Goal: Task Accomplishment & Management: Manage account settings

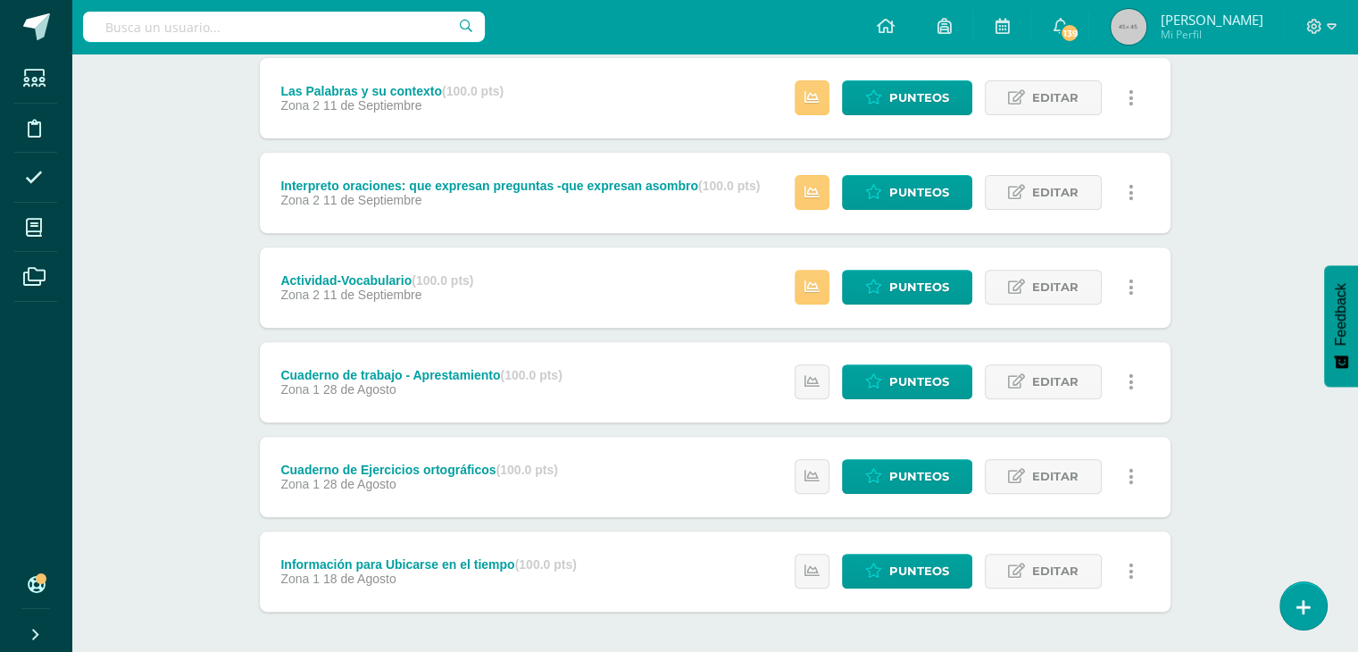
scroll to position [690, 0]
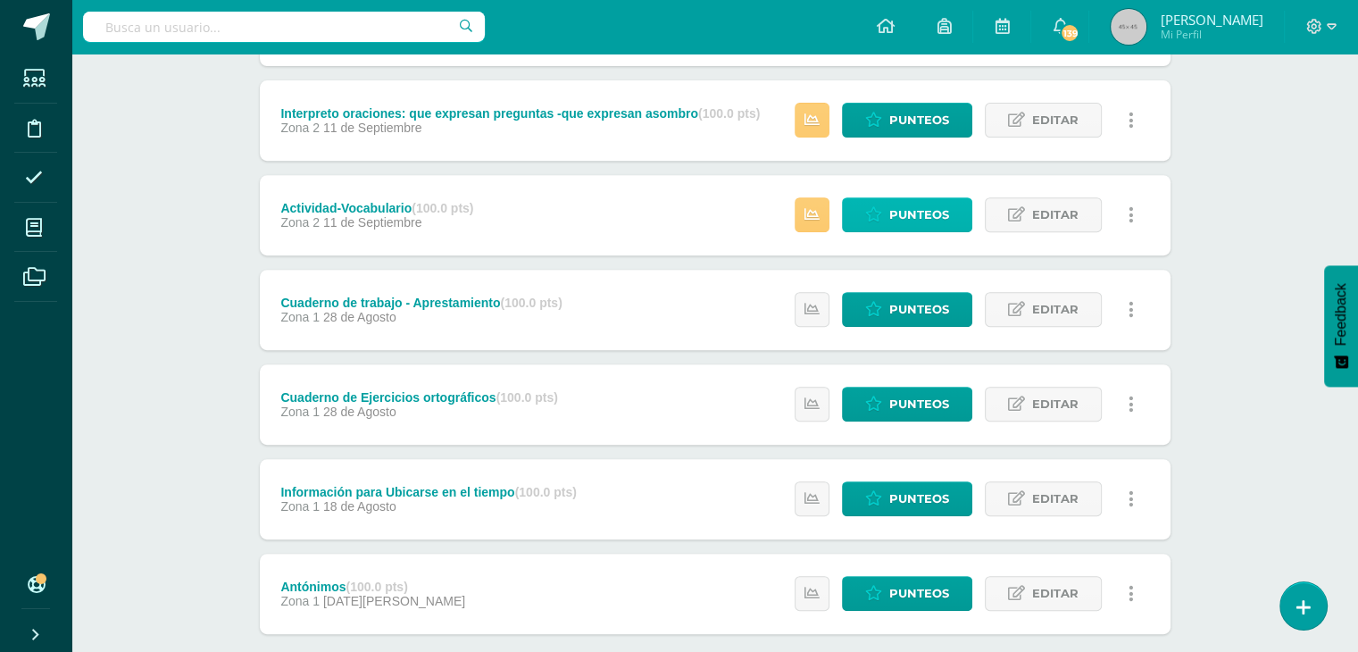
click at [897, 205] on span "Punteos" at bounding box center [919, 214] width 60 height 33
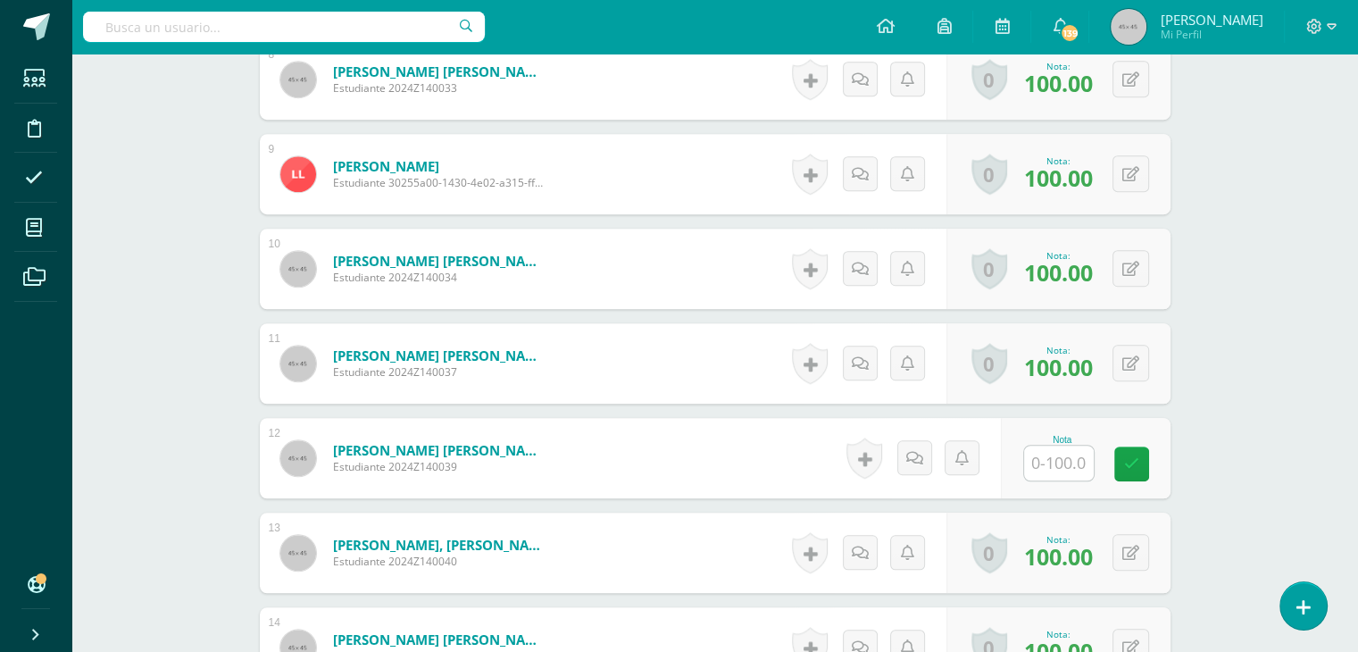
scroll to position [1261, 0]
click at [1059, 449] on input "text" at bounding box center [1068, 463] width 71 height 36
type input "º"
type input "100"
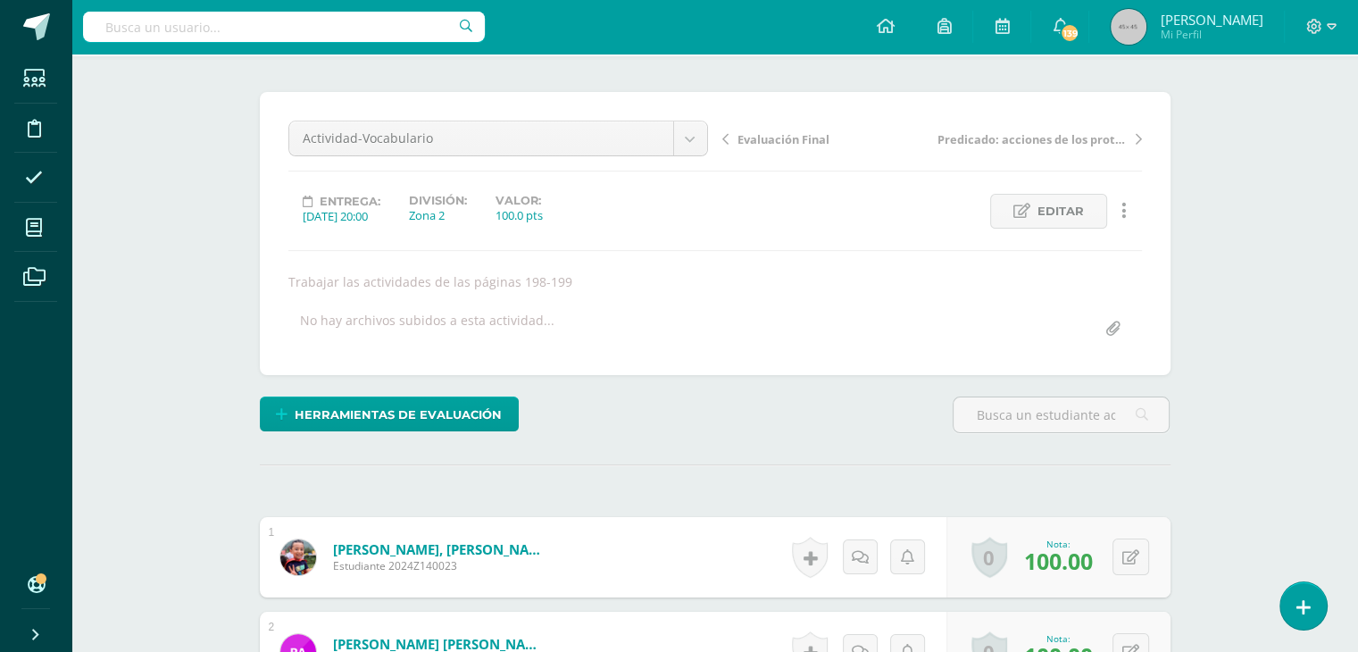
scroll to position [0, 0]
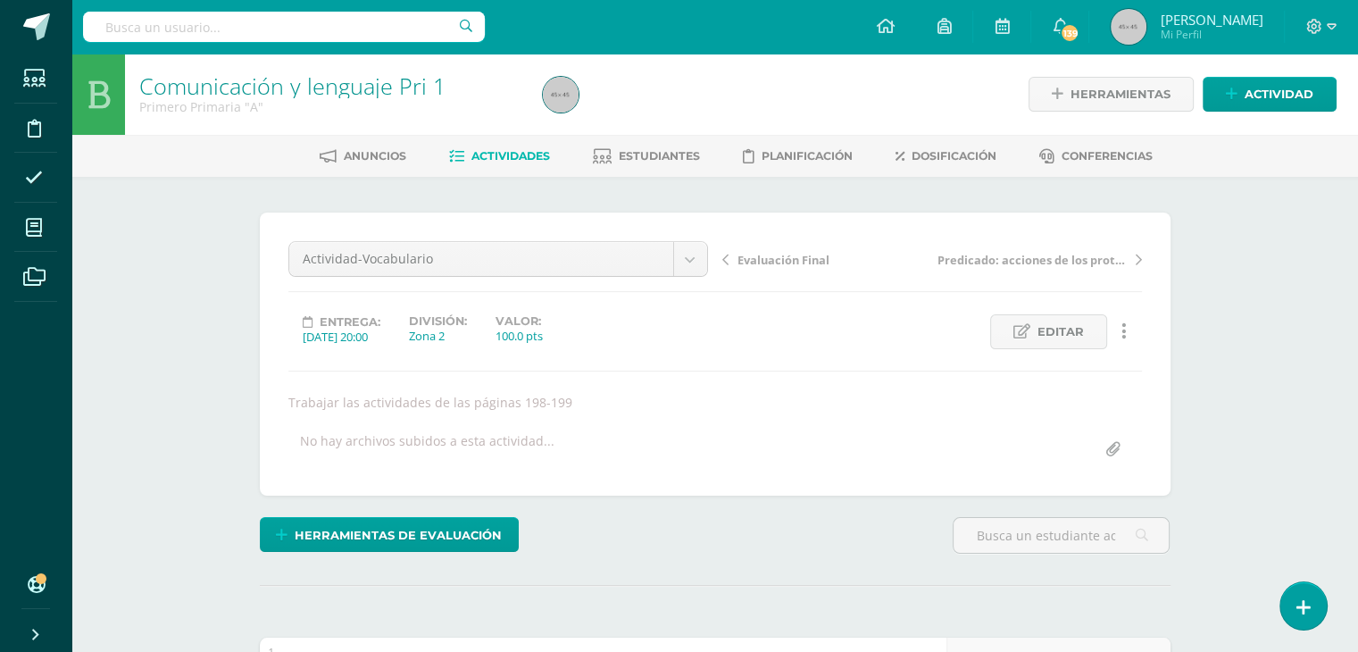
click at [504, 150] on span "Actividades" at bounding box center [510, 155] width 79 height 13
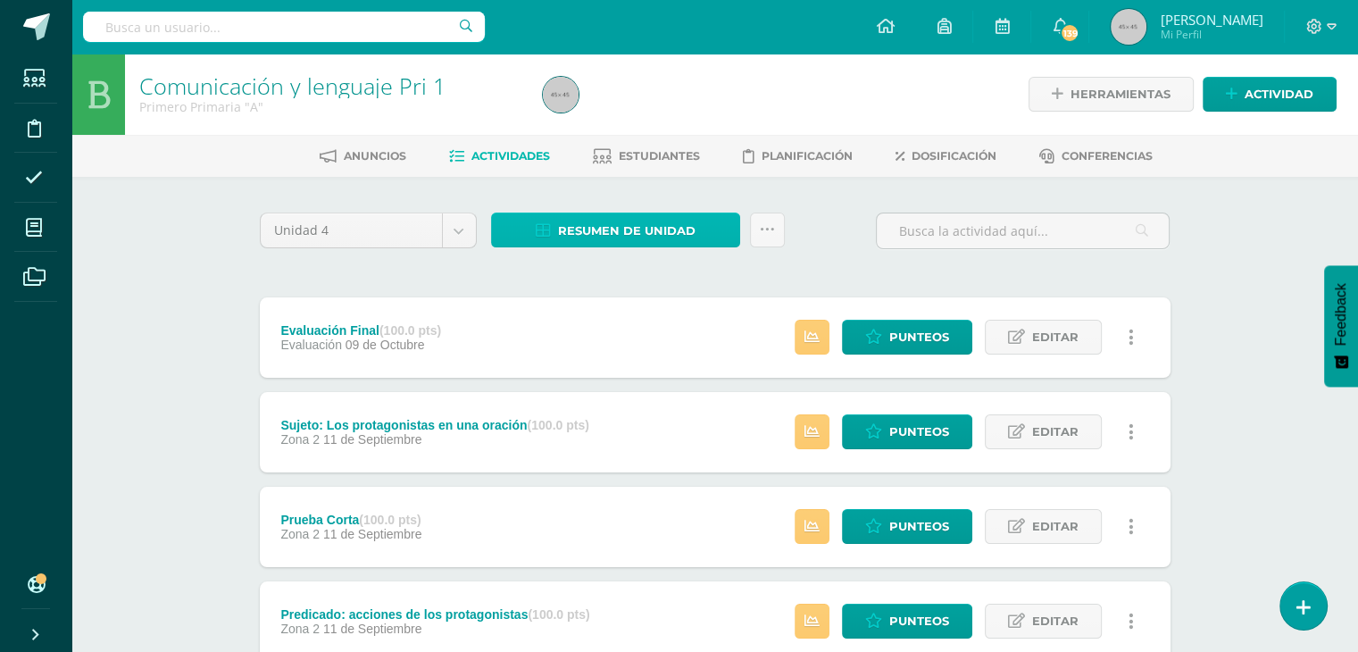
click at [609, 234] on span "Resumen de unidad" at bounding box center [626, 230] width 137 height 33
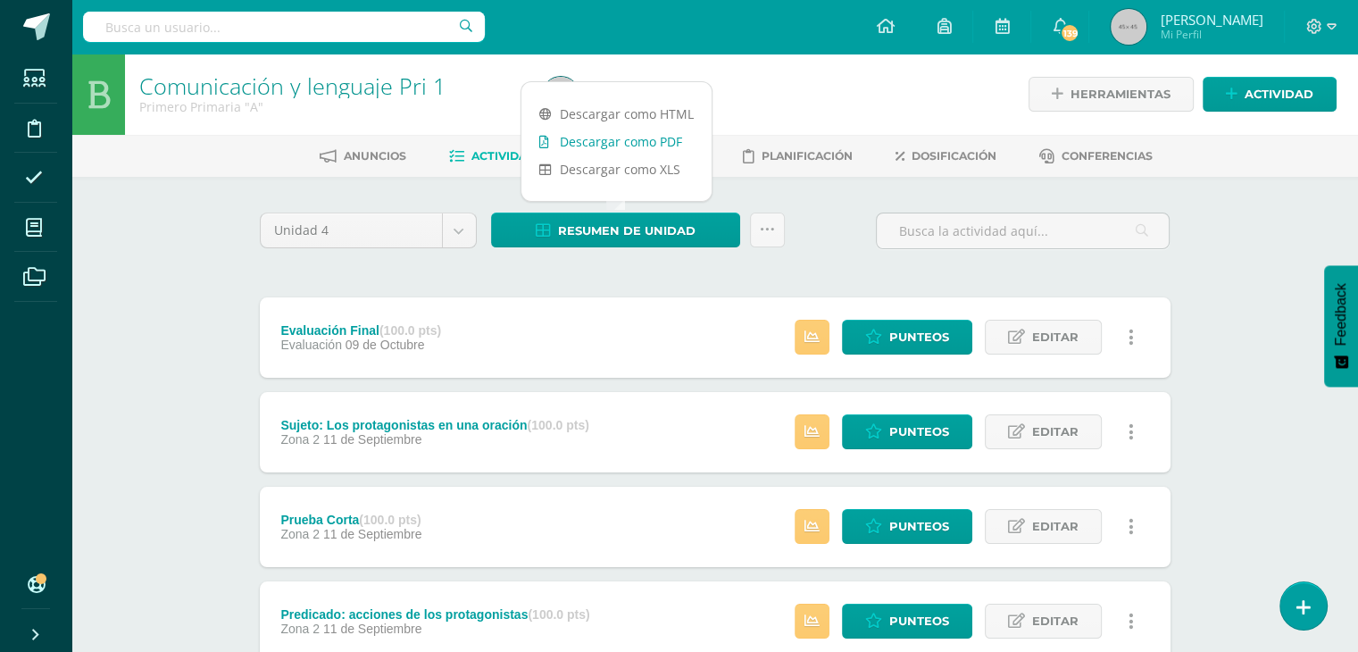
click at [622, 137] on link "Descargar como PDF" at bounding box center [616, 142] width 190 height 28
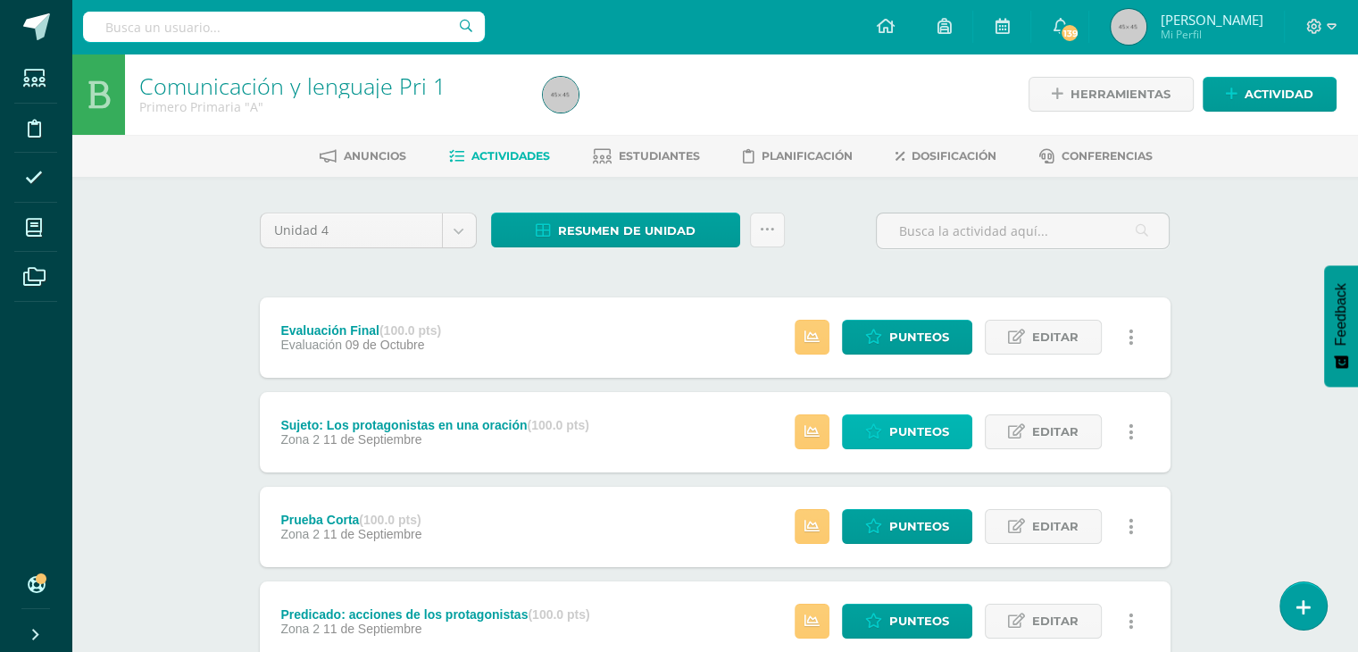
click at [910, 445] on span "Punteos" at bounding box center [919, 431] width 60 height 33
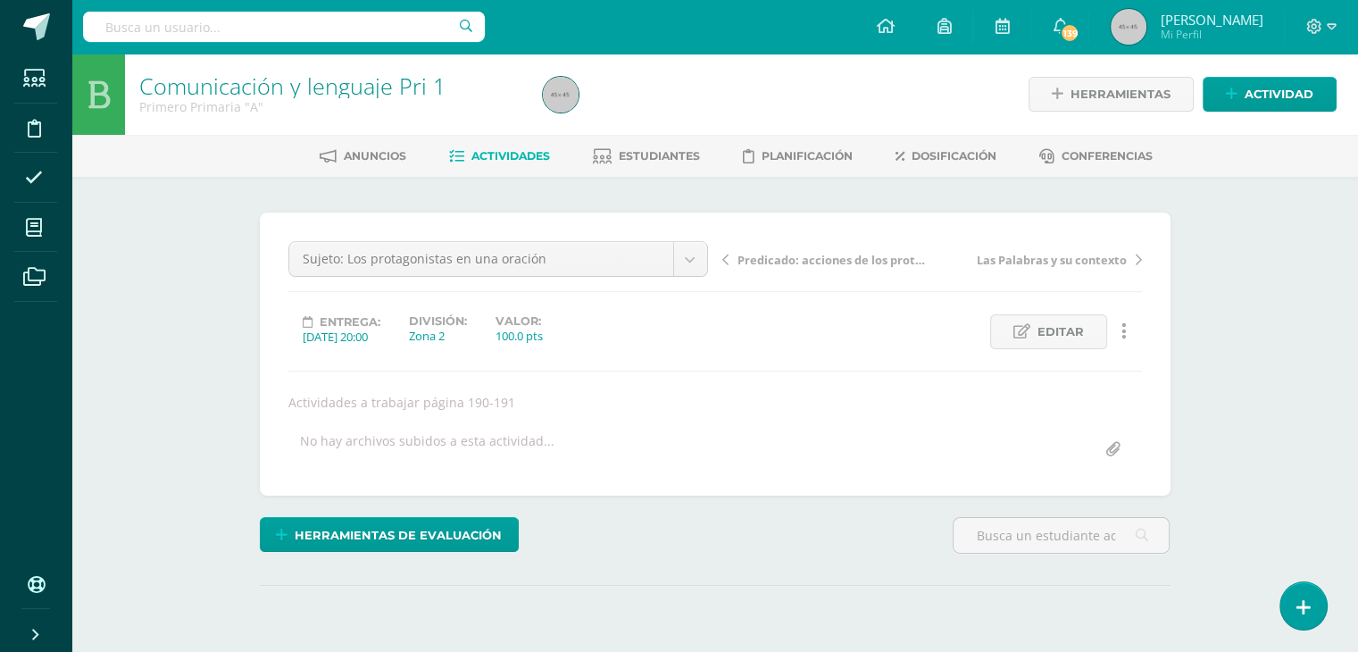
click at [910, 445] on div "No hay archivos subidos a esta actividad..." at bounding box center [715, 449] width 868 height 35
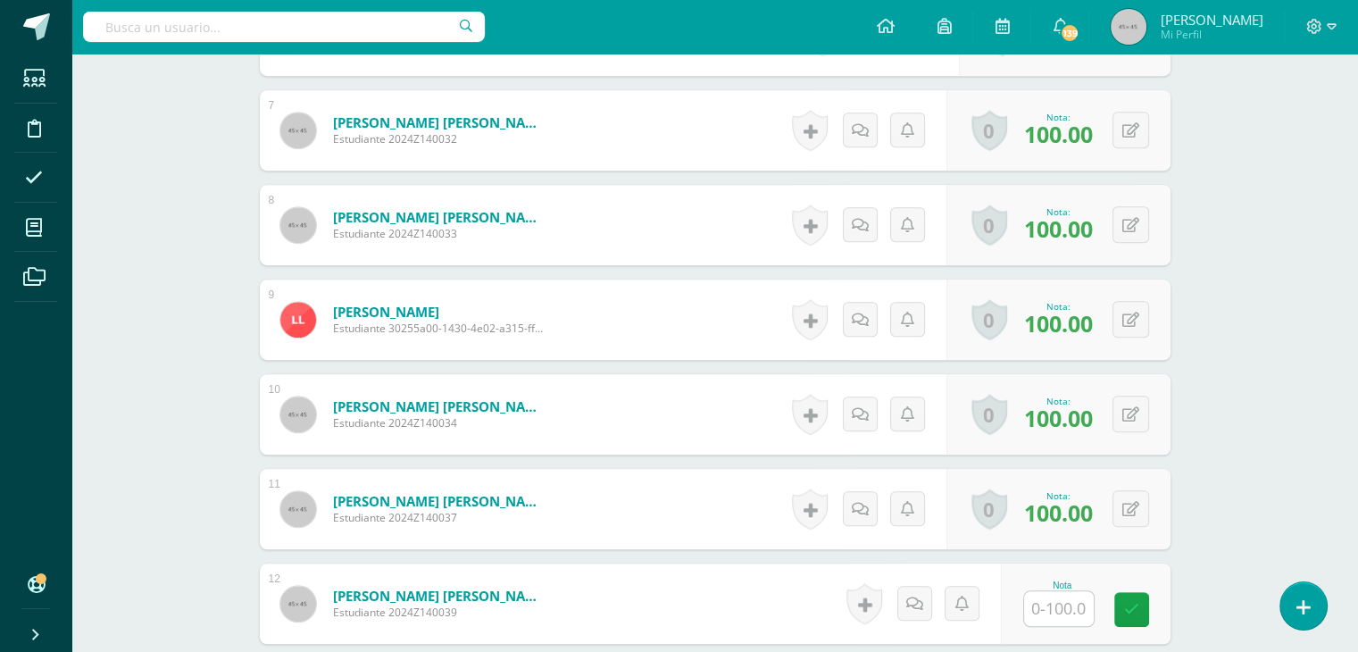
scroll to position [1116, 0]
click at [1061, 599] on input "text" at bounding box center [1068, 608] width 71 height 36
type input "70"
click at [1264, 411] on div "Comunicación y lenguaje Pri 1 Primero Primaria "A" Herramientas Detalle de asis…" at bounding box center [714, 82] width 1286 height 2288
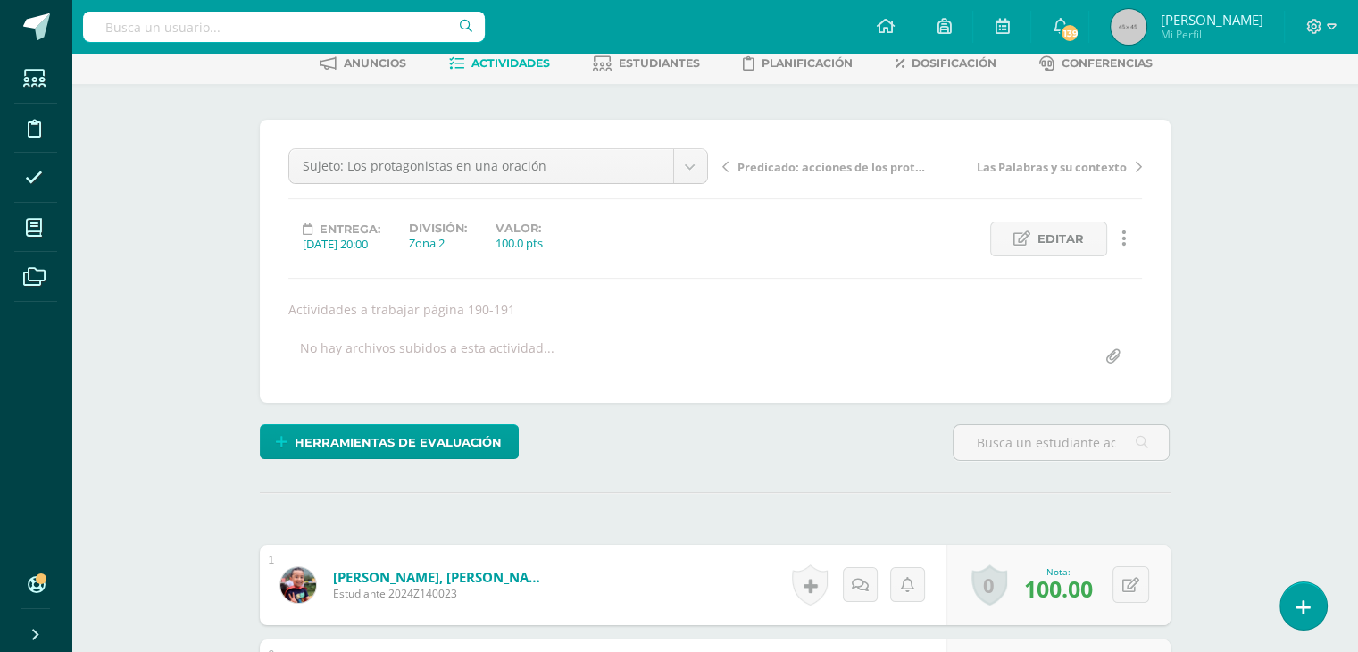
scroll to position [0, 0]
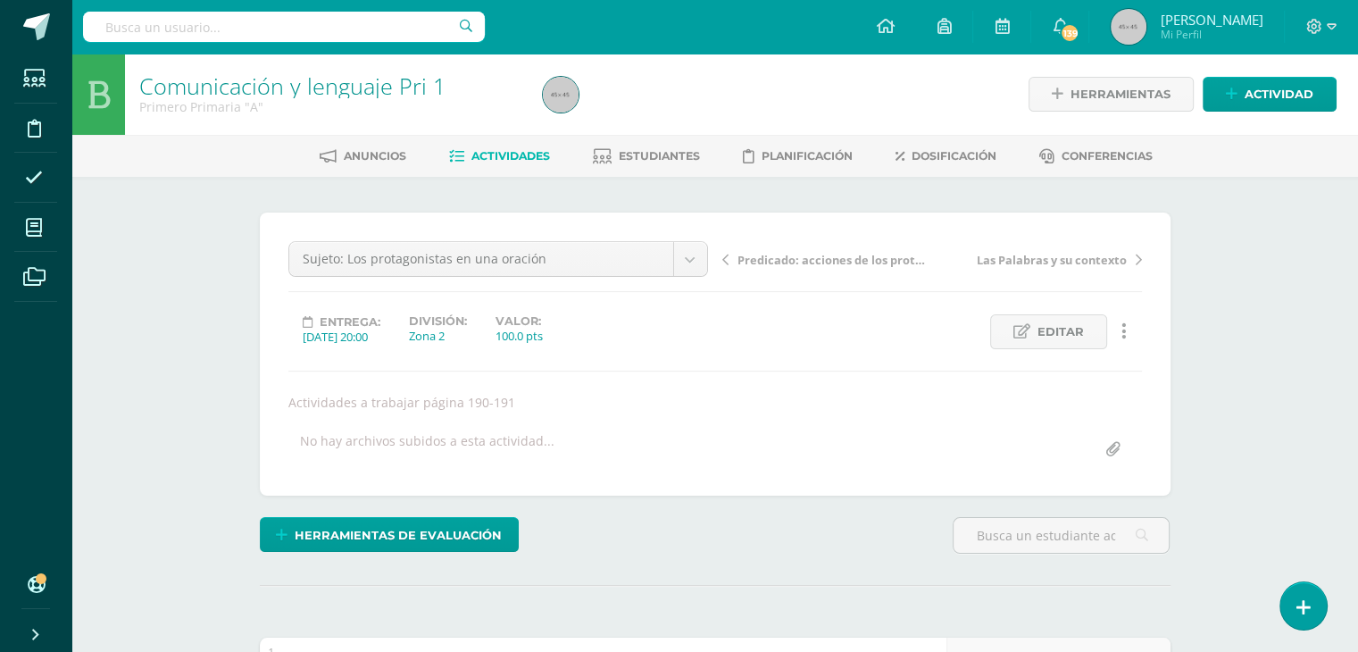
click at [501, 152] on span "Actividades" at bounding box center [510, 155] width 79 height 13
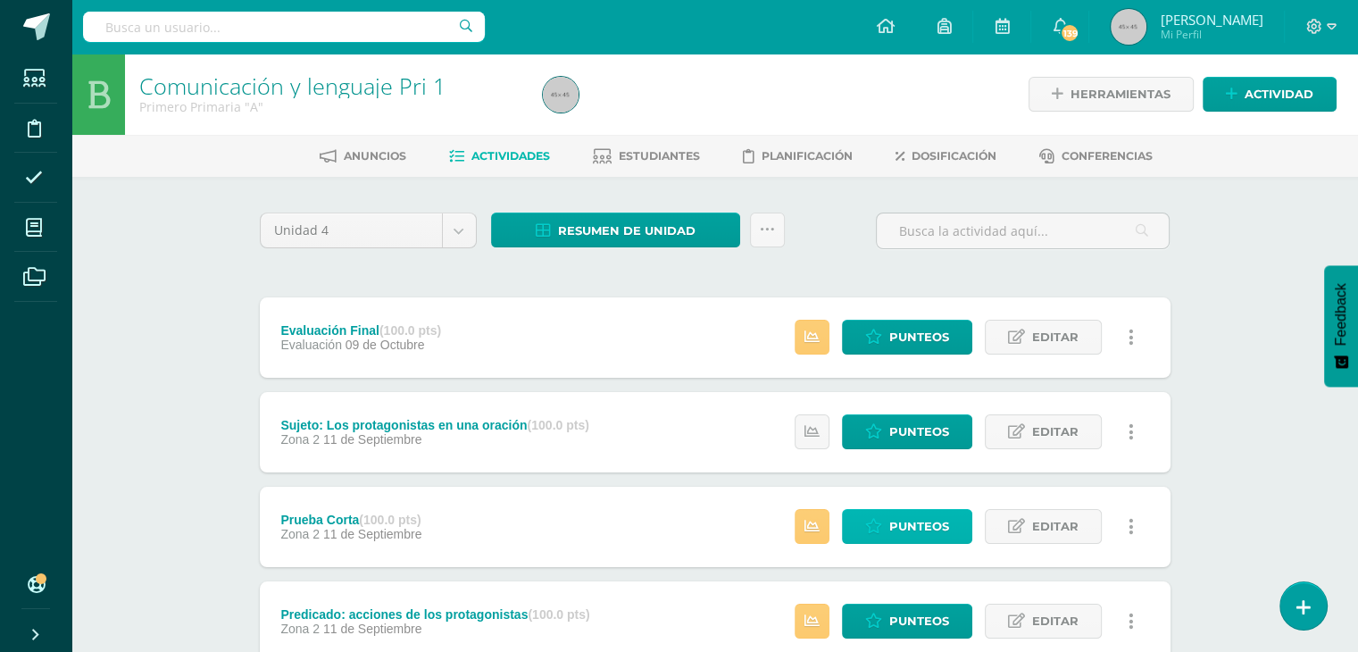
click at [920, 523] on span "Punteos" at bounding box center [919, 526] width 60 height 33
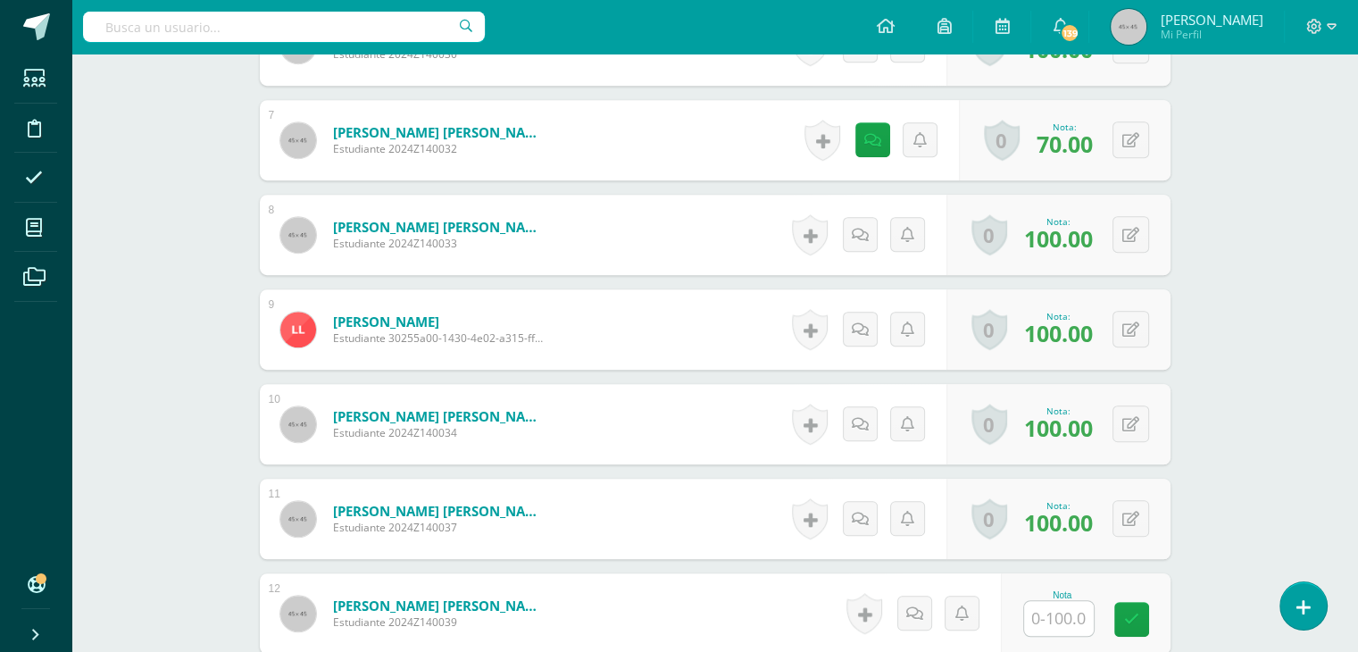
scroll to position [1106, 0]
click at [1066, 606] on input "text" at bounding box center [1068, 618] width 71 height 36
type input "70"
click at [1259, 506] on div "Comunicación y lenguaje Pri 1 Primero Primaria "A" Herramientas Detalle de asis…" at bounding box center [714, 92] width 1286 height 2288
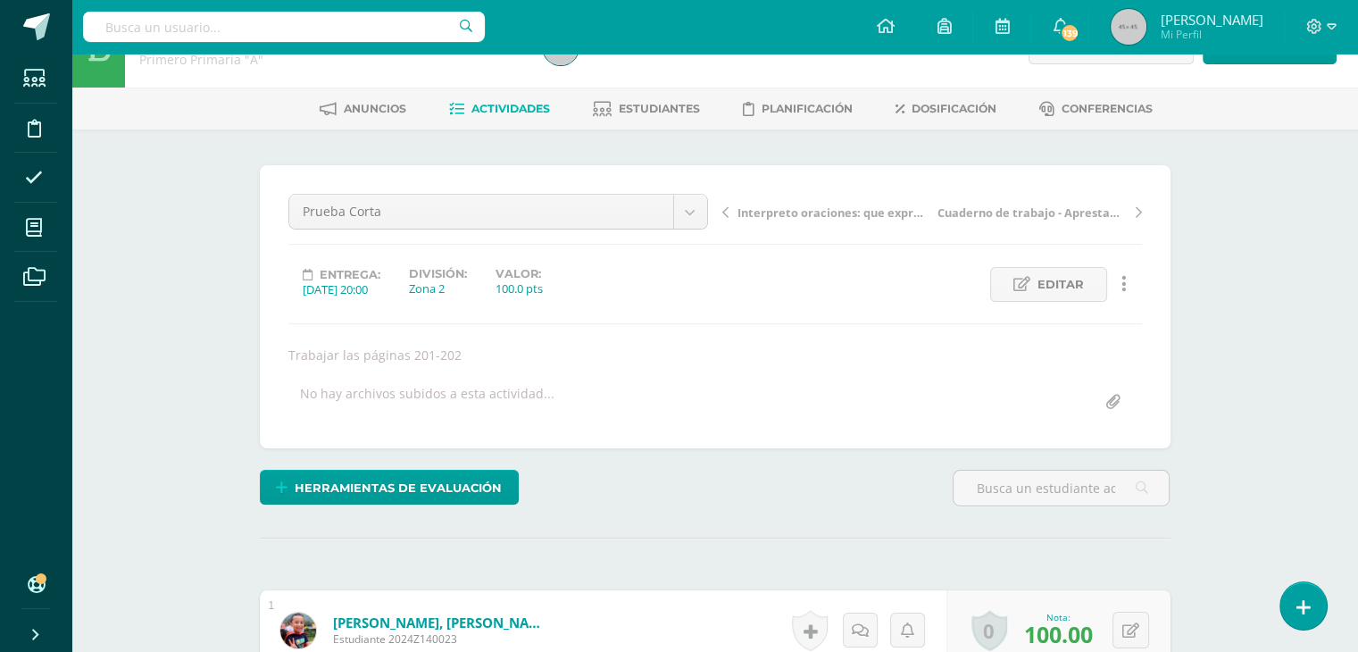
scroll to position [0, 0]
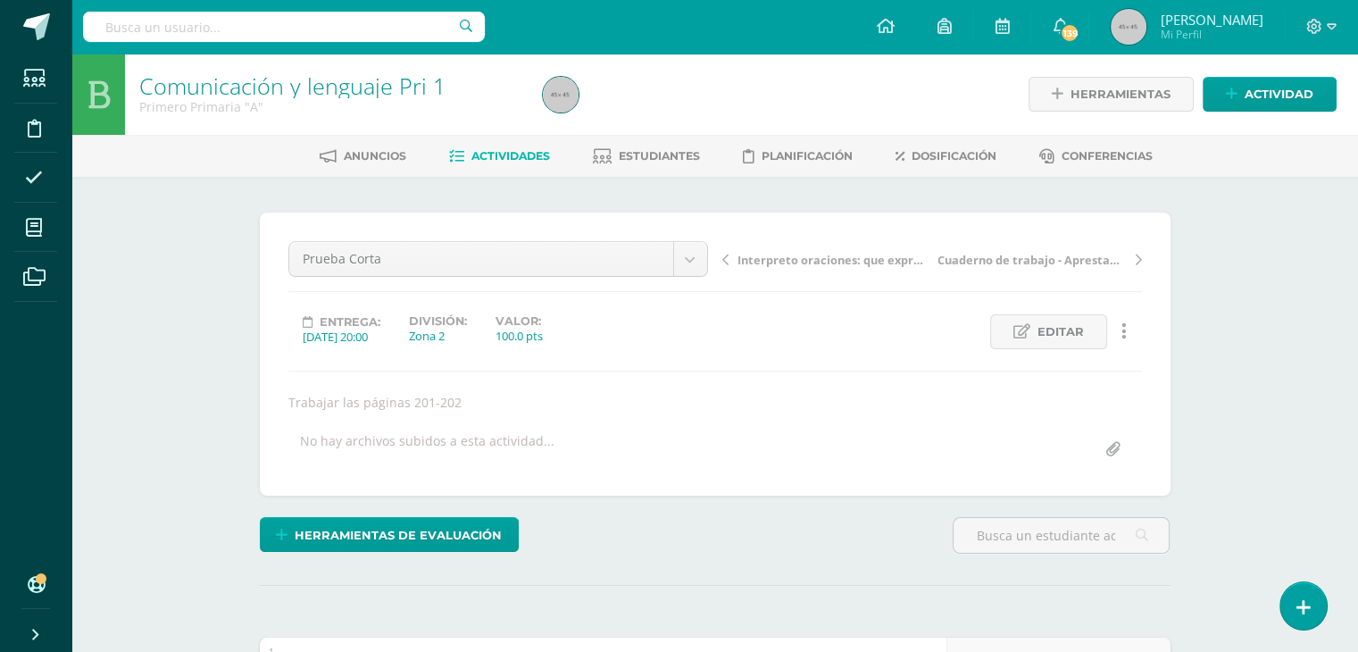
click at [485, 158] on span "Actividades" at bounding box center [510, 155] width 79 height 13
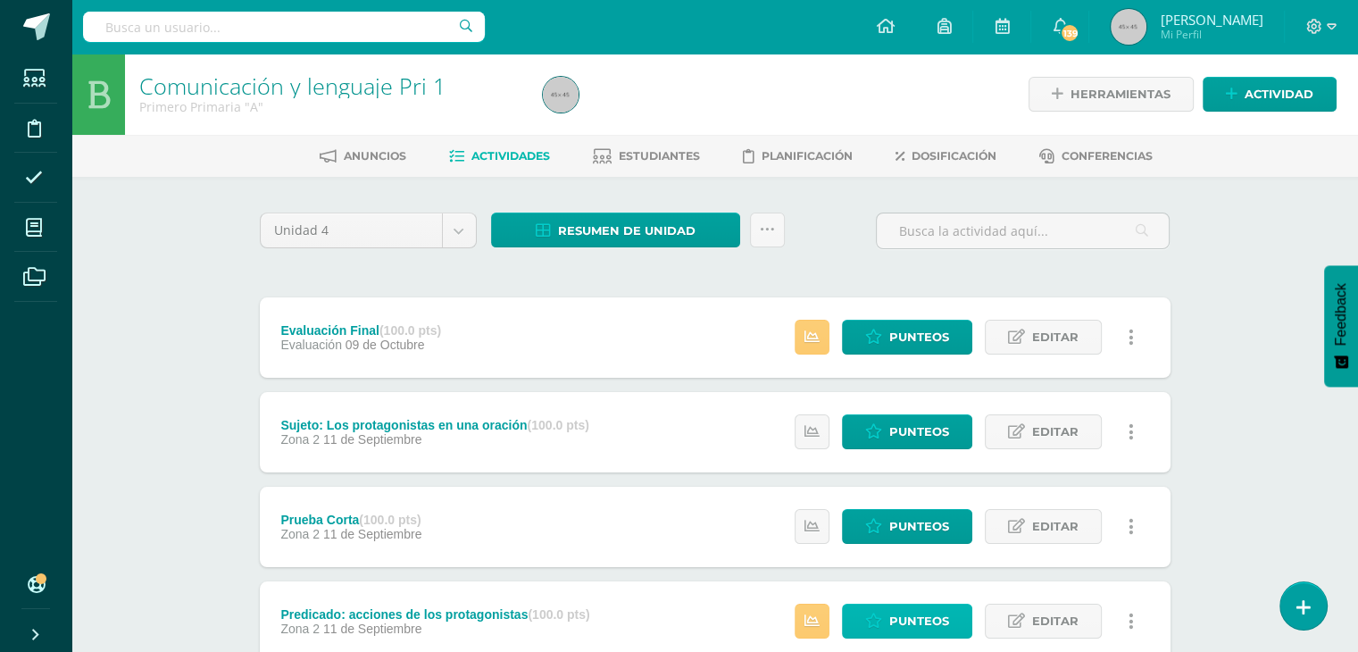
click at [897, 615] on span "Punteos" at bounding box center [919, 620] width 60 height 33
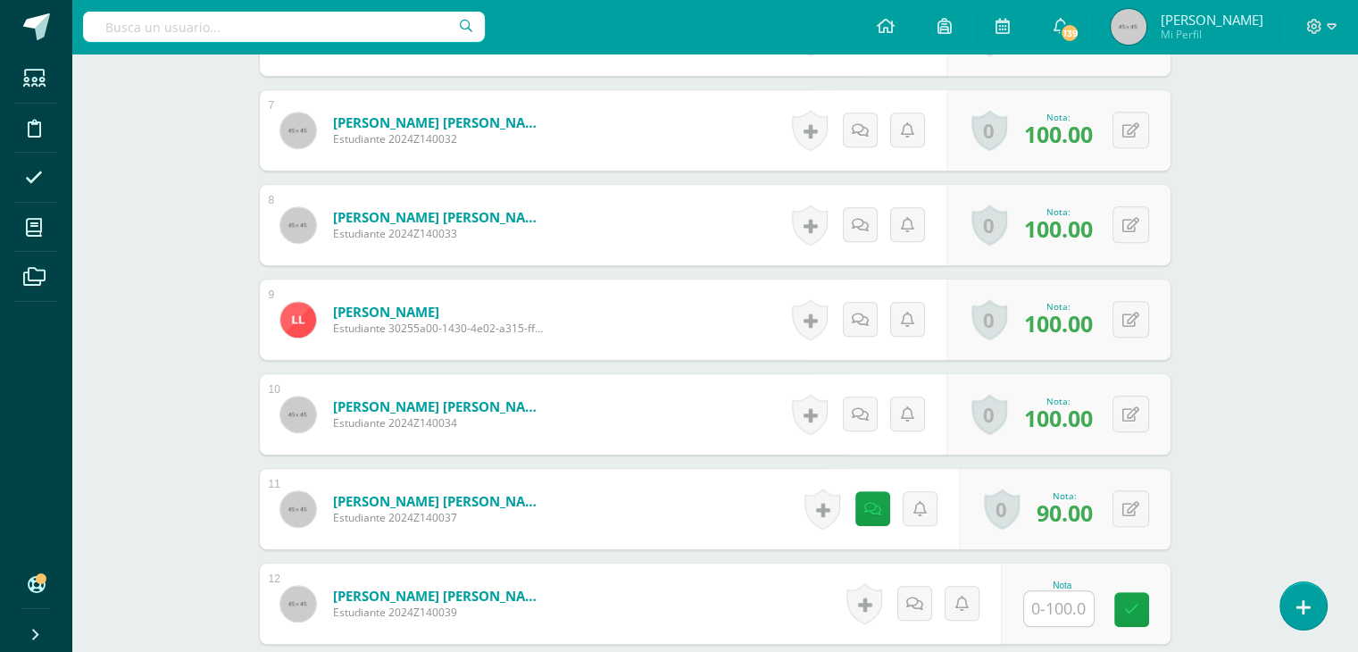
scroll to position [1116, 0]
click at [1055, 615] on input "text" at bounding box center [1068, 608] width 71 height 36
type input "70"
click at [1224, 468] on div "Comunicación y lenguaje Pri 1 Primero Primaria "A" Herramientas Detalle de asis…" at bounding box center [714, 82] width 1286 height 2288
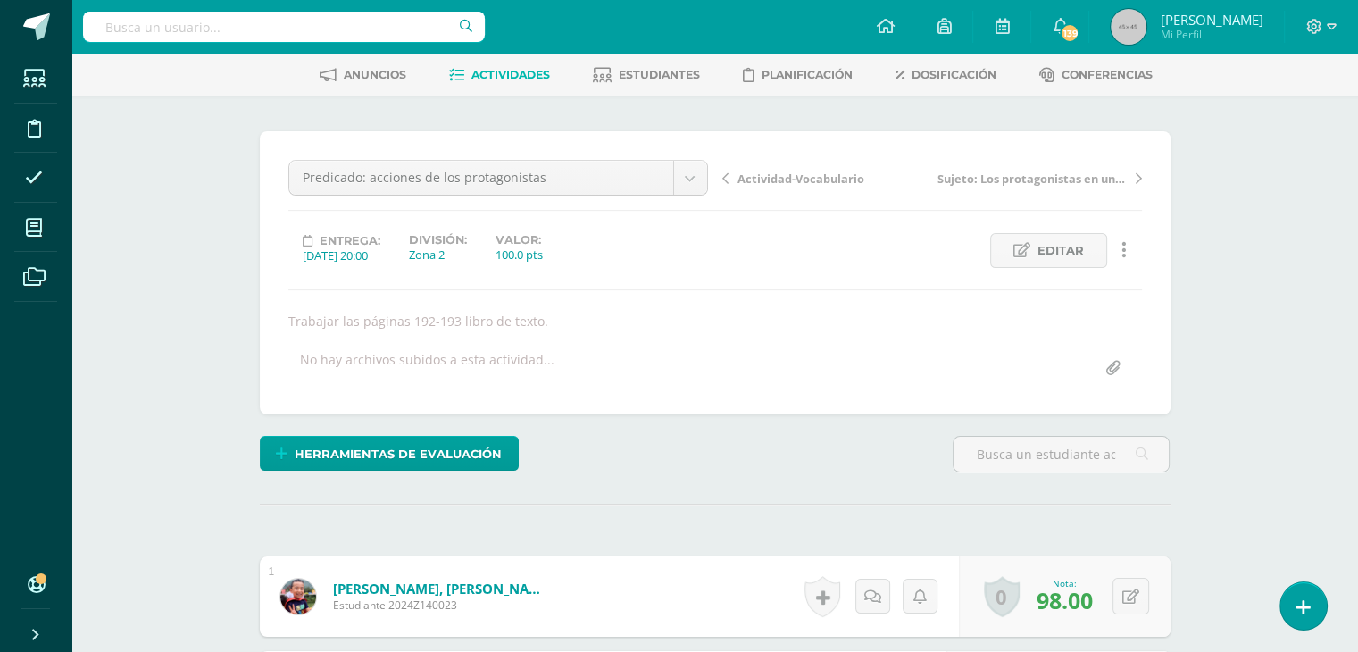
scroll to position [0, 0]
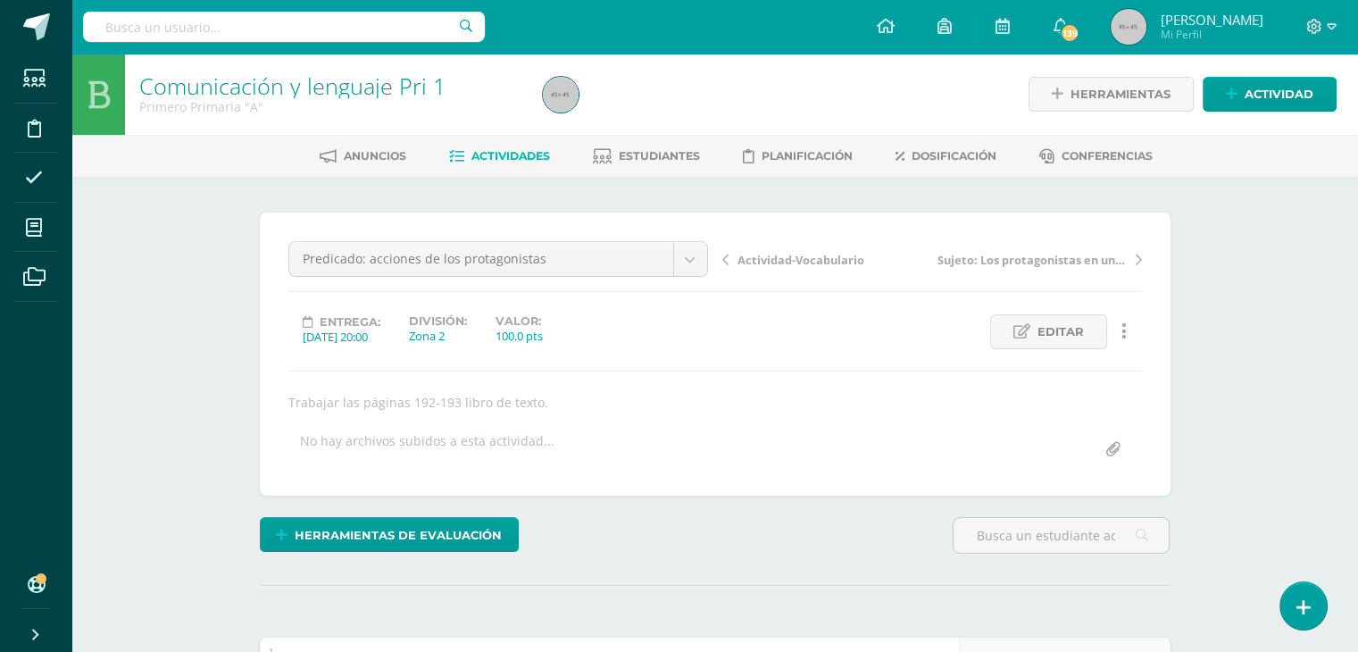
click at [503, 149] on span "Actividades" at bounding box center [510, 155] width 79 height 13
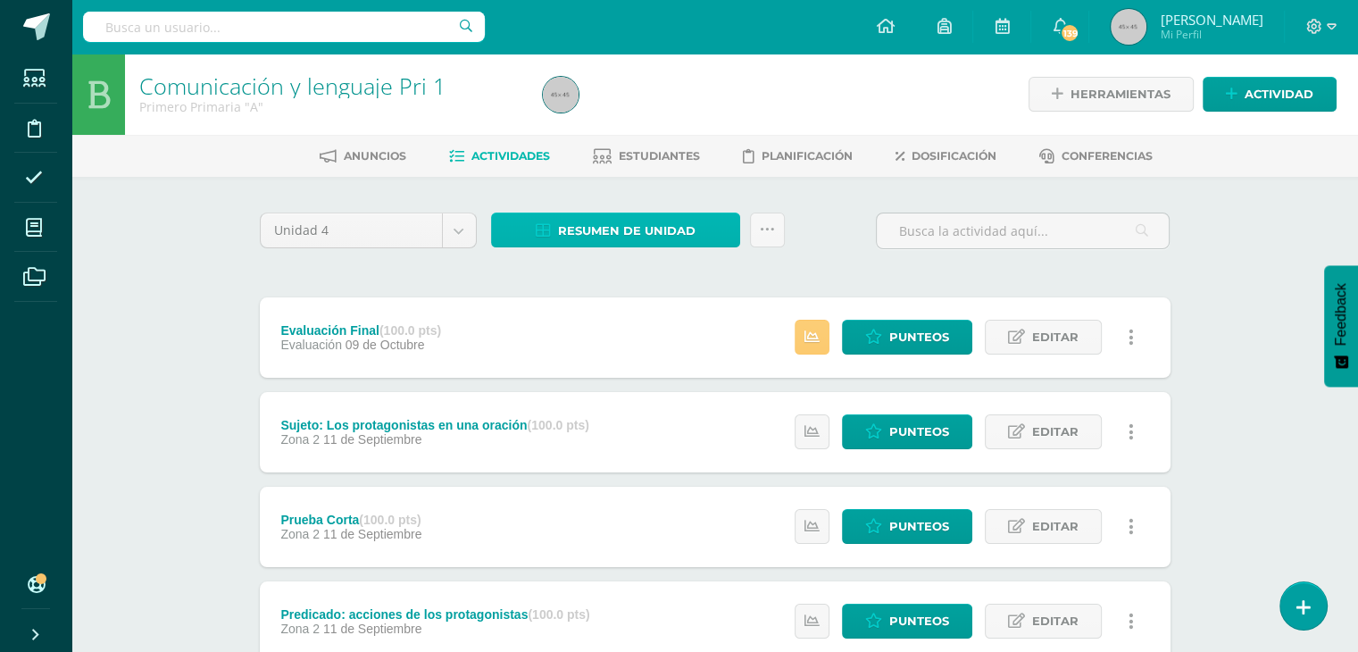
click at [633, 231] on span "Resumen de unidad" at bounding box center [626, 230] width 137 height 33
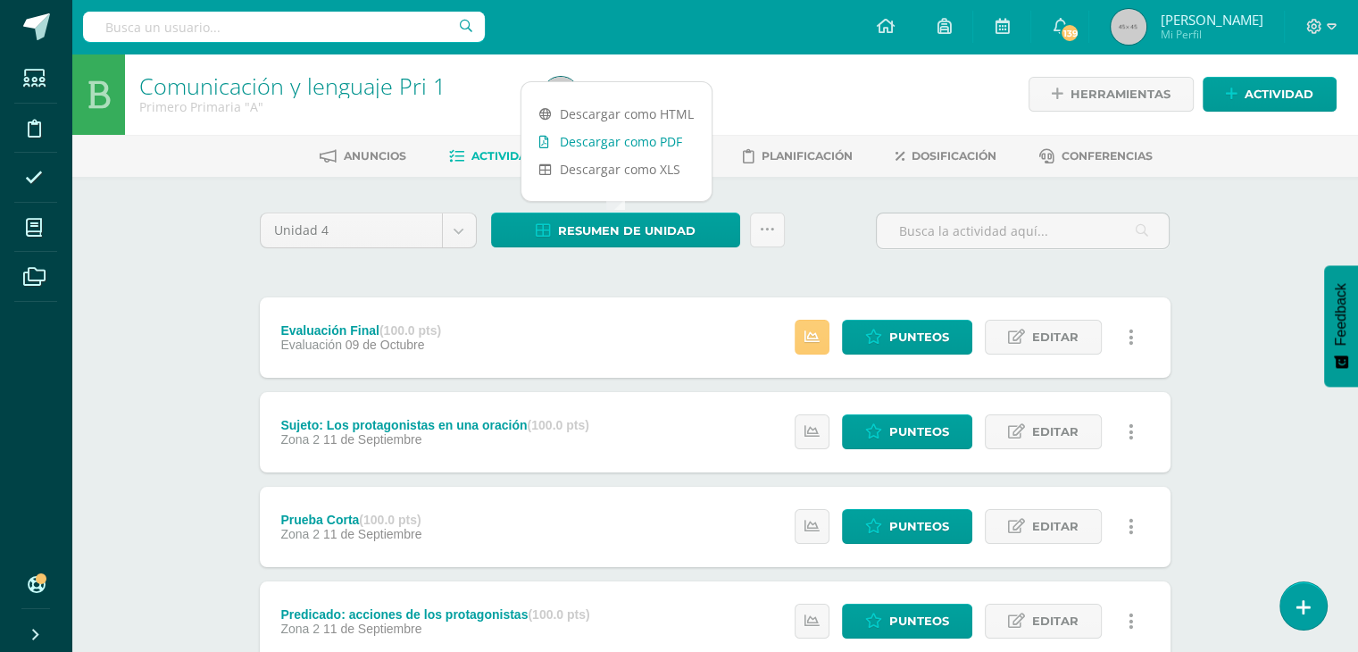
click at [652, 140] on link "Descargar como PDF" at bounding box center [616, 142] width 190 height 28
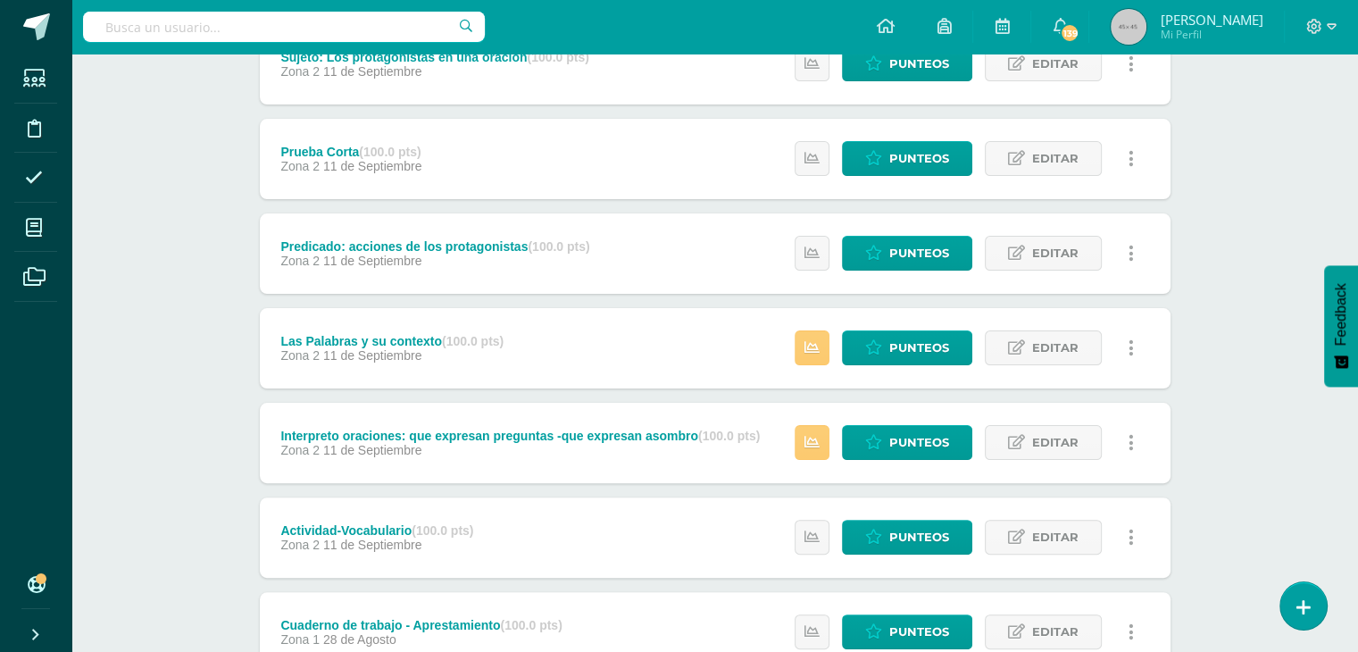
scroll to position [380, 0]
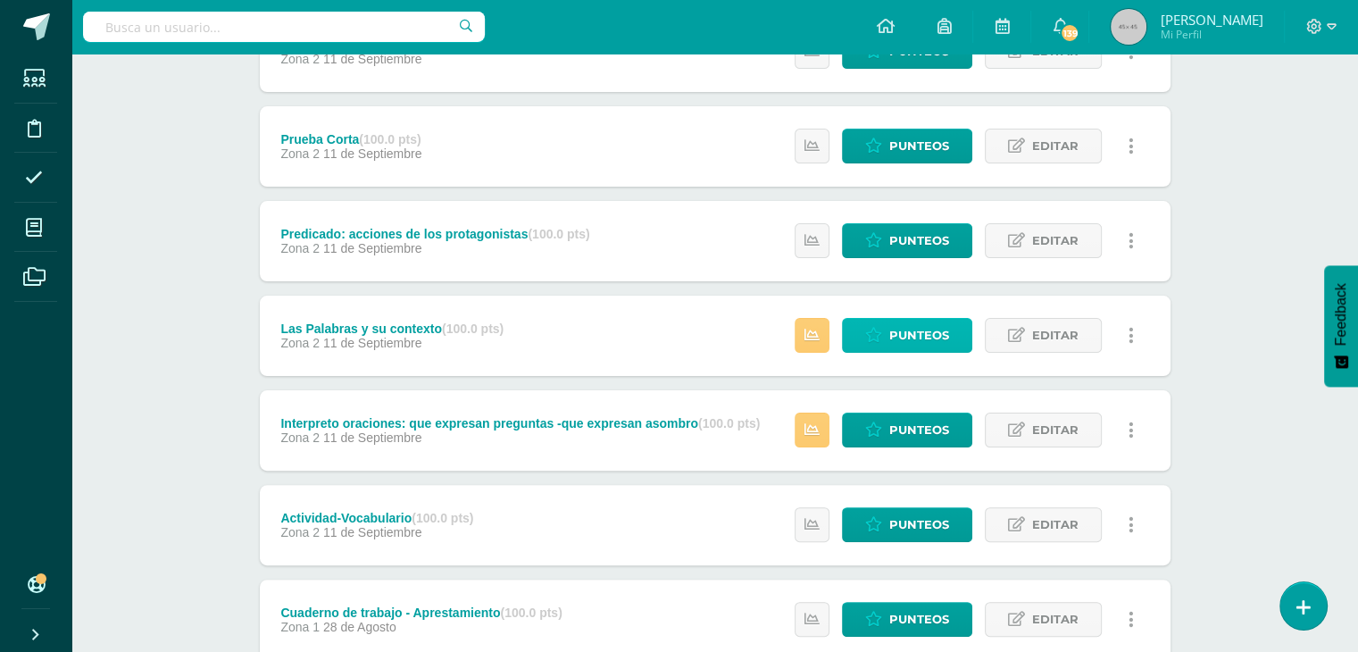
click at [890, 322] on span "Punteos" at bounding box center [919, 335] width 60 height 33
click at [894, 333] on span "Punteos" at bounding box center [919, 335] width 60 height 33
click at [897, 337] on span "Punteos" at bounding box center [919, 335] width 60 height 33
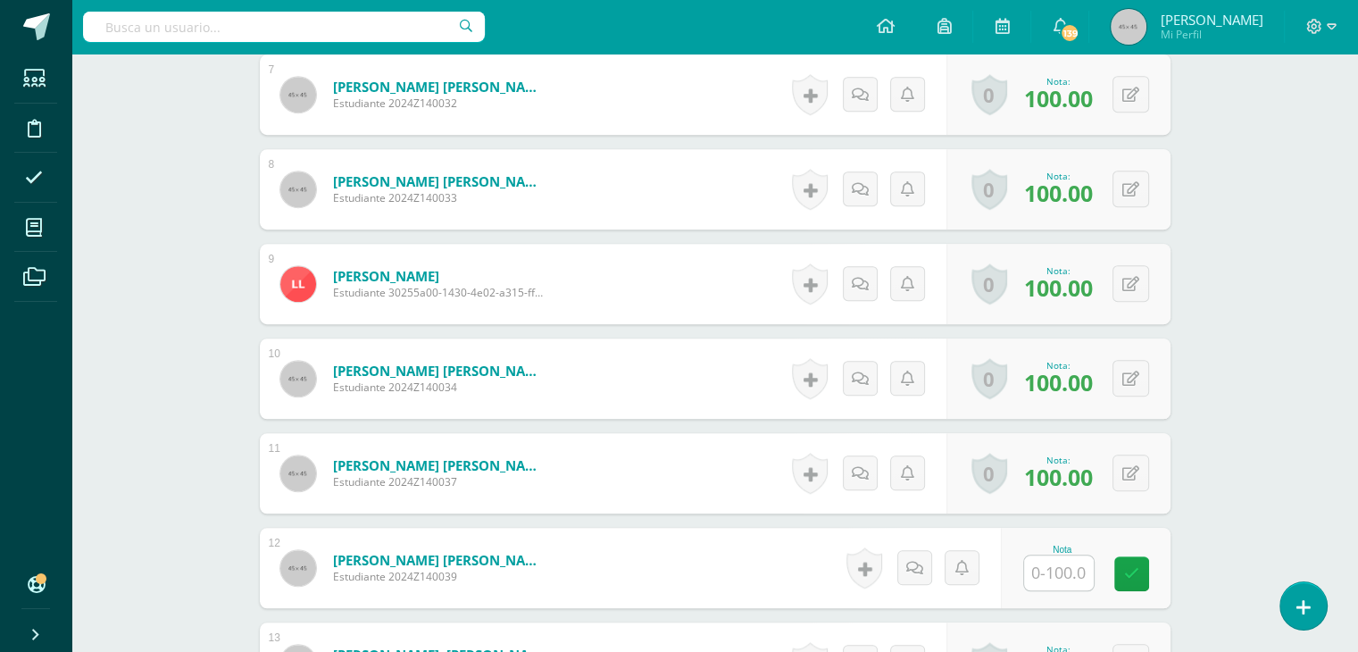
scroll to position [1282, 0]
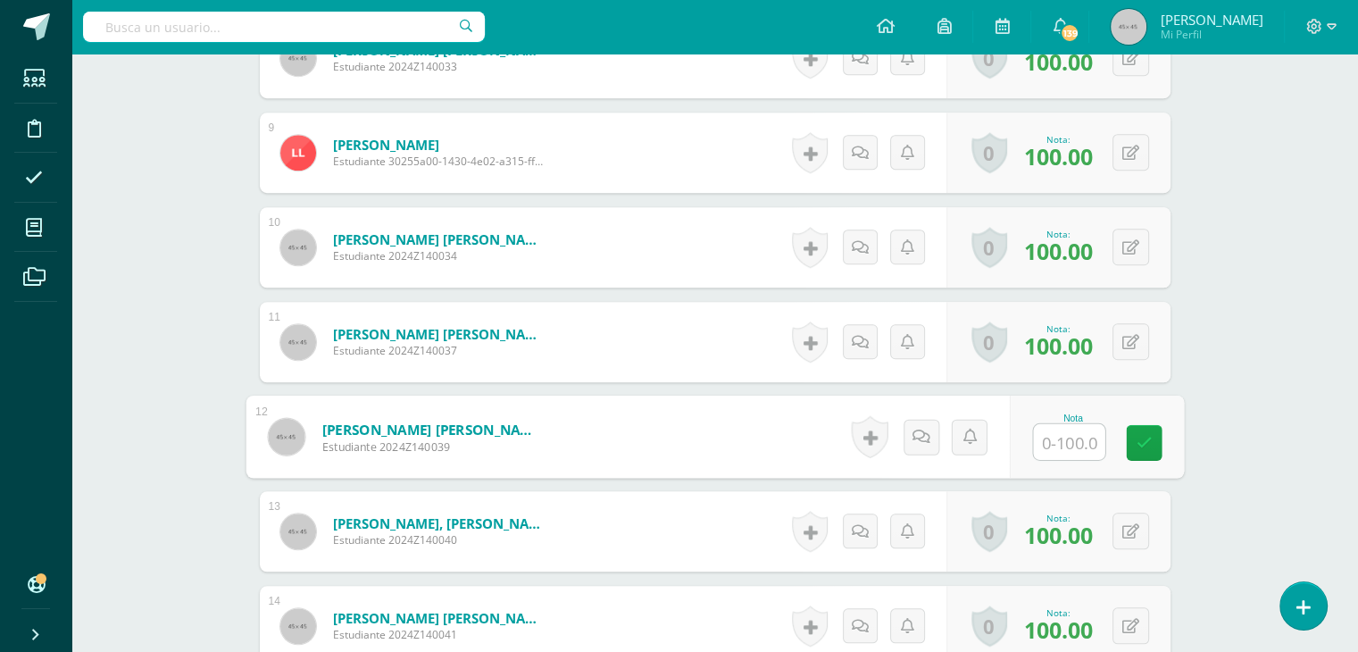
click at [1068, 429] on input "text" at bounding box center [1068, 442] width 71 height 36
type input "70"
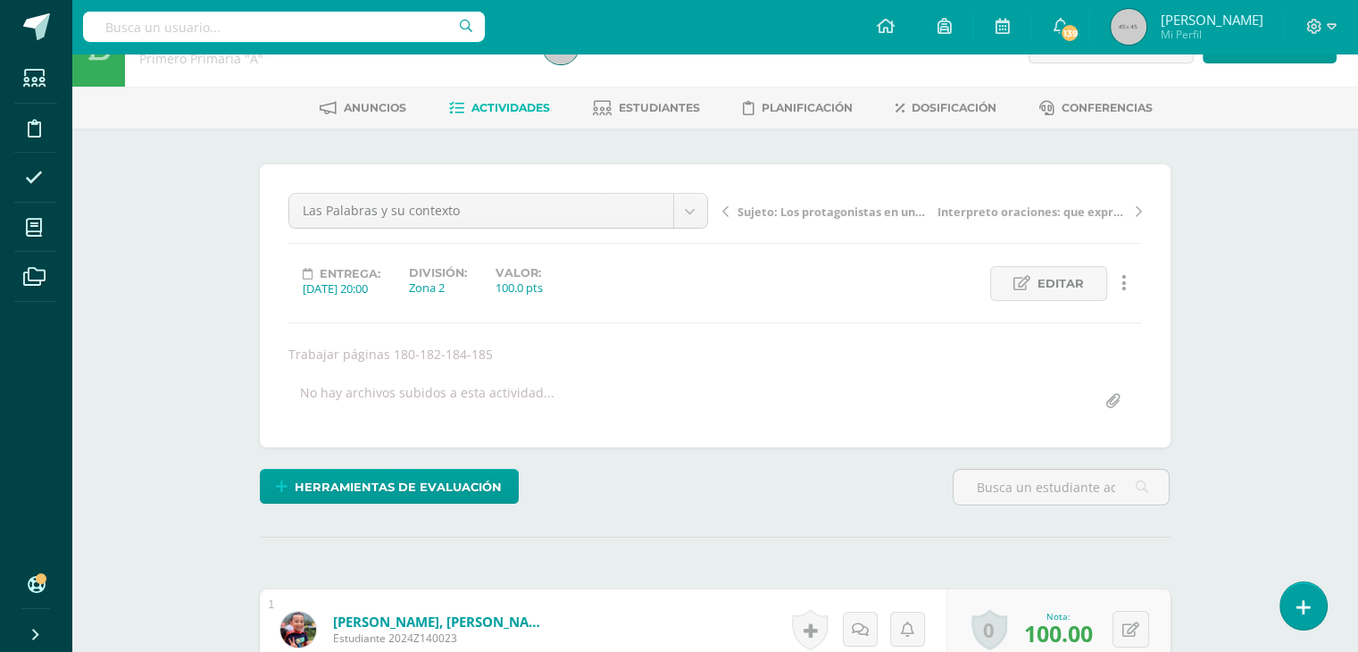
scroll to position [0, 0]
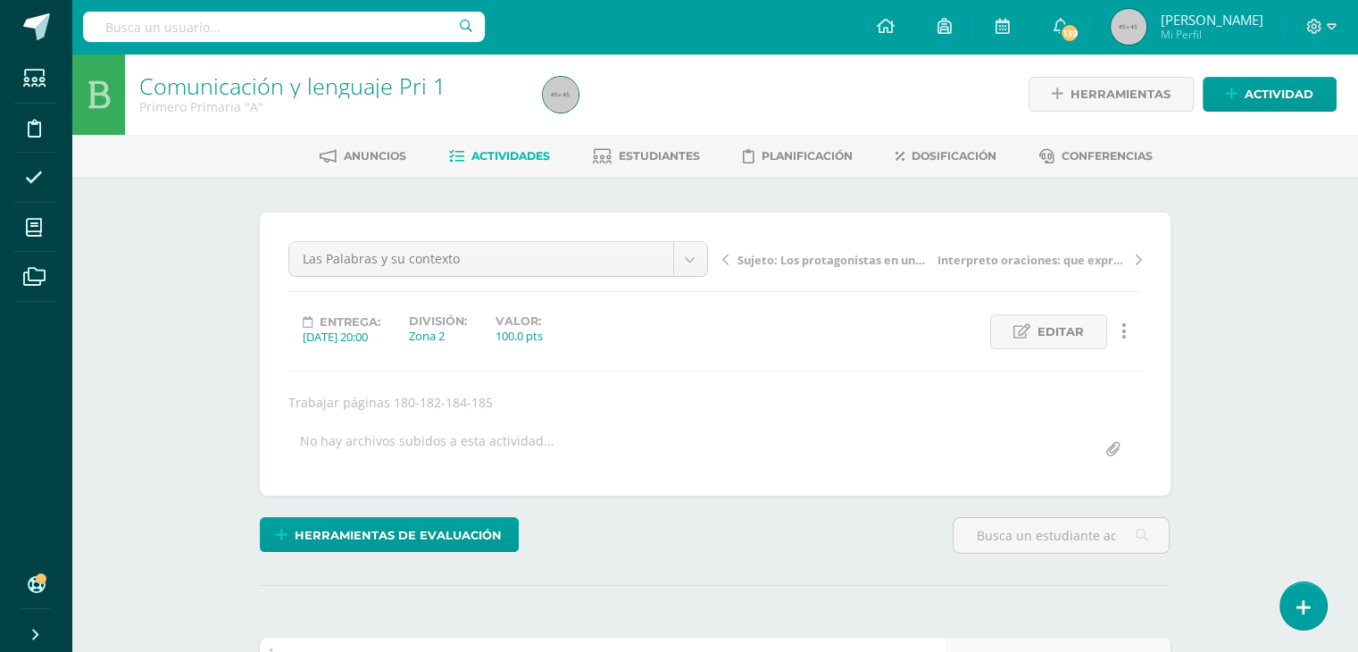
click at [510, 152] on span "Actividades" at bounding box center [510, 155] width 79 height 13
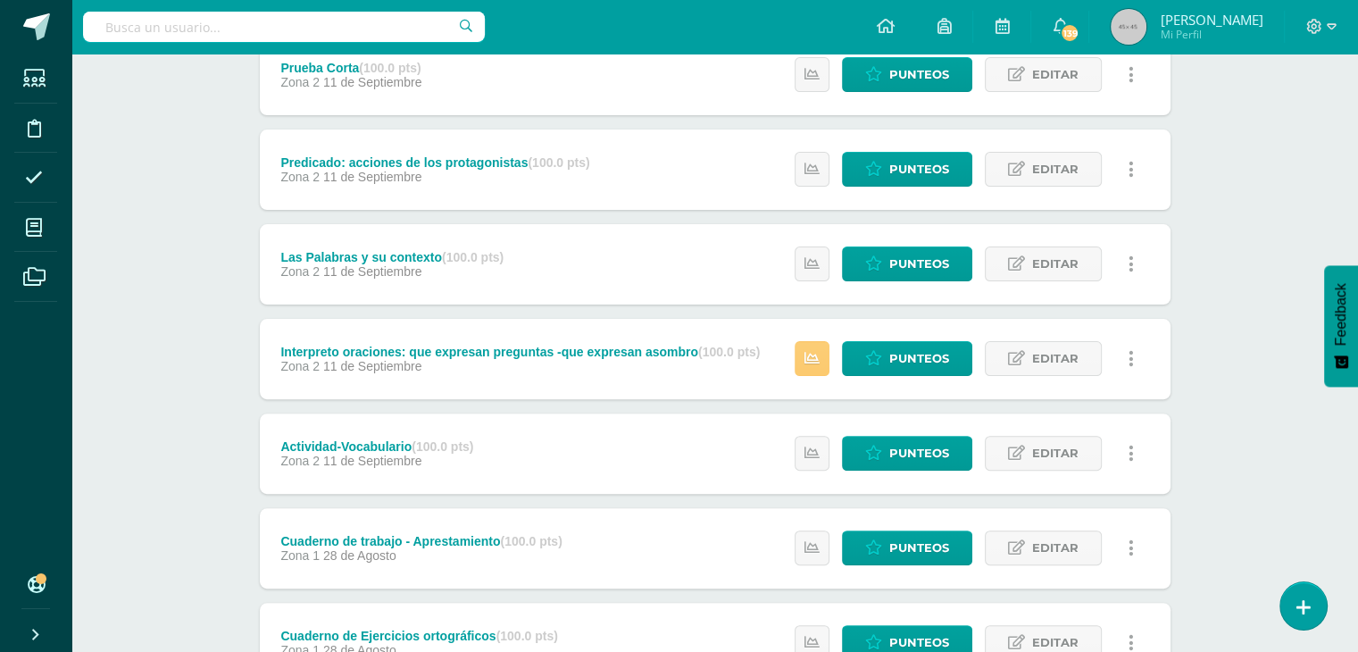
scroll to position [475, 0]
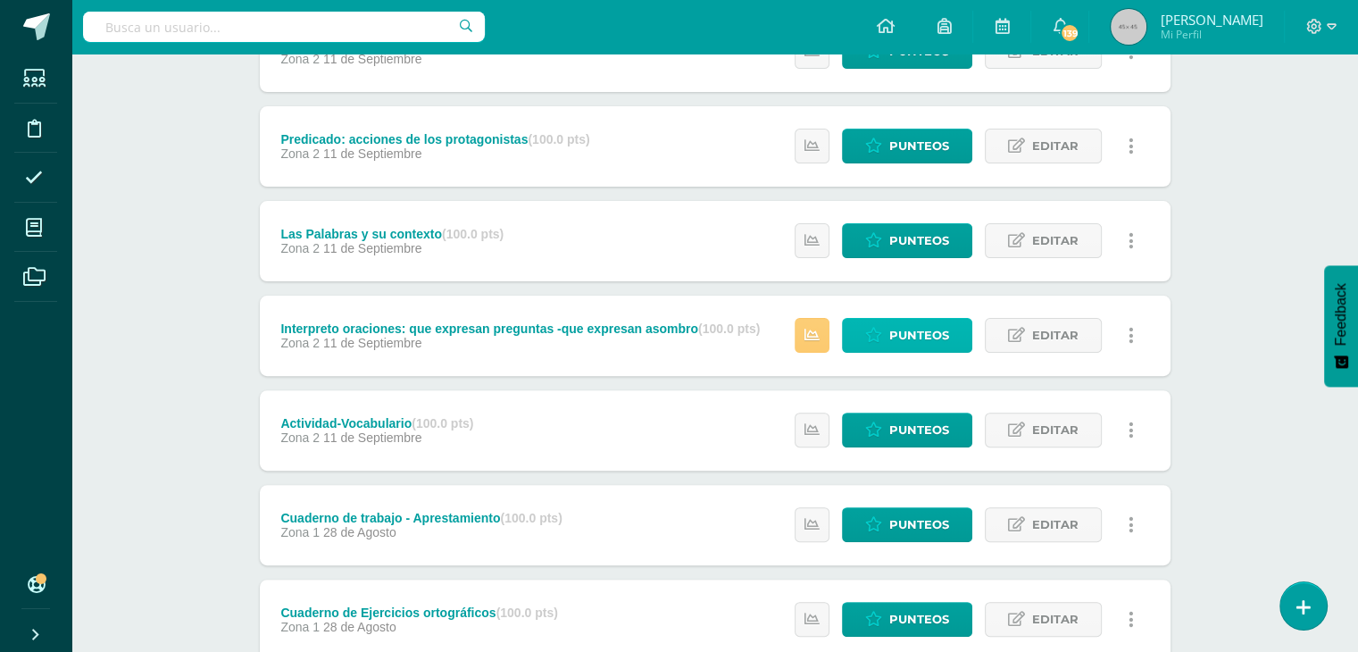
click at [900, 330] on span "Punteos" at bounding box center [919, 335] width 60 height 33
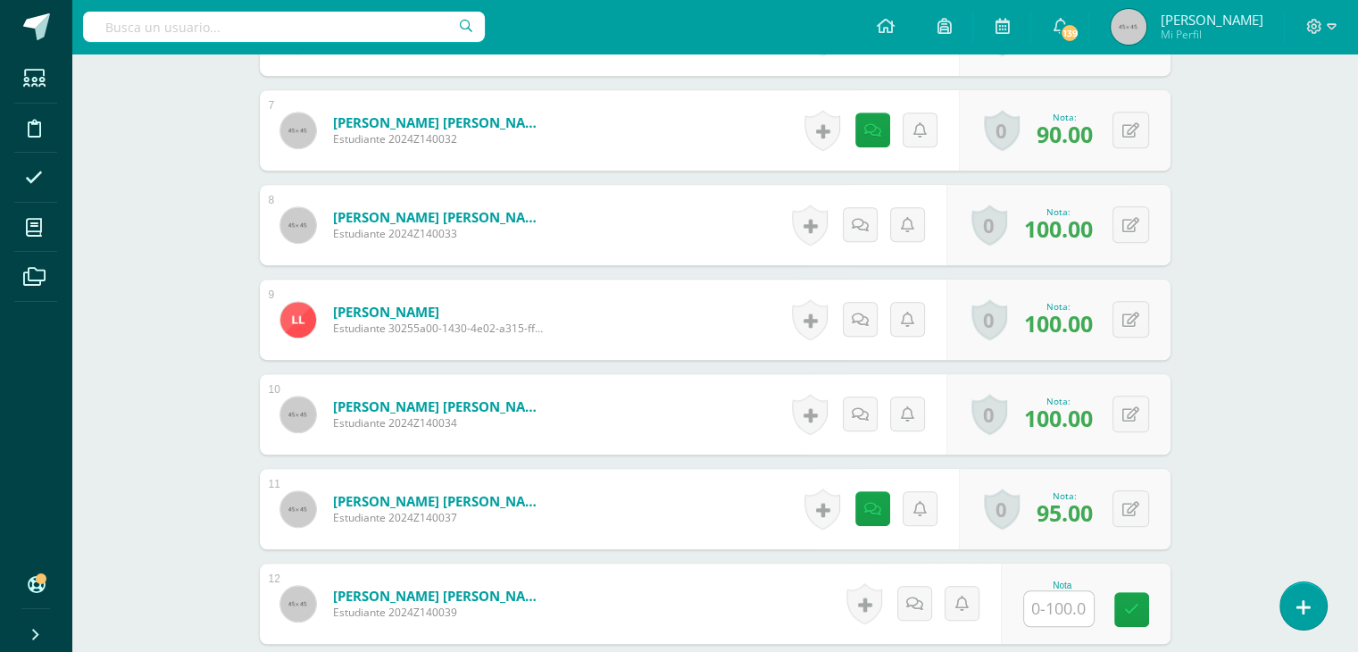
scroll to position [1116, 0]
click at [1069, 604] on input "text" at bounding box center [1068, 608] width 71 height 36
type input "70"
click at [1210, 557] on div "Comunicación y lenguaje Pri 1 Primero Primaria "A" Herramientas Detalle de asis…" at bounding box center [714, 82] width 1286 height 2288
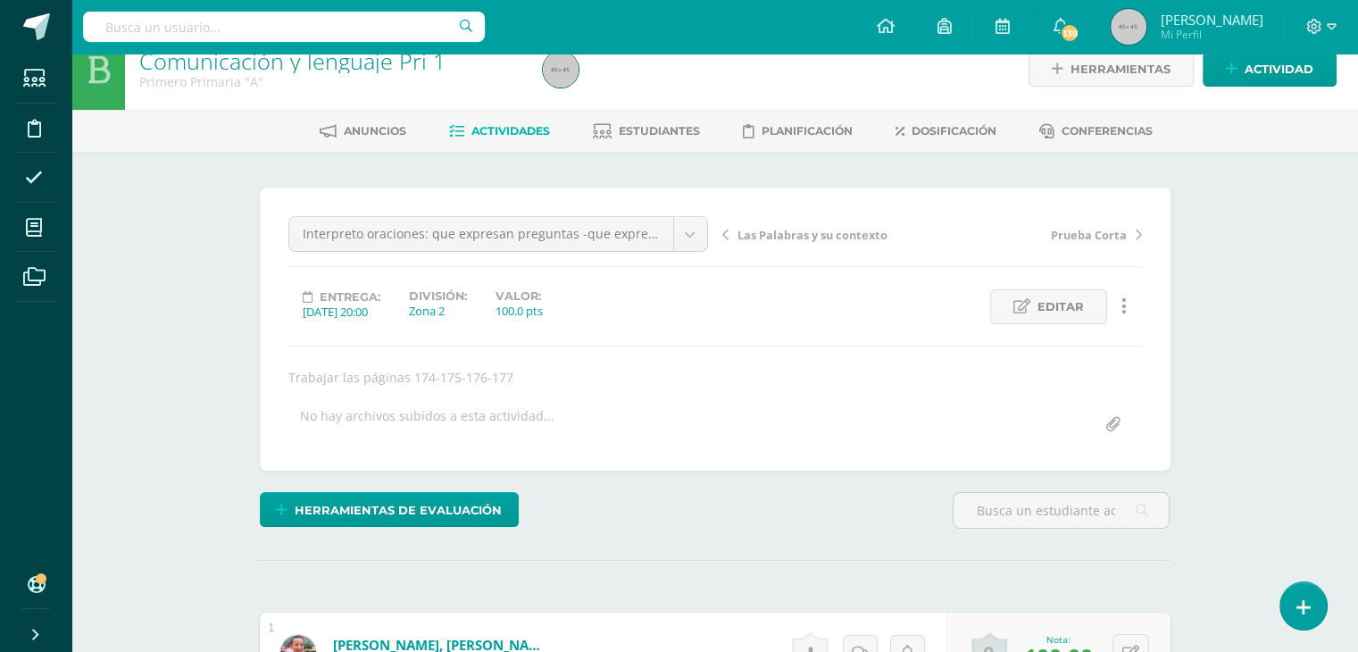
scroll to position [0, 0]
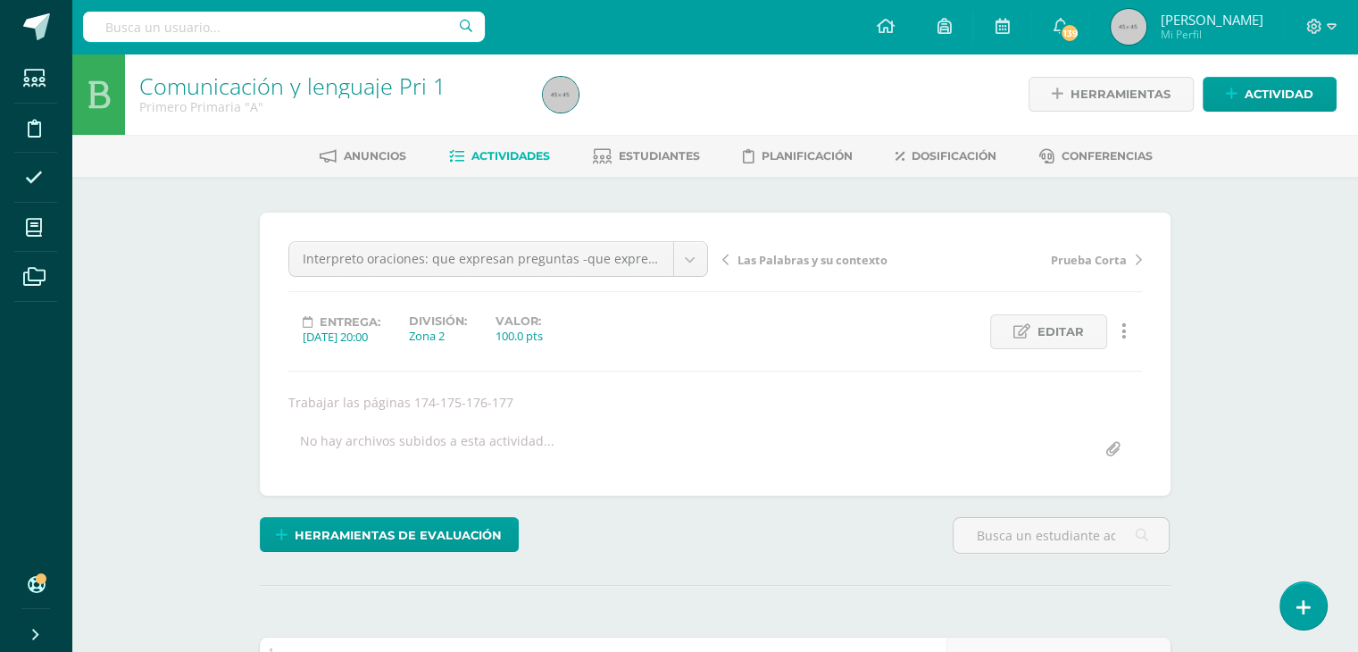
click at [486, 149] on span "Actividades" at bounding box center [510, 155] width 79 height 13
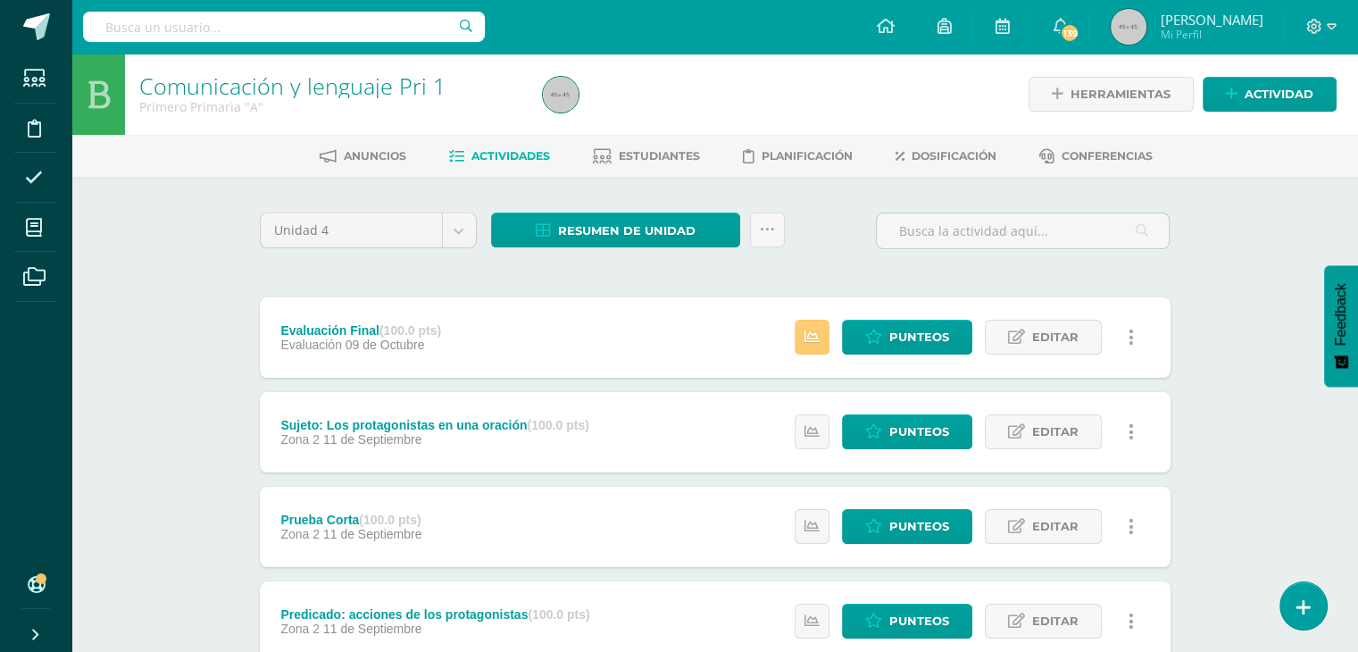
click at [618, 253] on div "Resumen de unidad Descargar como HTML Descargar como PDF Descargar como XLS Sub…" at bounding box center [638, 237] width 308 height 51
click at [621, 234] on span "Resumen de unidad" at bounding box center [626, 230] width 137 height 33
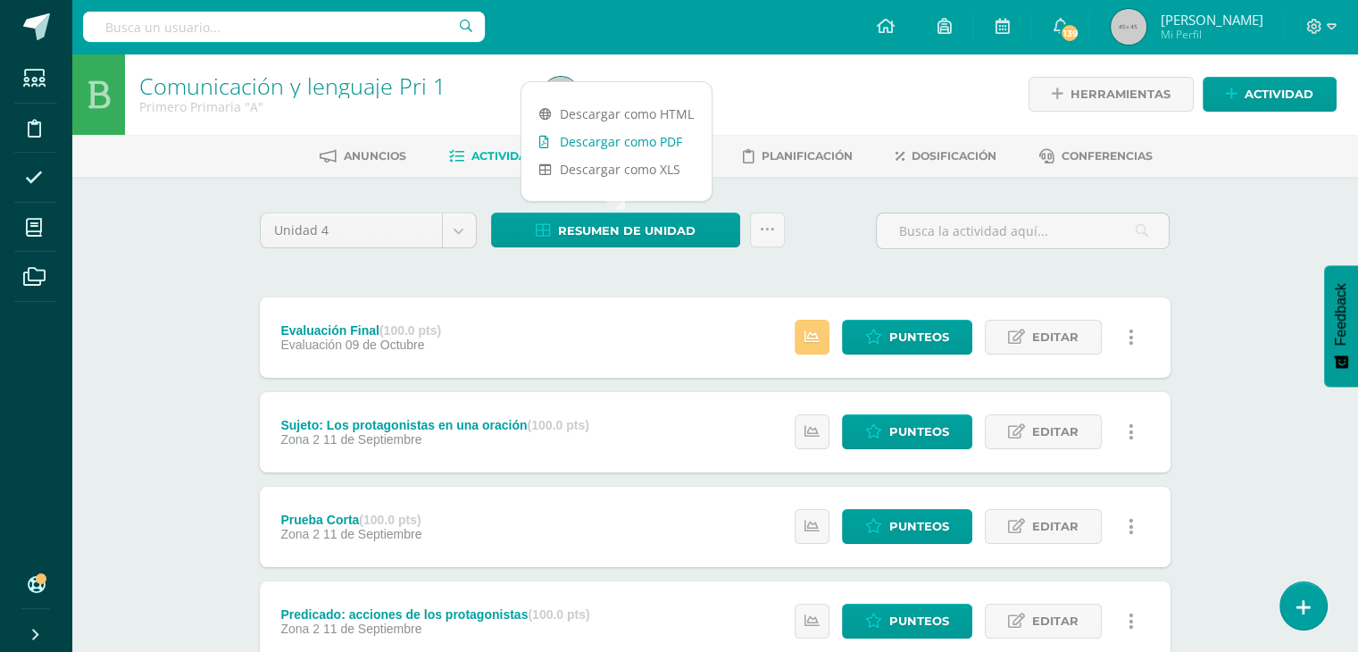
click at [622, 146] on link "Descargar como PDF" at bounding box center [616, 142] width 190 height 28
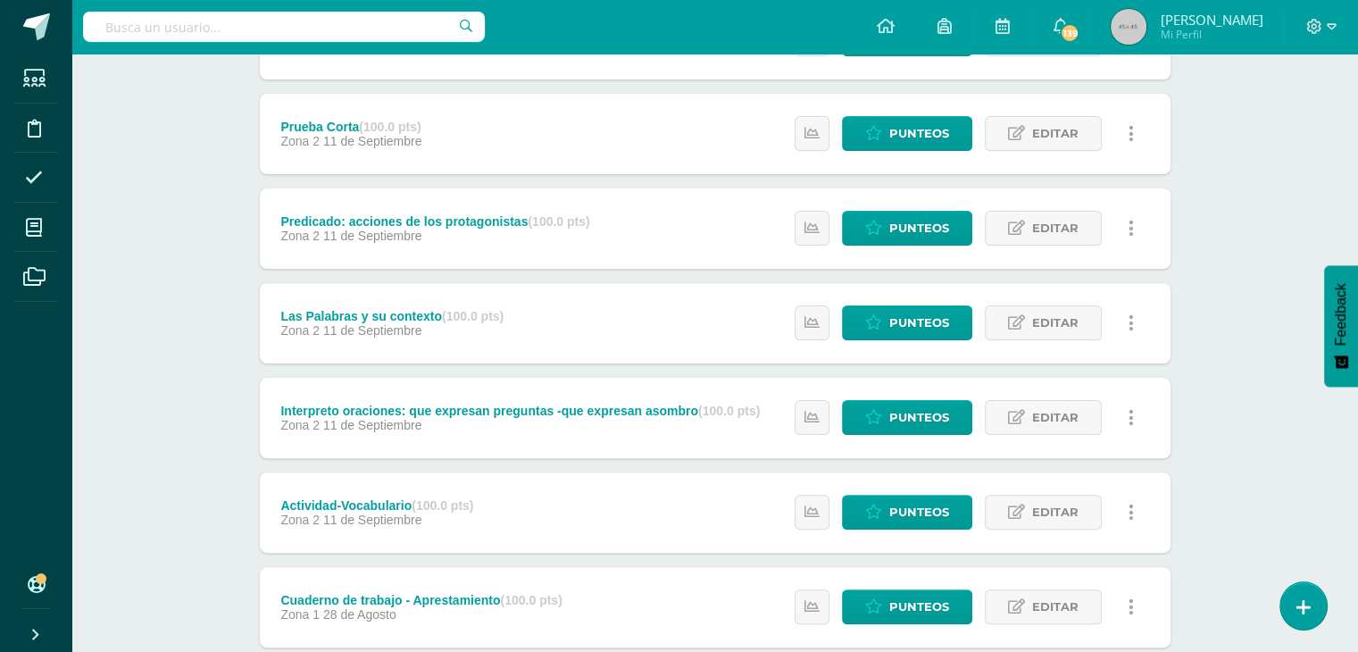
scroll to position [333, 0]
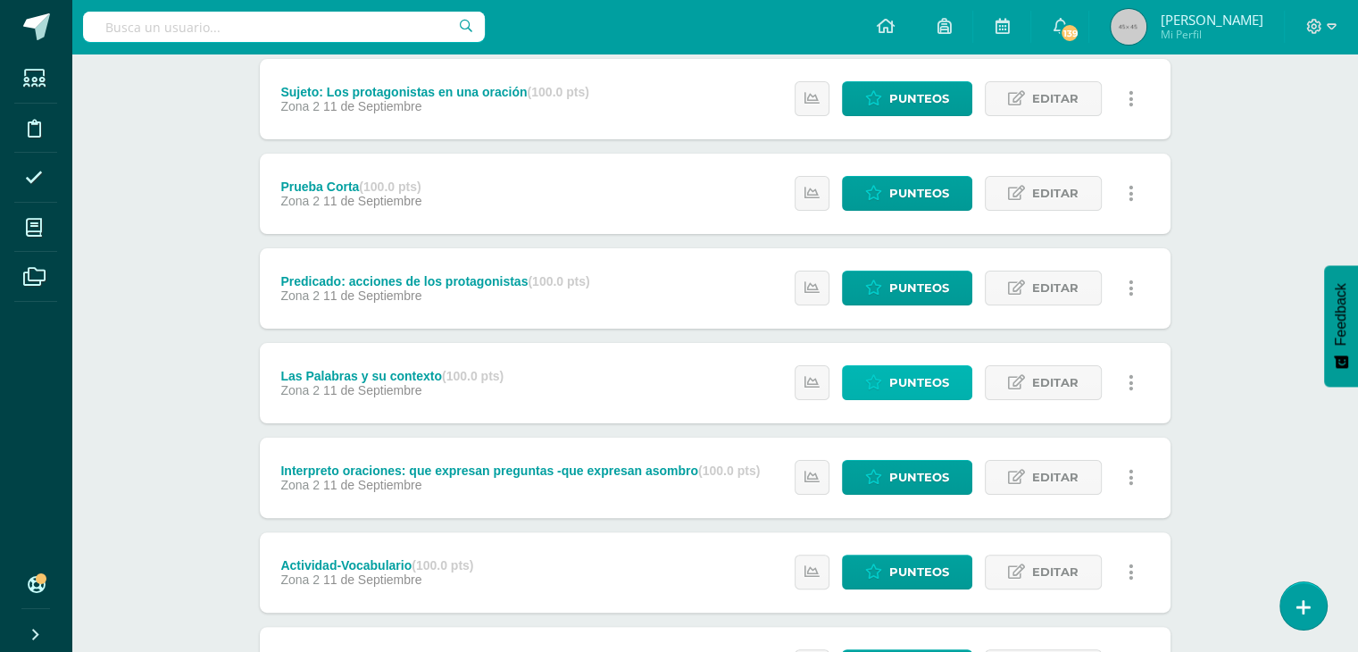
click at [897, 397] on span "Punteos" at bounding box center [919, 382] width 60 height 33
click at [914, 383] on span "Punteos" at bounding box center [919, 382] width 60 height 33
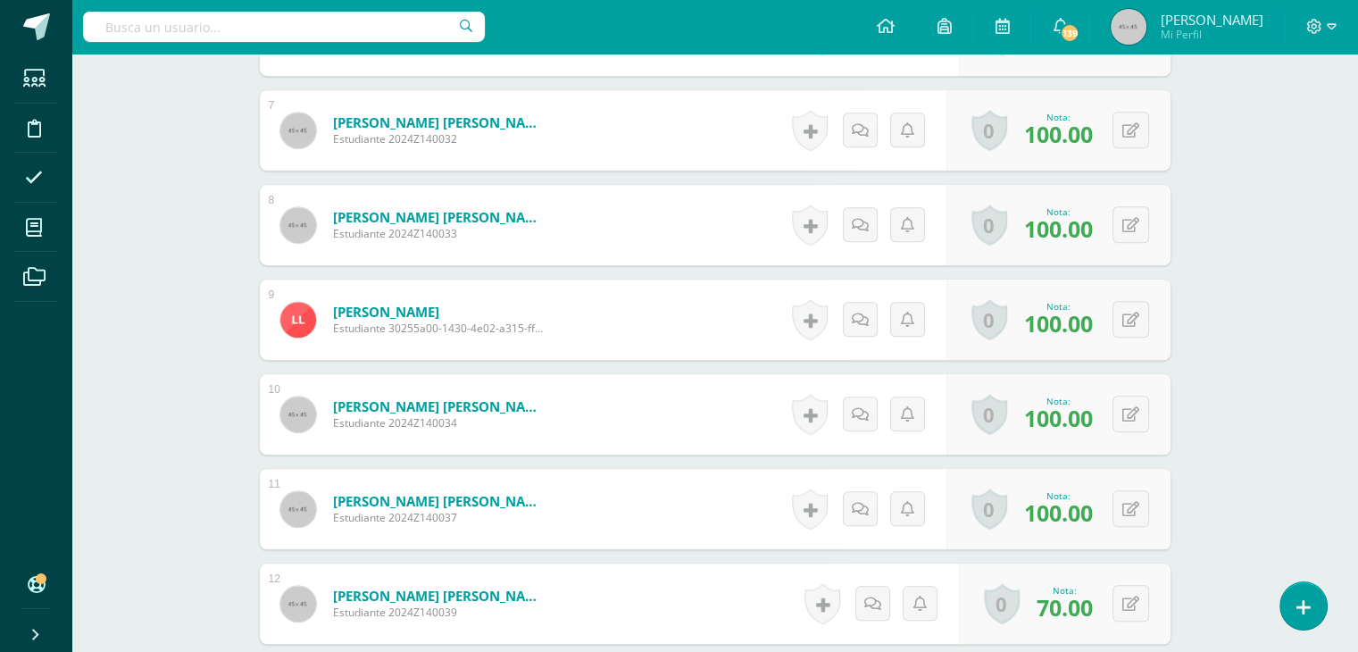
scroll to position [1116, 0]
click at [1118, 606] on div "0 [GEOGRAPHIC_DATA] Logros obtenidos Aún no hay logros agregados Nota: 70.00" at bounding box center [1075, 602] width 218 height 83
click at [1144, 604] on icon at bounding box center [1143, 601] width 18 height 15
type input "100"
click at [1088, 609] on icon at bounding box center [1095, 608] width 16 height 15
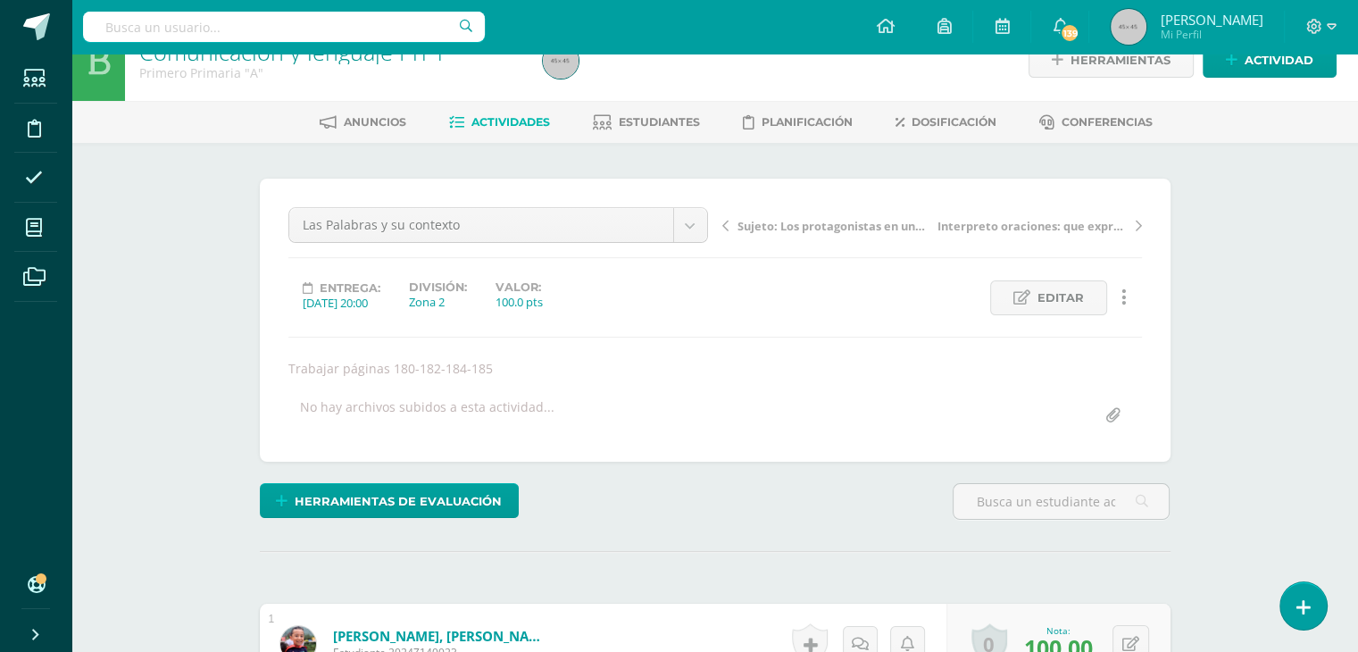
scroll to position [0, 0]
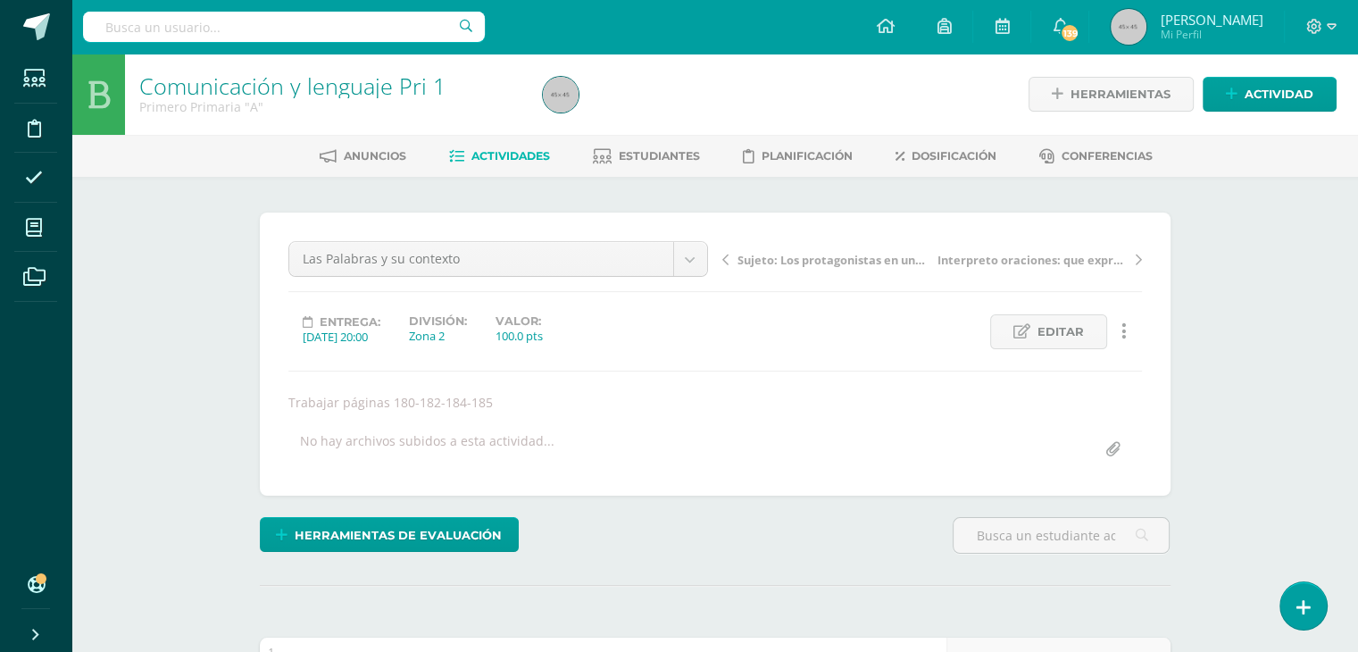
click at [518, 147] on link "Actividades" at bounding box center [499, 156] width 101 height 29
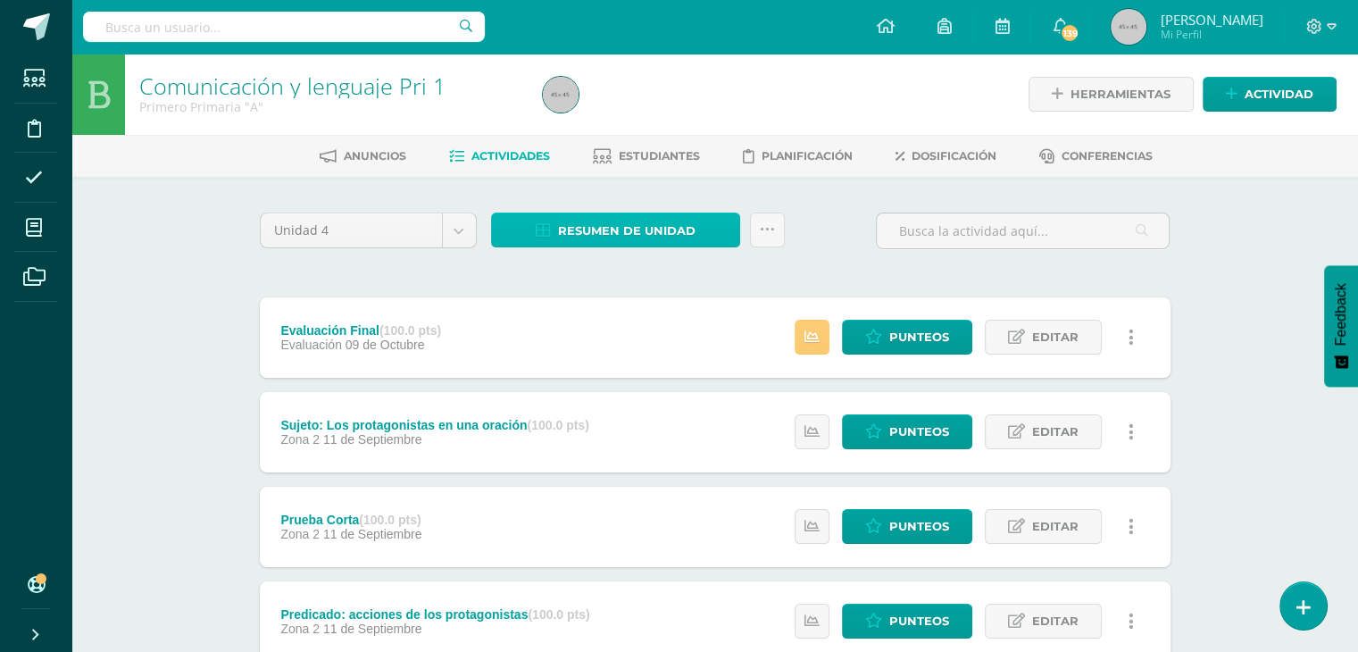
click at [601, 234] on span "Resumen de unidad" at bounding box center [626, 230] width 137 height 33
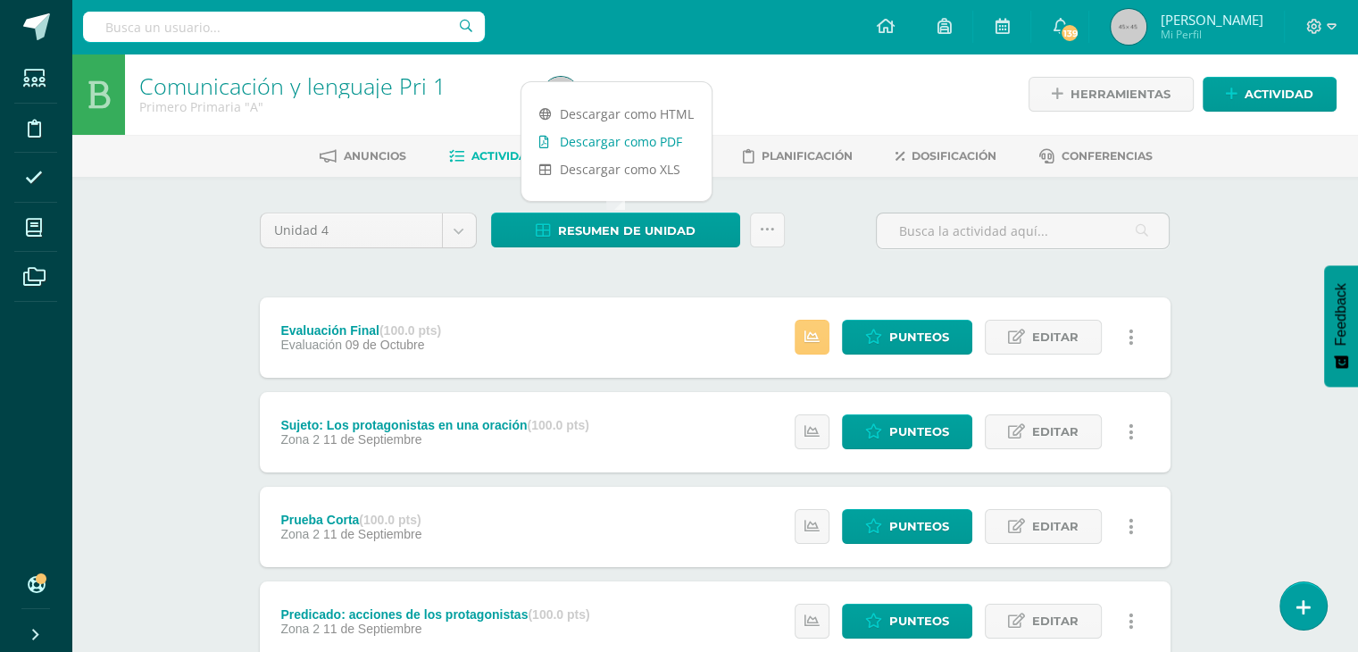
click at [628, 139] on link "Descargar como PDF" at bounding box center [616, 142] width 190 height 28
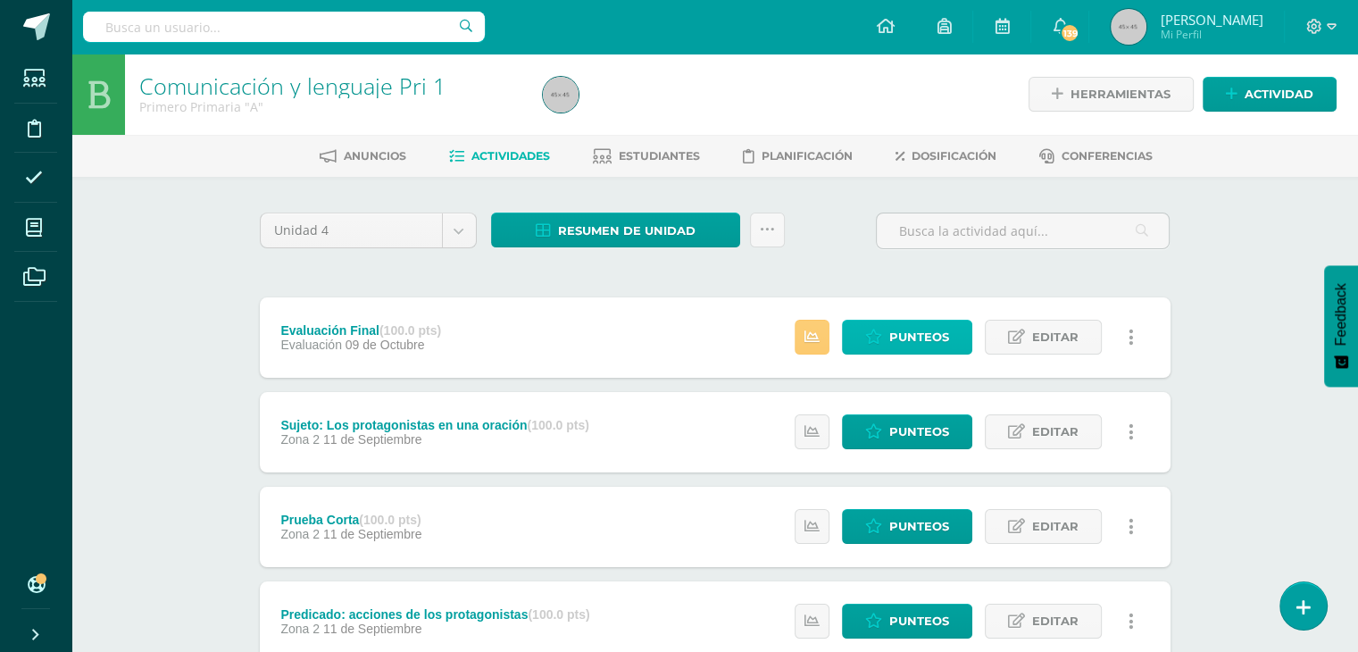
click at [912, 328] on span "Punteos" at bounding box center [919, 336] width 60 height 33
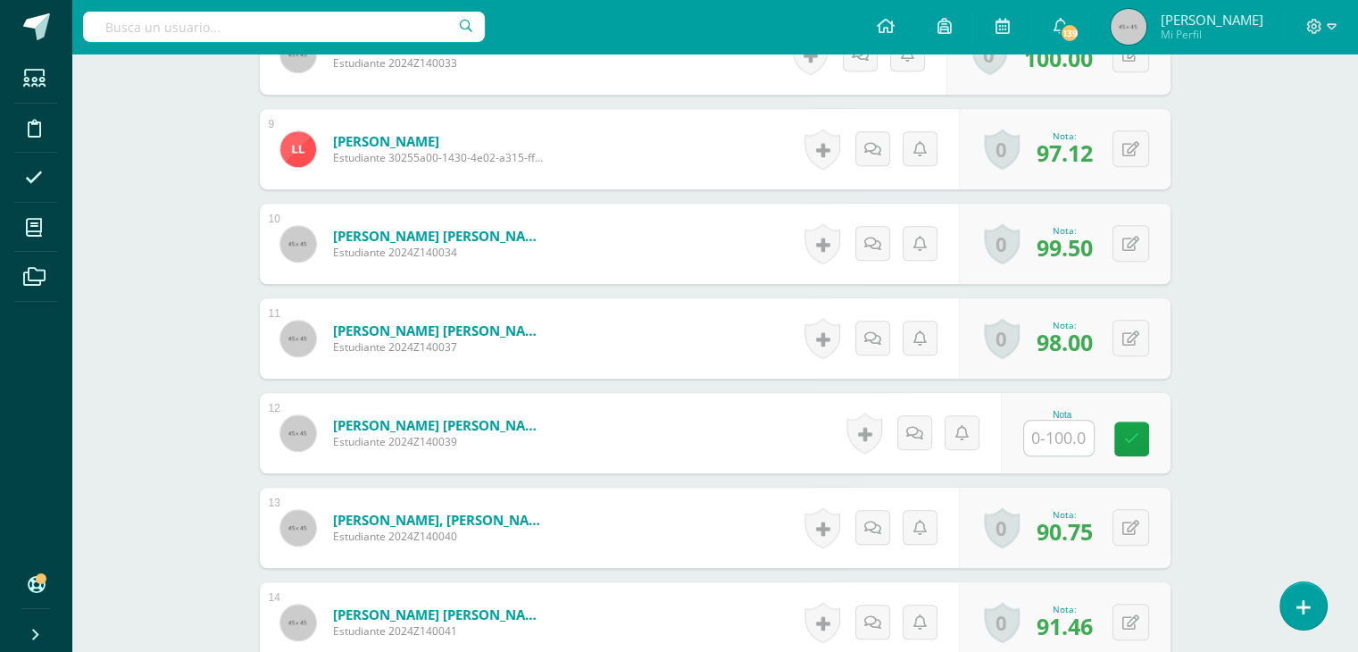
scroll to position [1285, 0]
click at [1060, 435] on input "text" at bounding box center [1068, 438] width 71 height 36
type input "82.5"
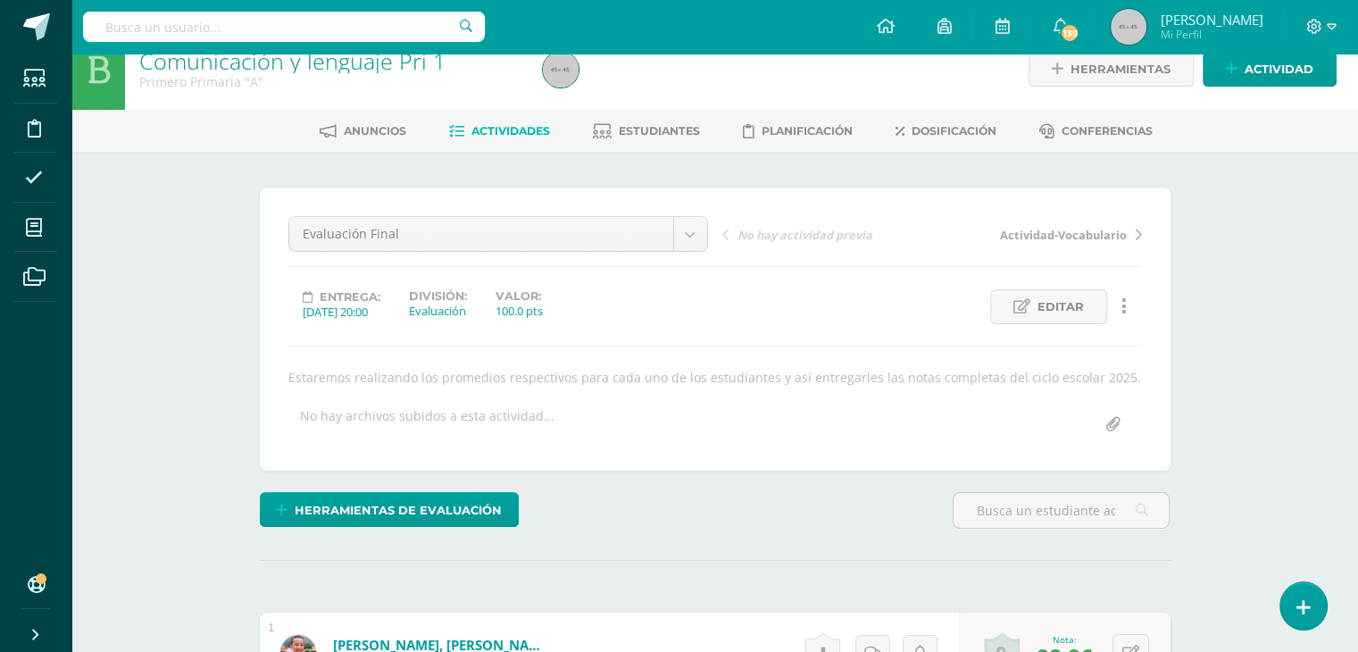
scroll to position [0, 0]
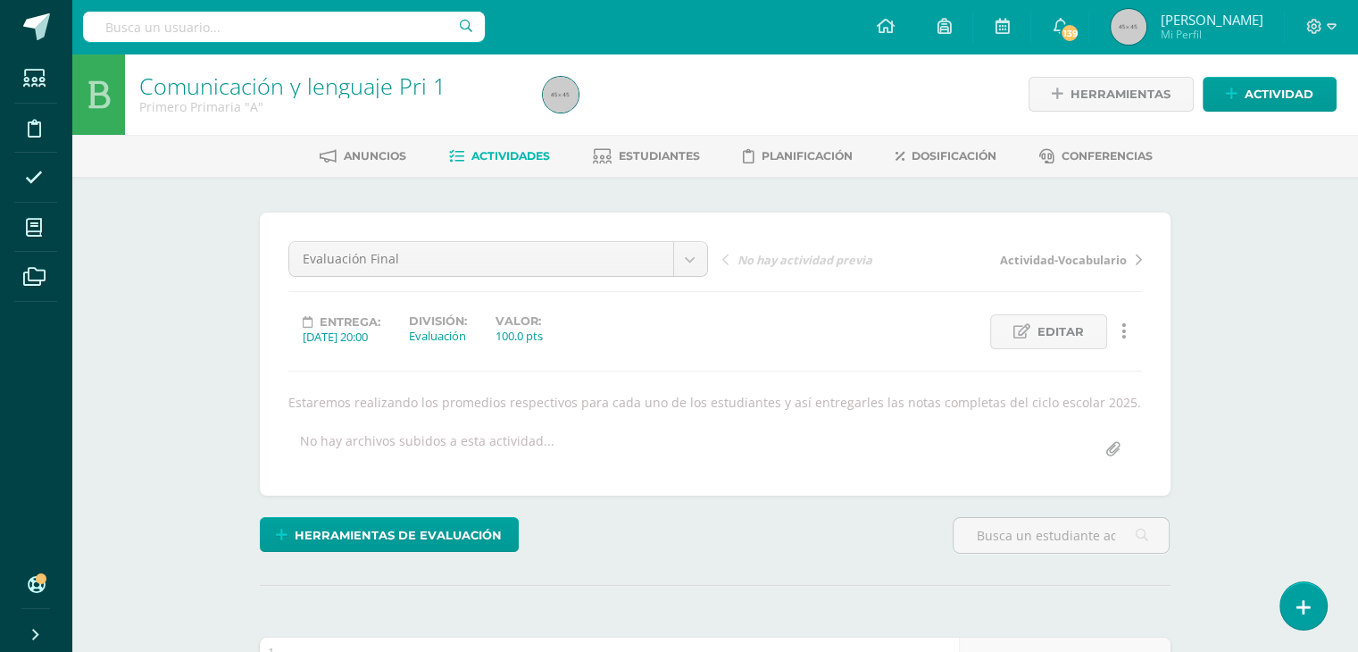
click at [514, 157] on span "Actividades" at bounding box center [510, 155] width 79 height 13
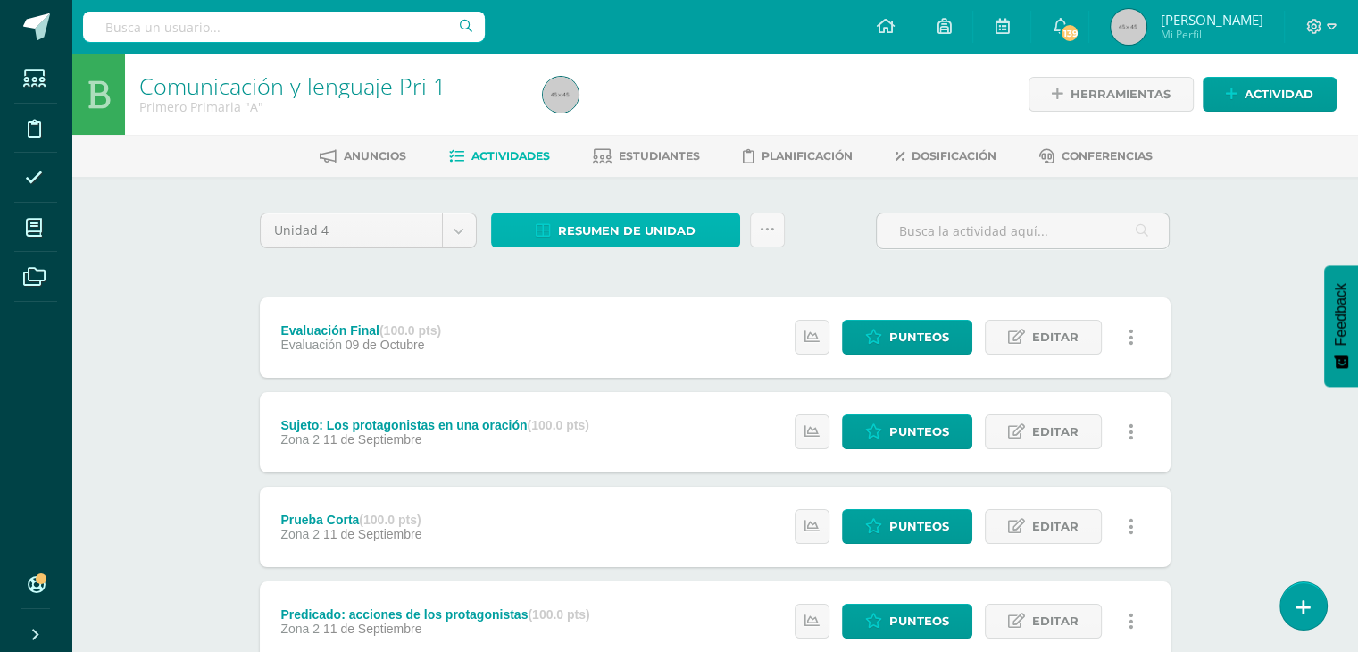
click at [640, 224] on span "Resumen de unidad" at bounding box center [626, 230] width 137 height 33
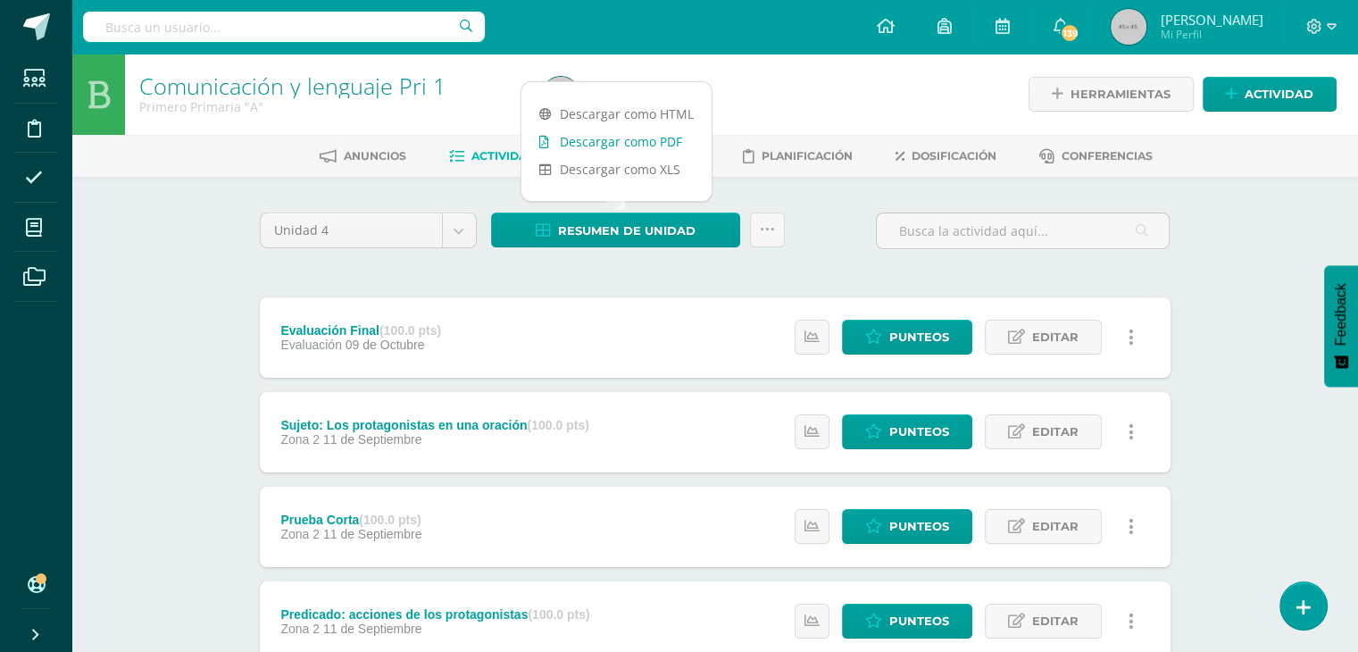
click at [638, 154] on link "Descargar como PDF" at bounding box center [616, 142] width 190 height 28
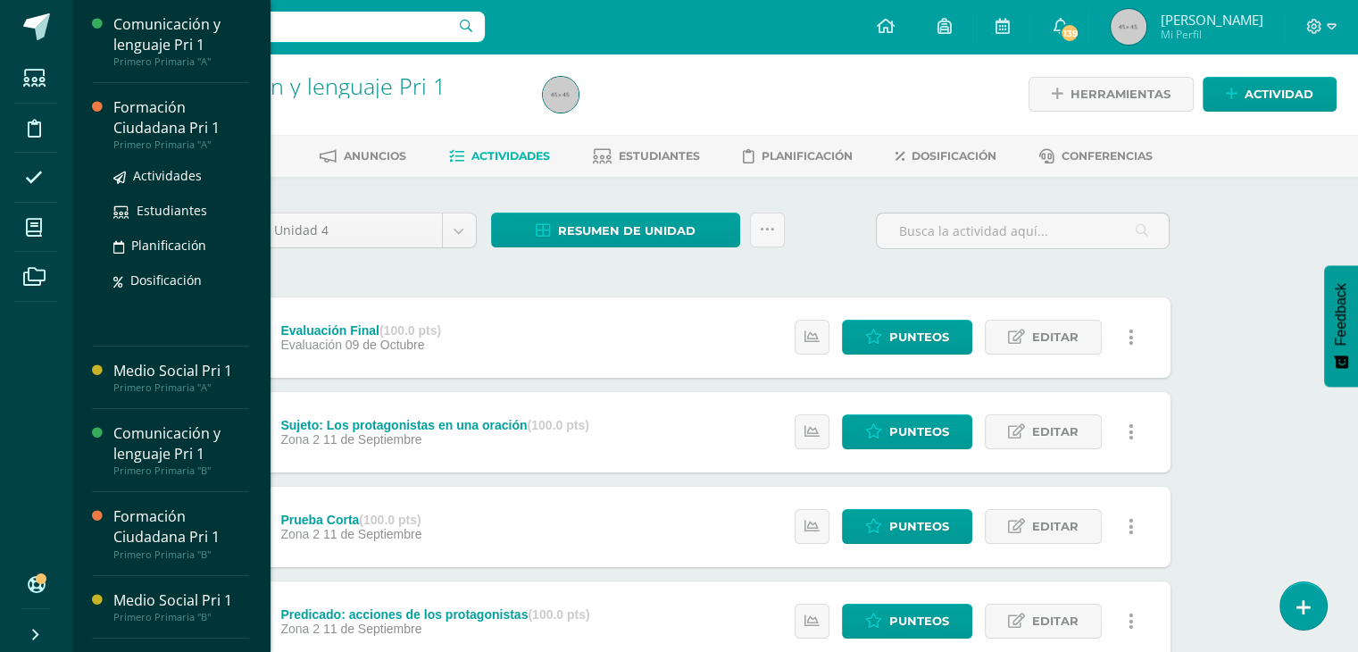
click at [157, 103] on div "Formación Ciudadana Pri 1" at bounding box center [181, 117] width 136 height 41
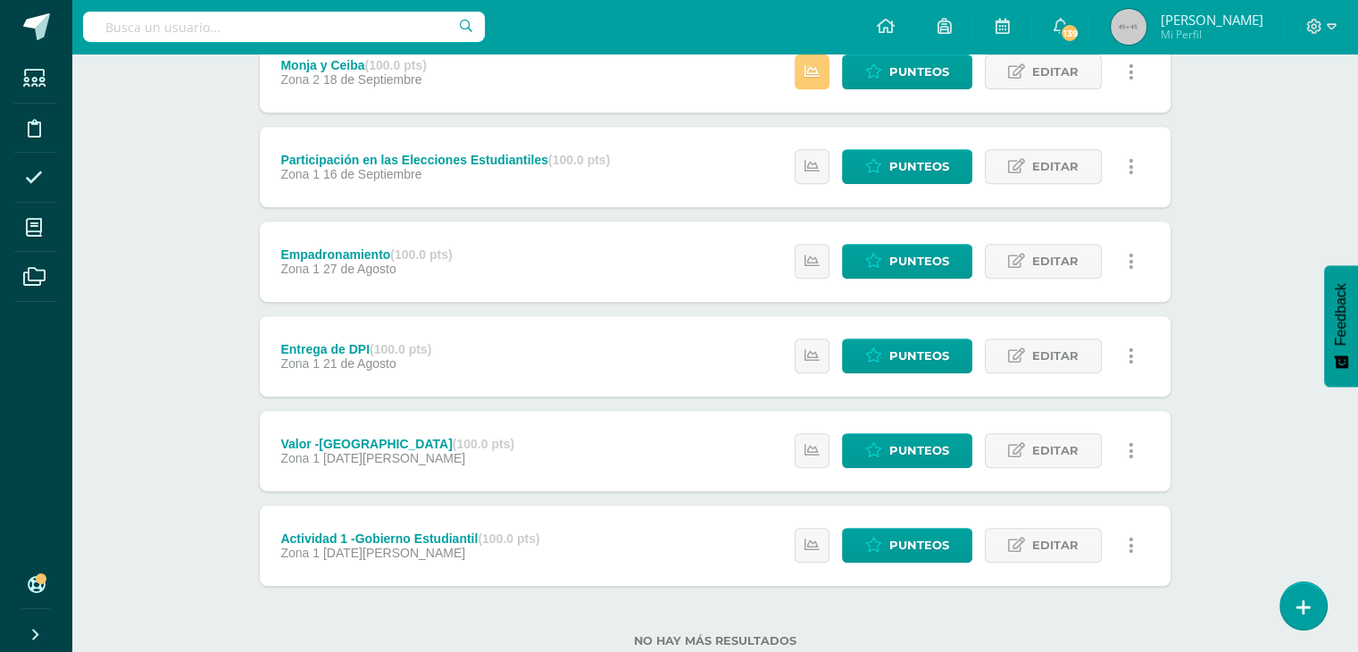
scroll to position [791, 0]
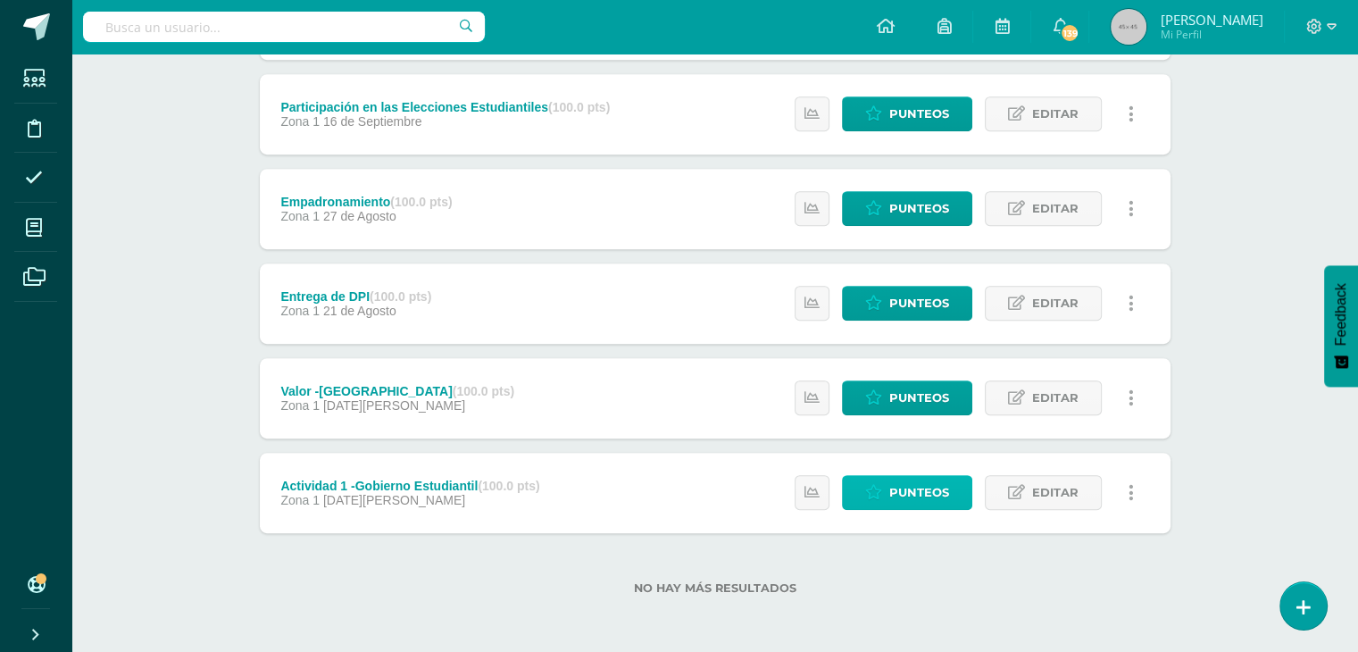
click at [915, 501] on span "Punteos" at bounding box center [919, 492] width 60 height 33
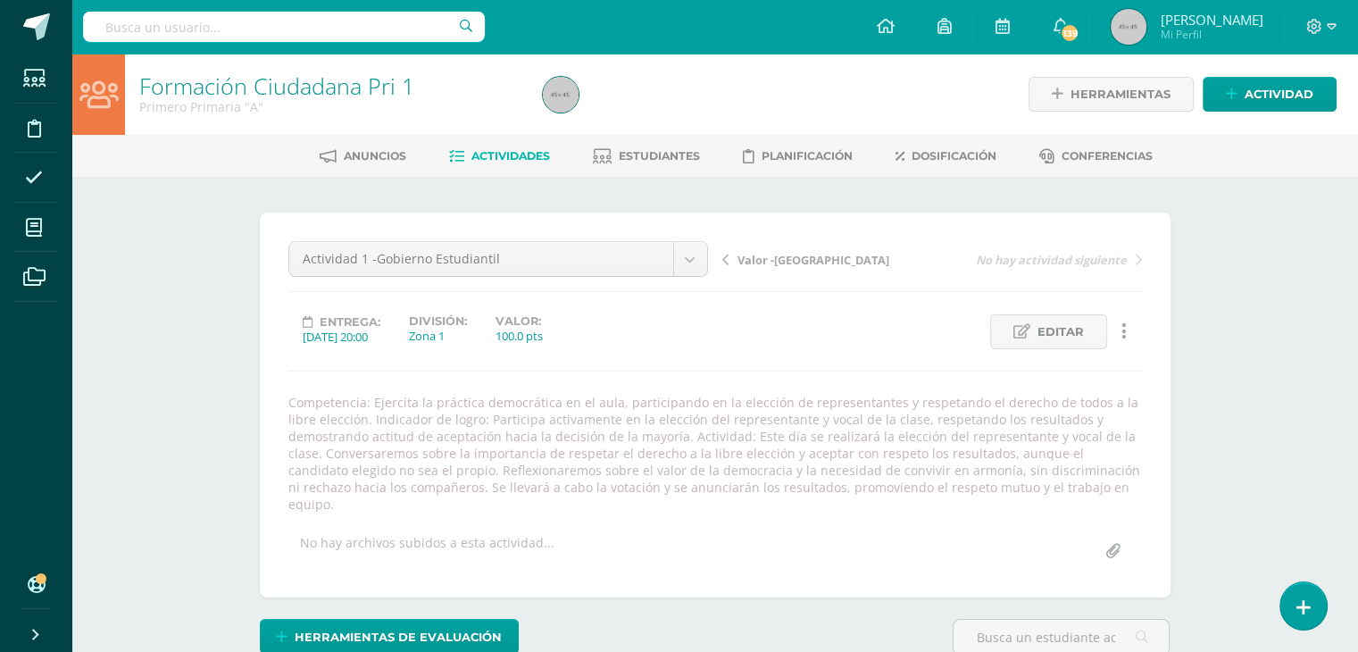
click at [529, 149] on span "Actividades" at bounding box center [510, 155] width 79 height 13
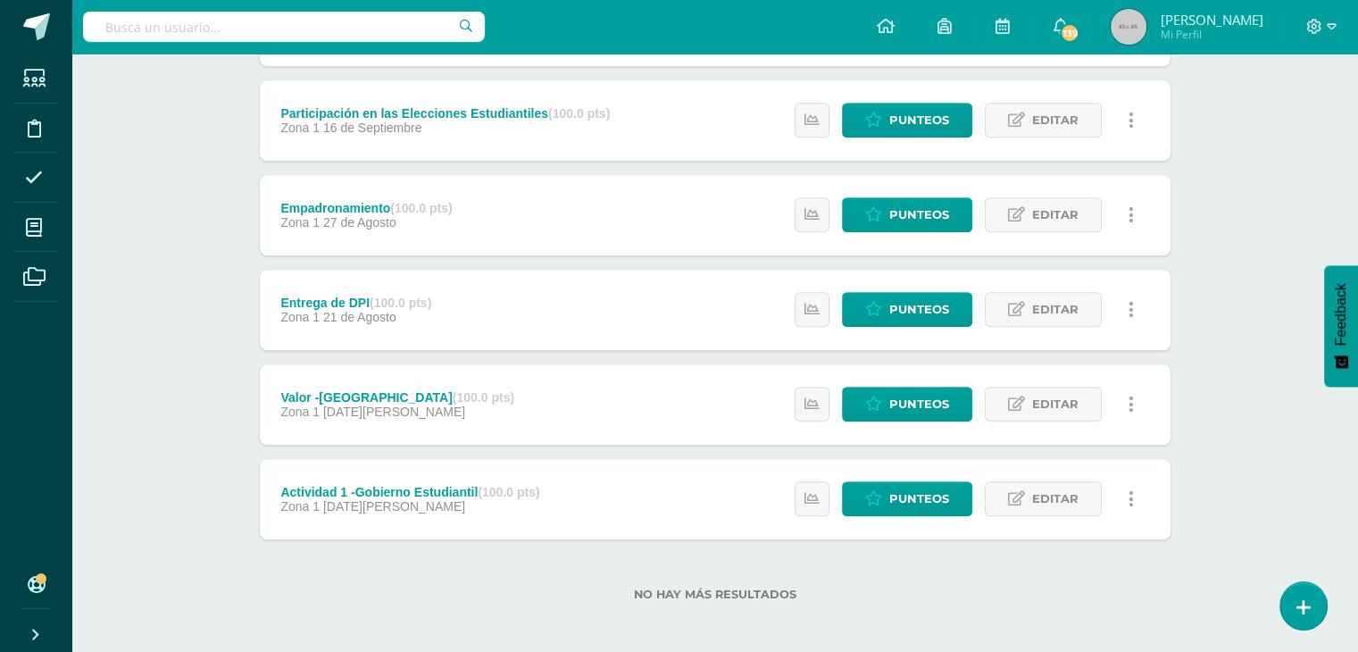
scroll to position [791, 0]
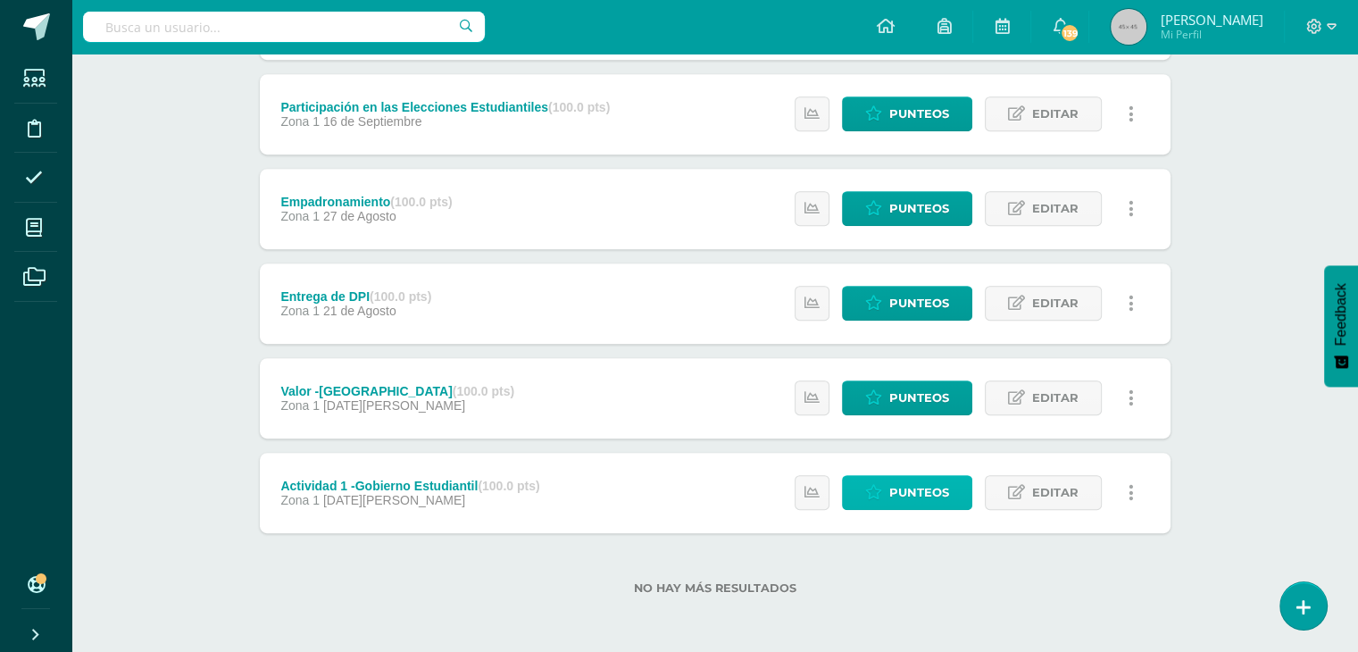
click at [888, 487] on link "Punteos" at bounding box center [907, 492] width 130 height 35
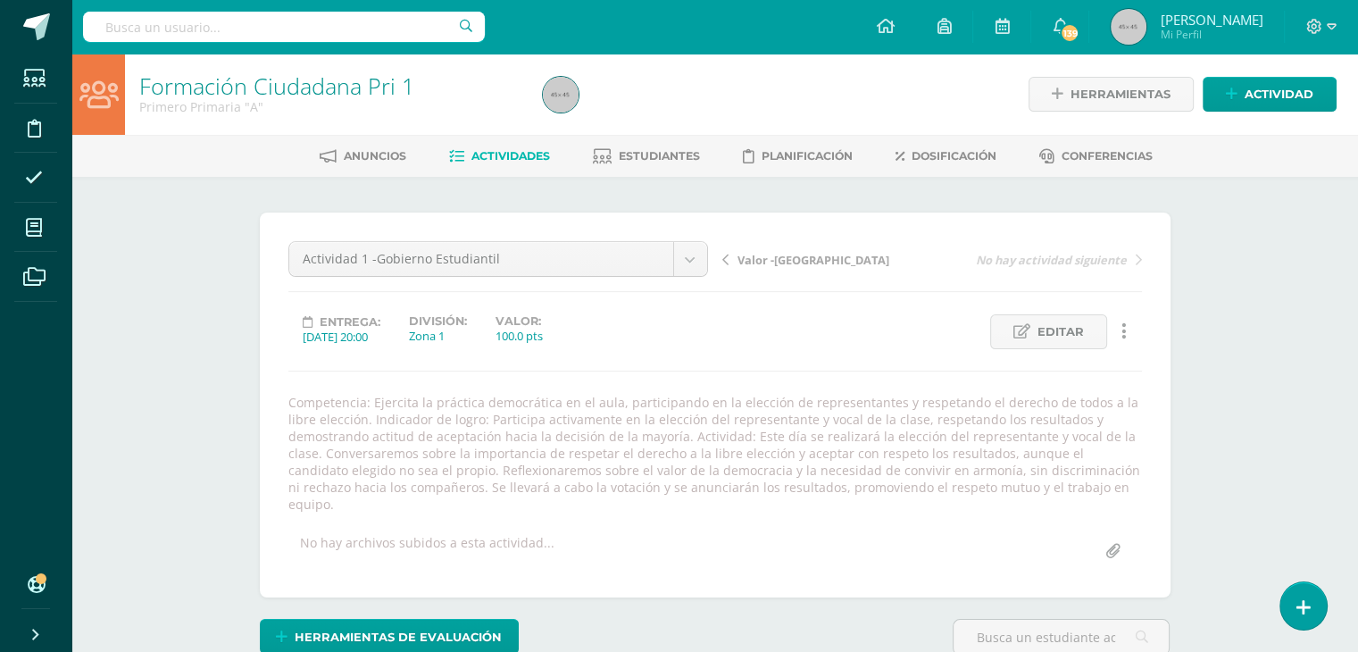
click at [497, 164] on link "Actividades" at bounding box center [499, 156] width 101 height 29
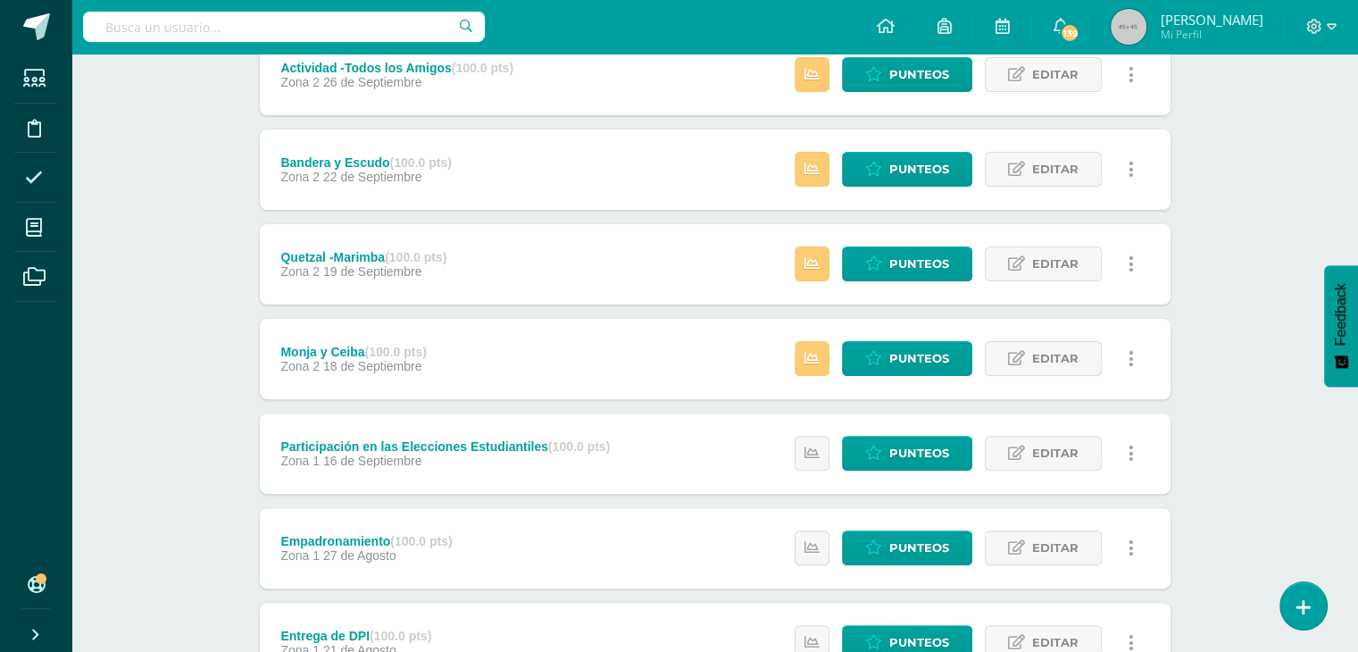
scroll to position [523, 0]
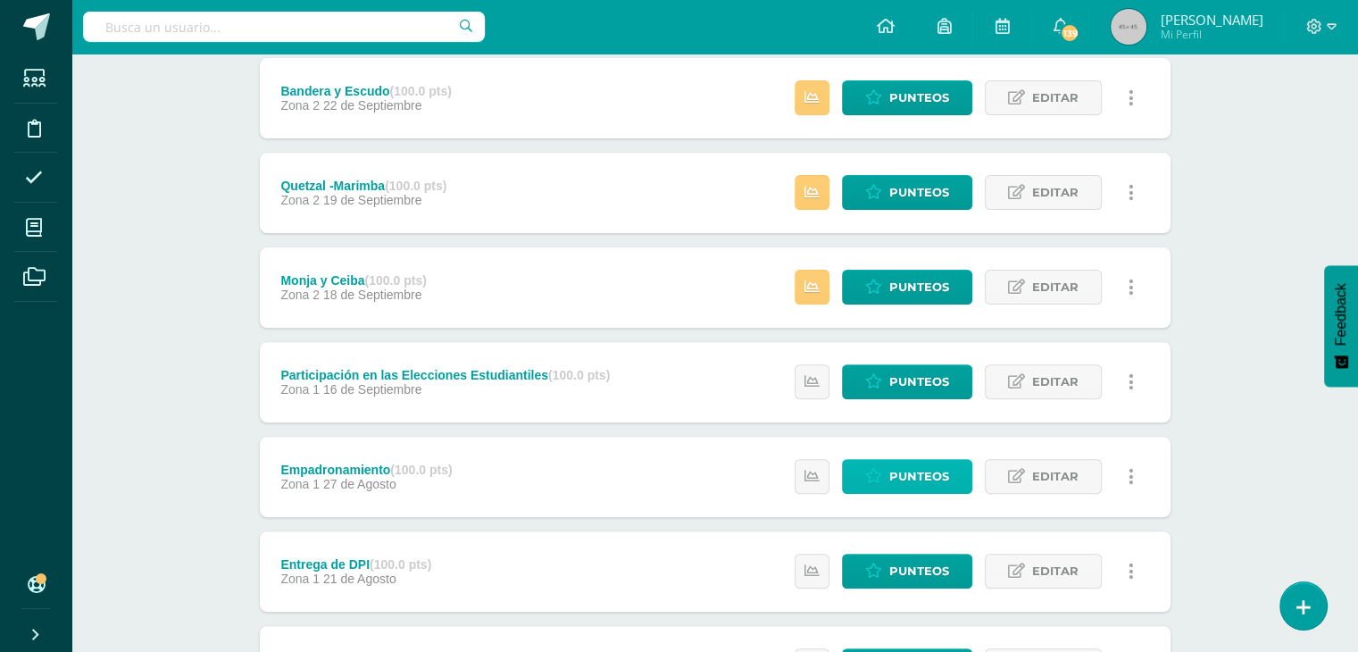
click at [913, 477] on span "Punteos" at bounding box center [919, 476] width 60 height 33
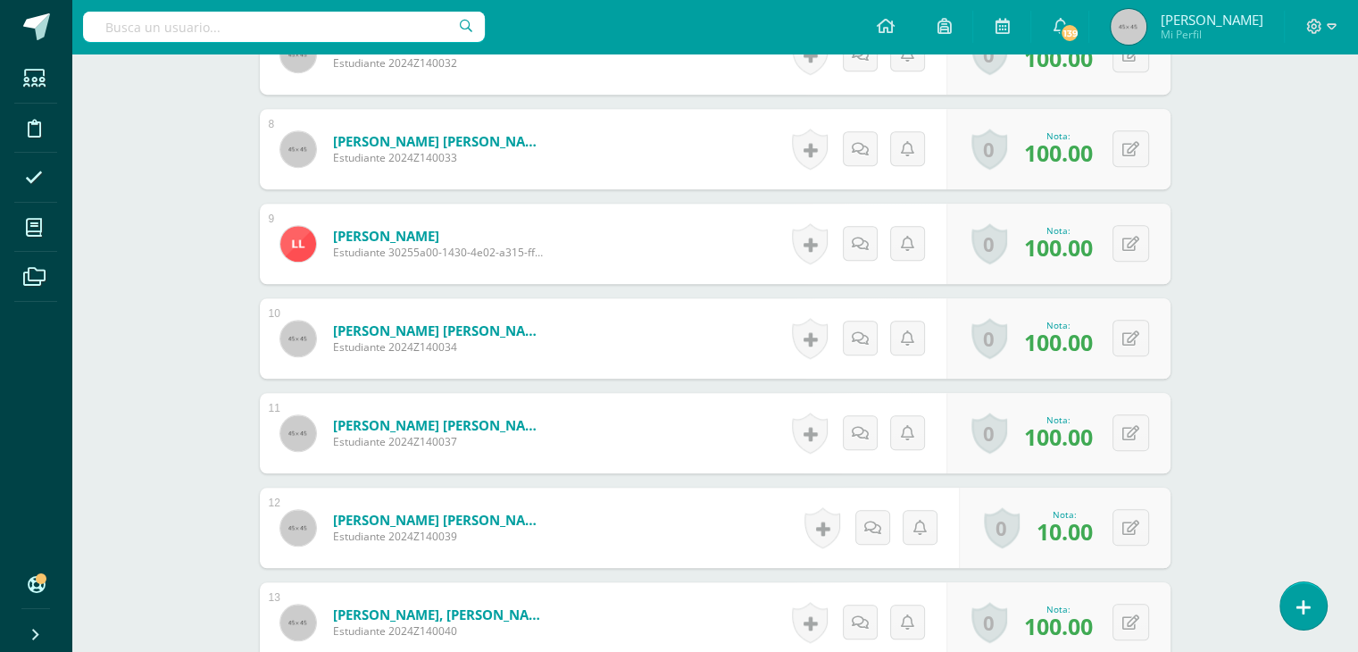
scroll to position [1379, 0]
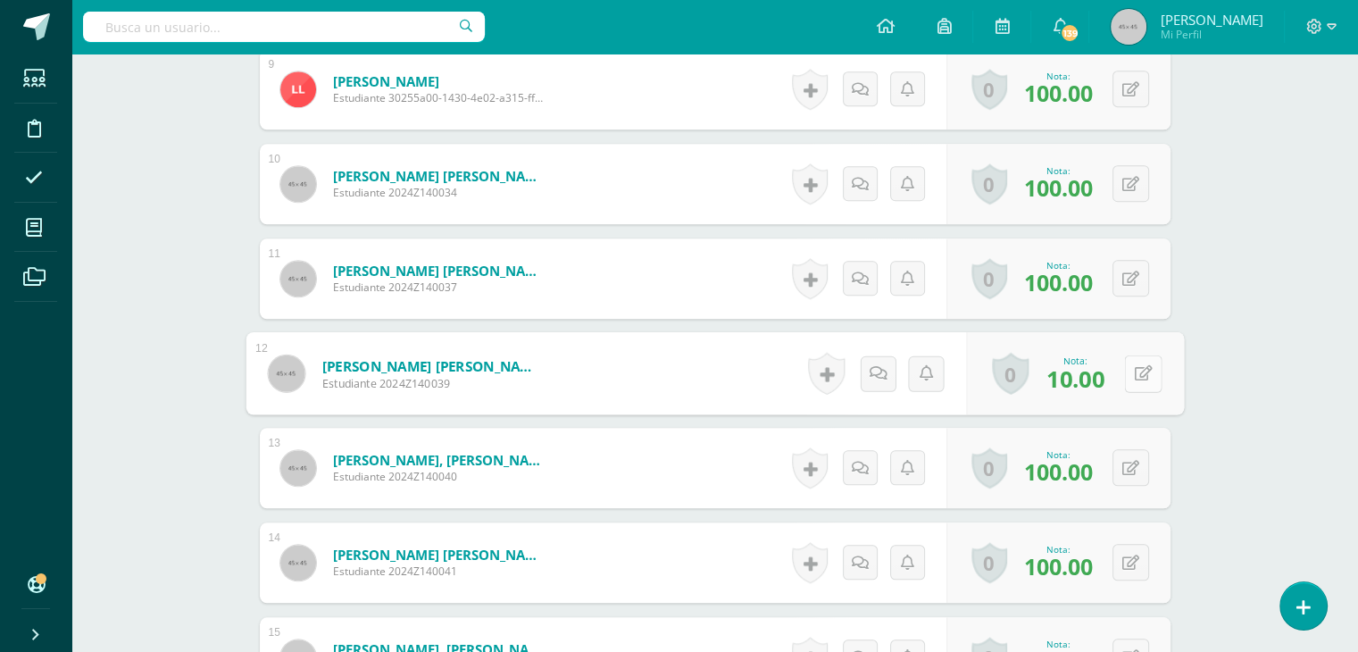
click at [1134, 370] on icon at bounding box center [1143, 372] width 18 height 15
type input "100"
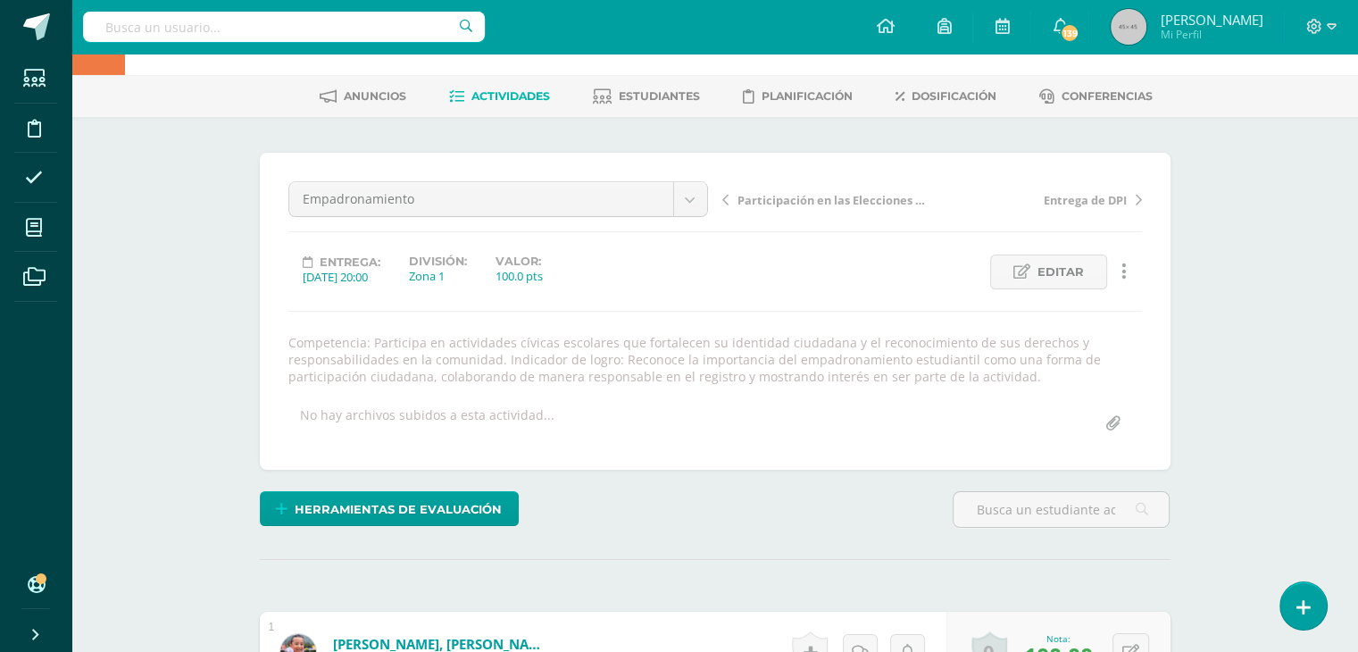
scroll to position [0, 0]
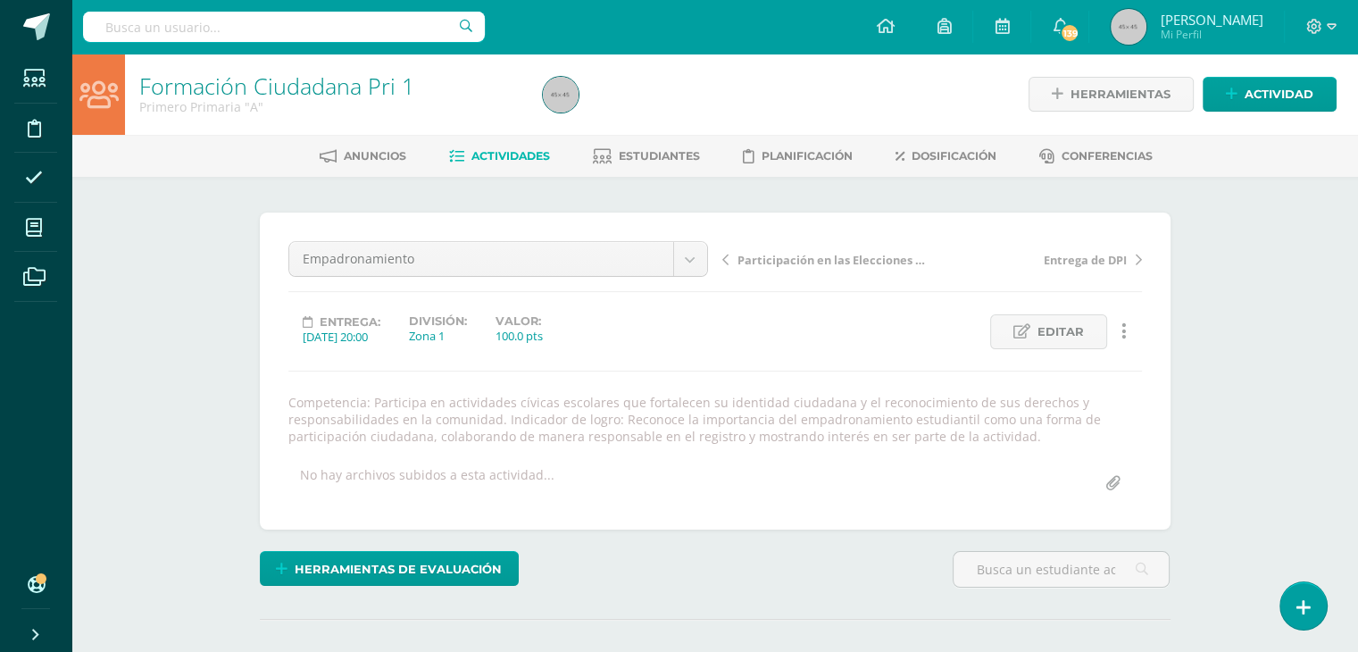
click at [494, 159] on span "Actividades" at bounding box center [510, 155] width 79 height 13
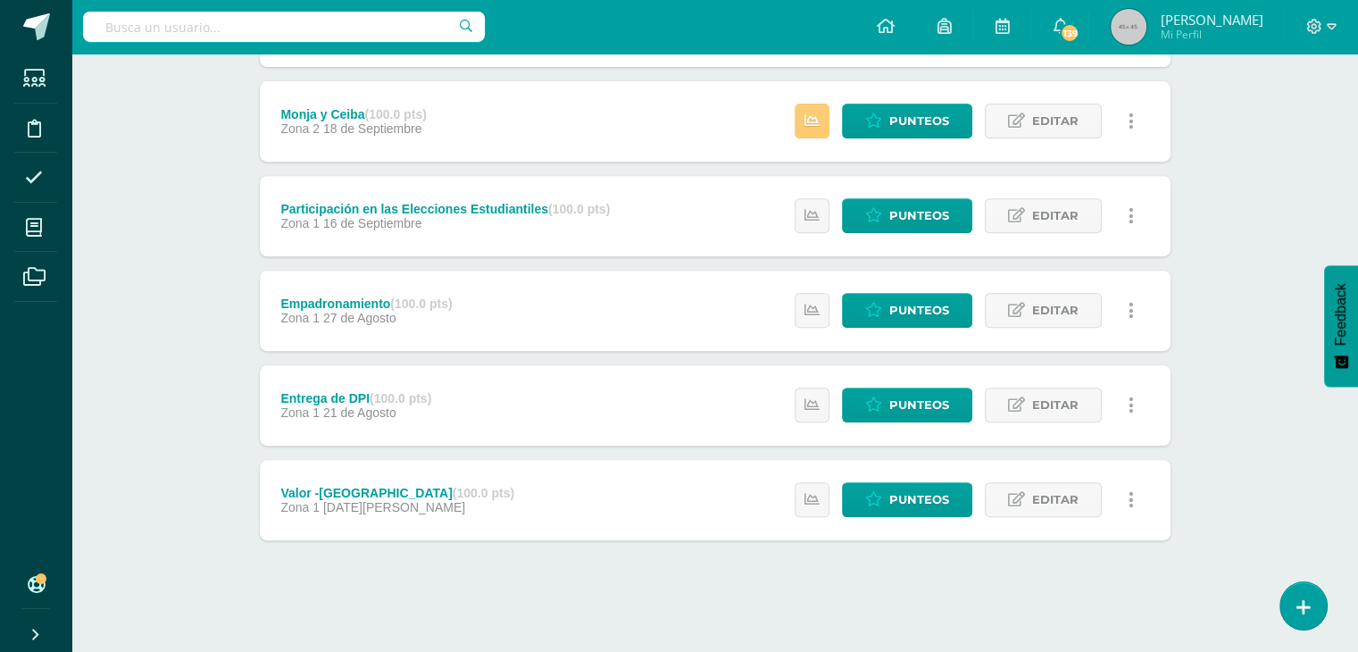
scroll to position [690, 0]
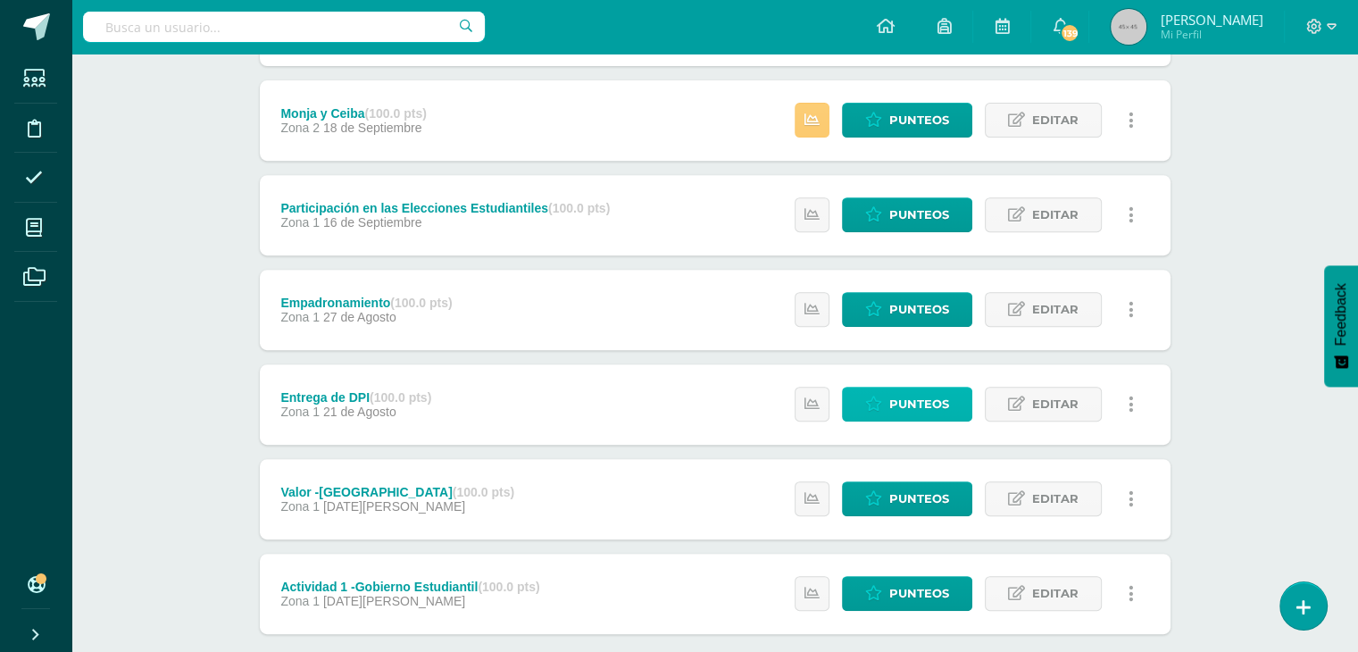
click at [893, 404] on span "Punteos" at bounding box center [919, 403] width 60 height 33
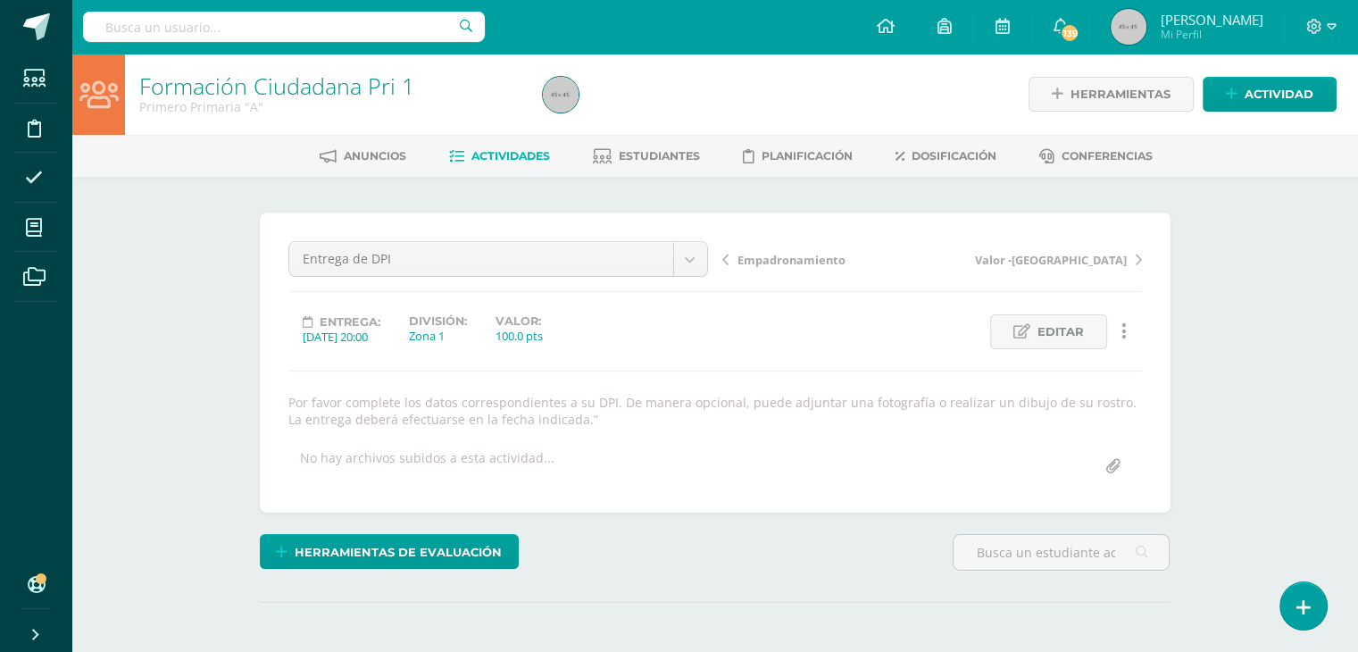
click at [491, 150] on span "Actividades" at bounding box center [510, 155] width 79 height 13
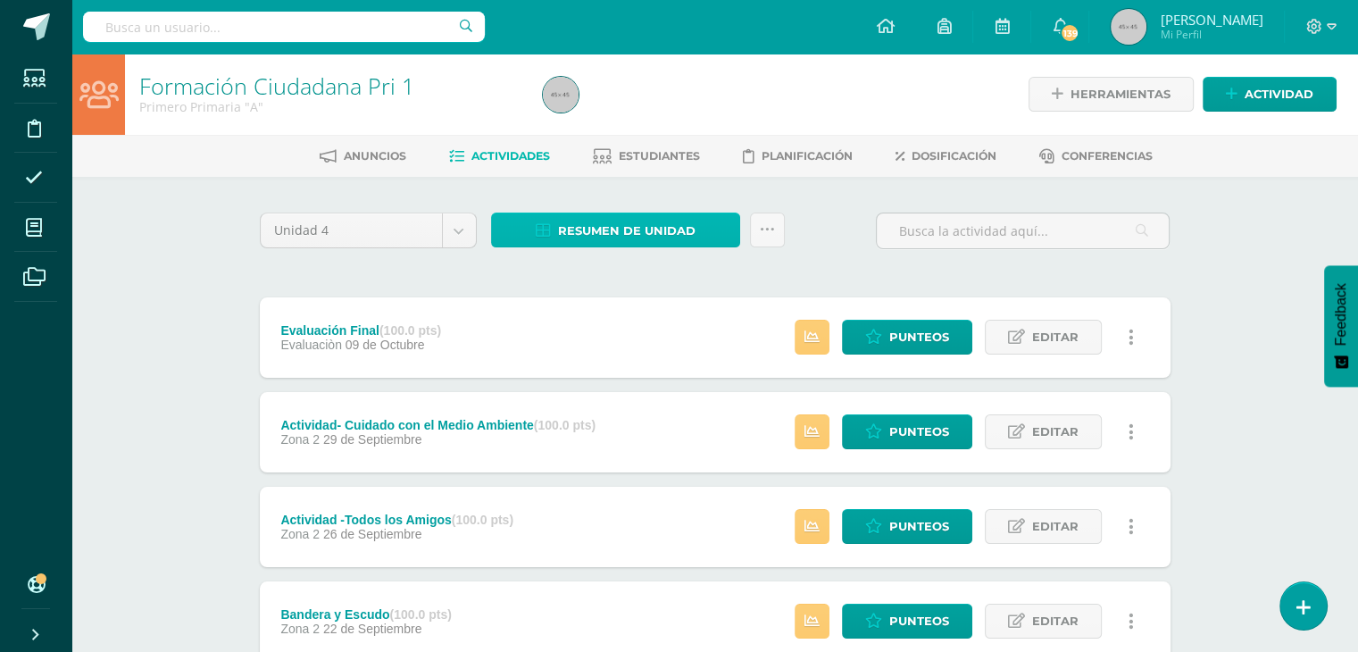
click at [636, 229] on span "Resumen de unidad" at bounding box center [626, 230] width 137 height 33
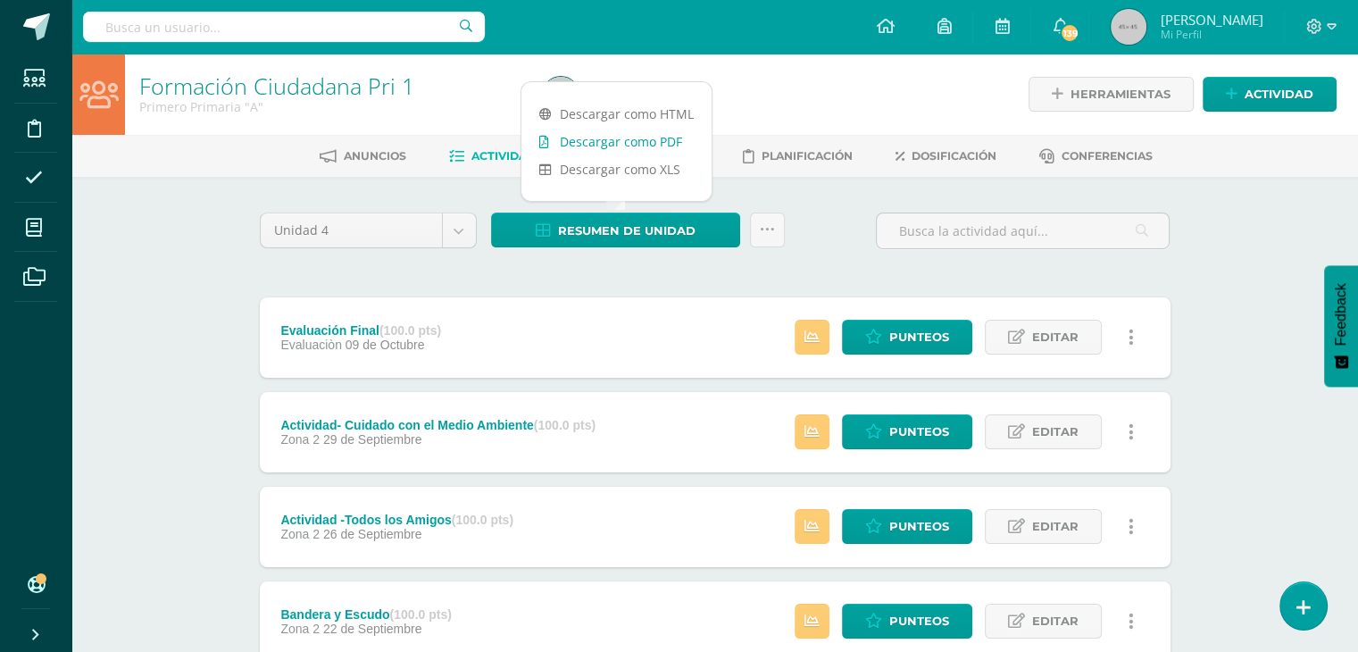
click at [614, 133] on link "Descargar como PDF" at bounding box center [616, 142] width 190 height 28
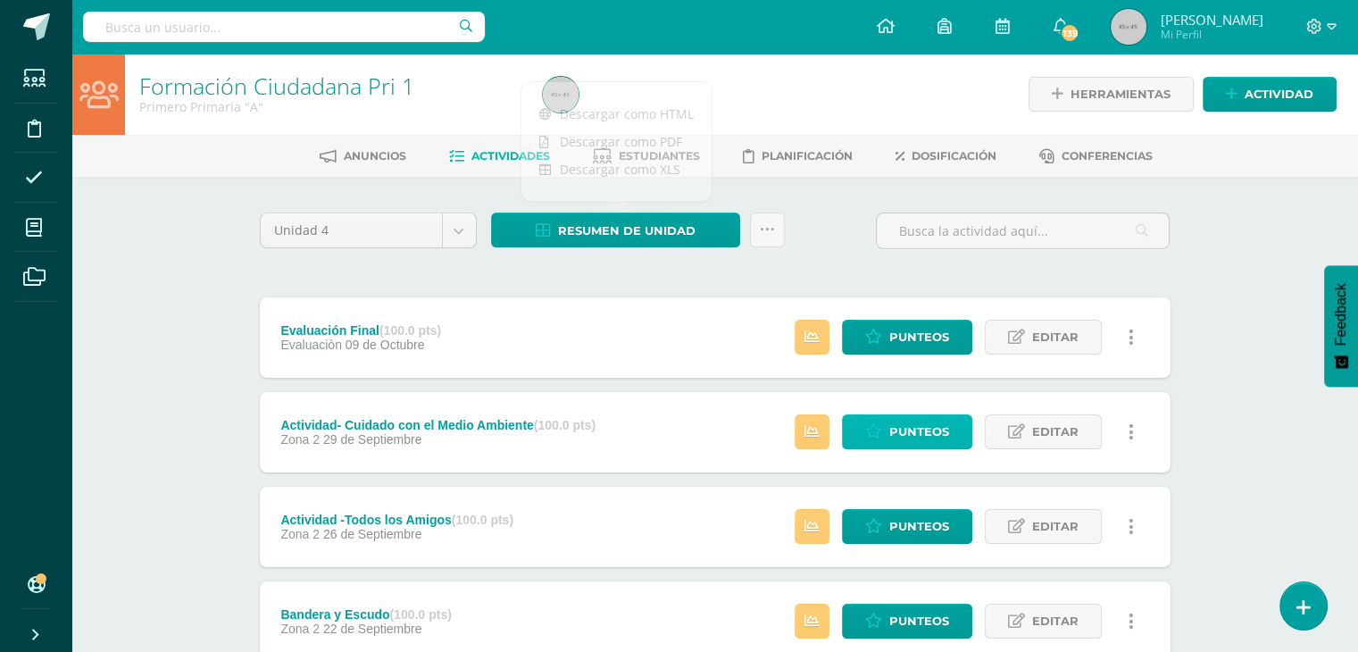
click at [943, 436] on span "Punteos" at bounding box center [919, 431] width 60 height 33
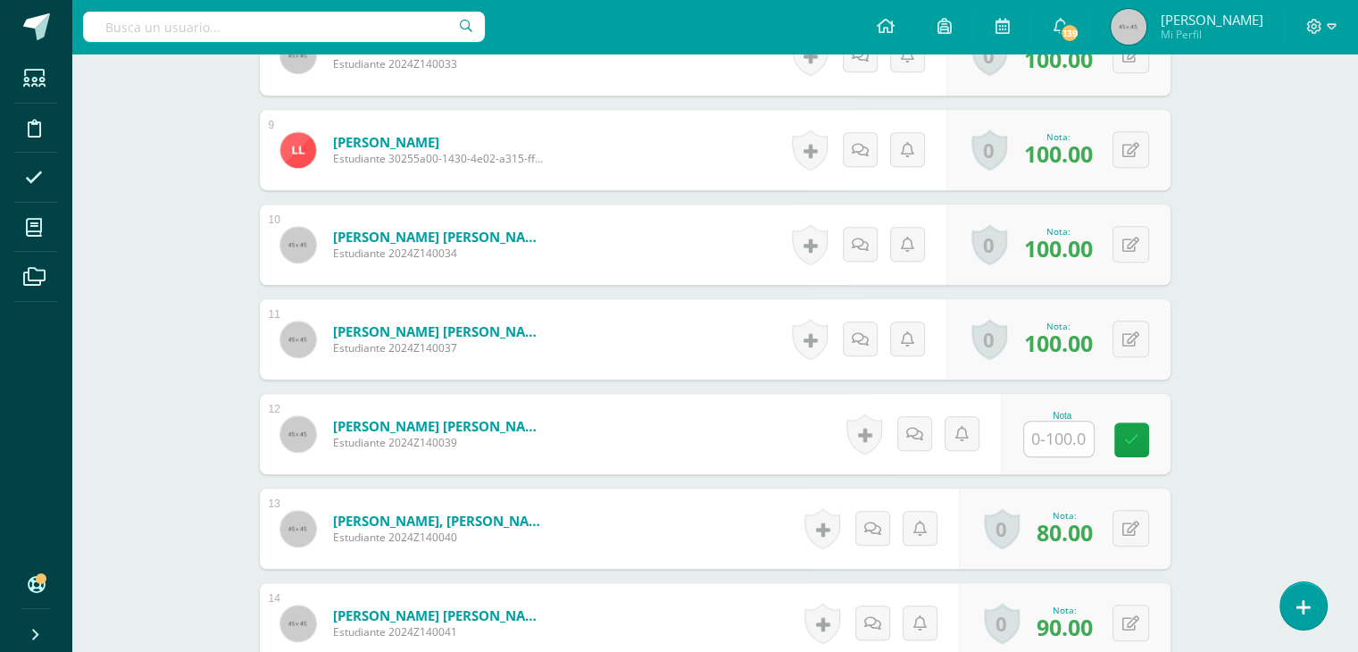
scroll to position [1294, 0]
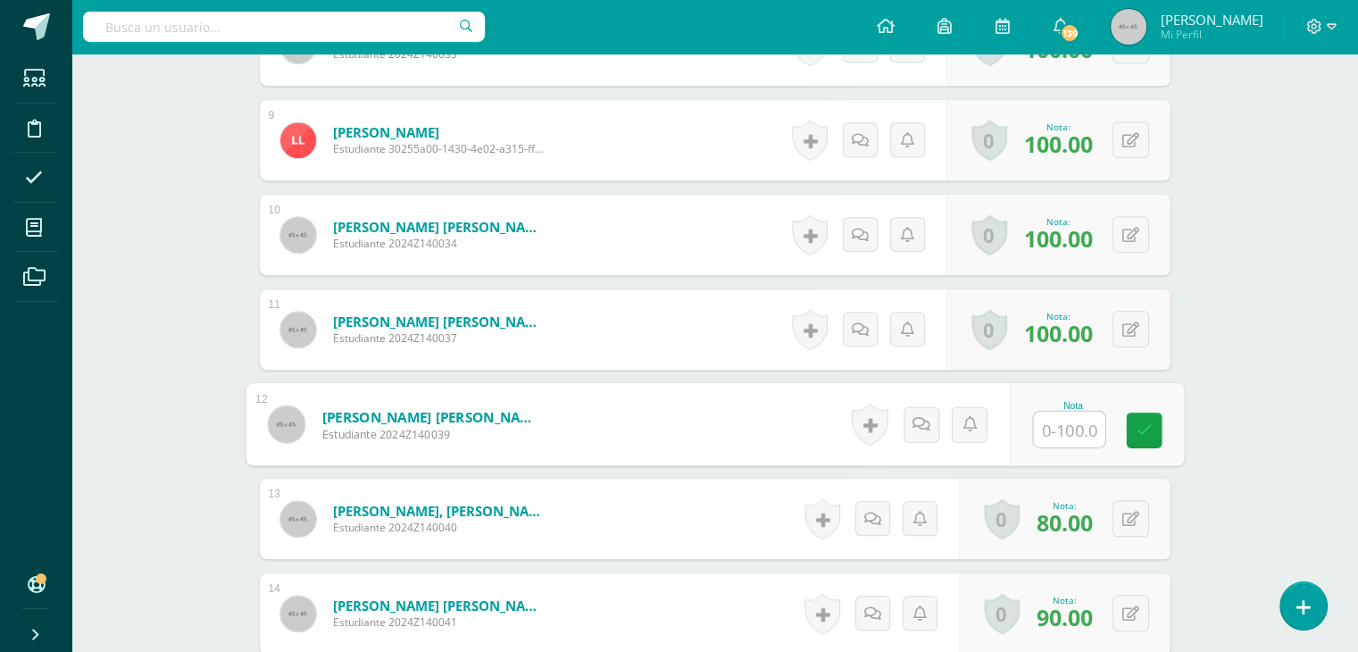
click at [1074, 423] on input "text" at bounding box center [1068, 429] width 71 height 36
type input "100"
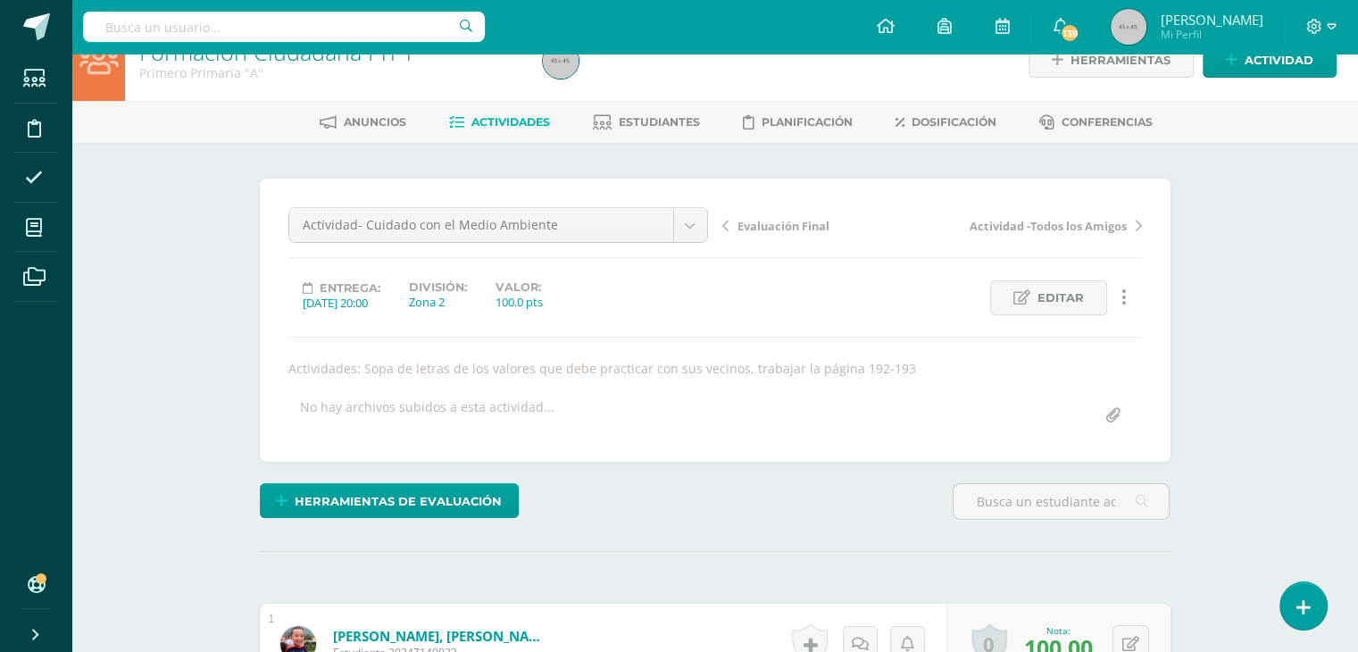
scroll to position [0, 0]
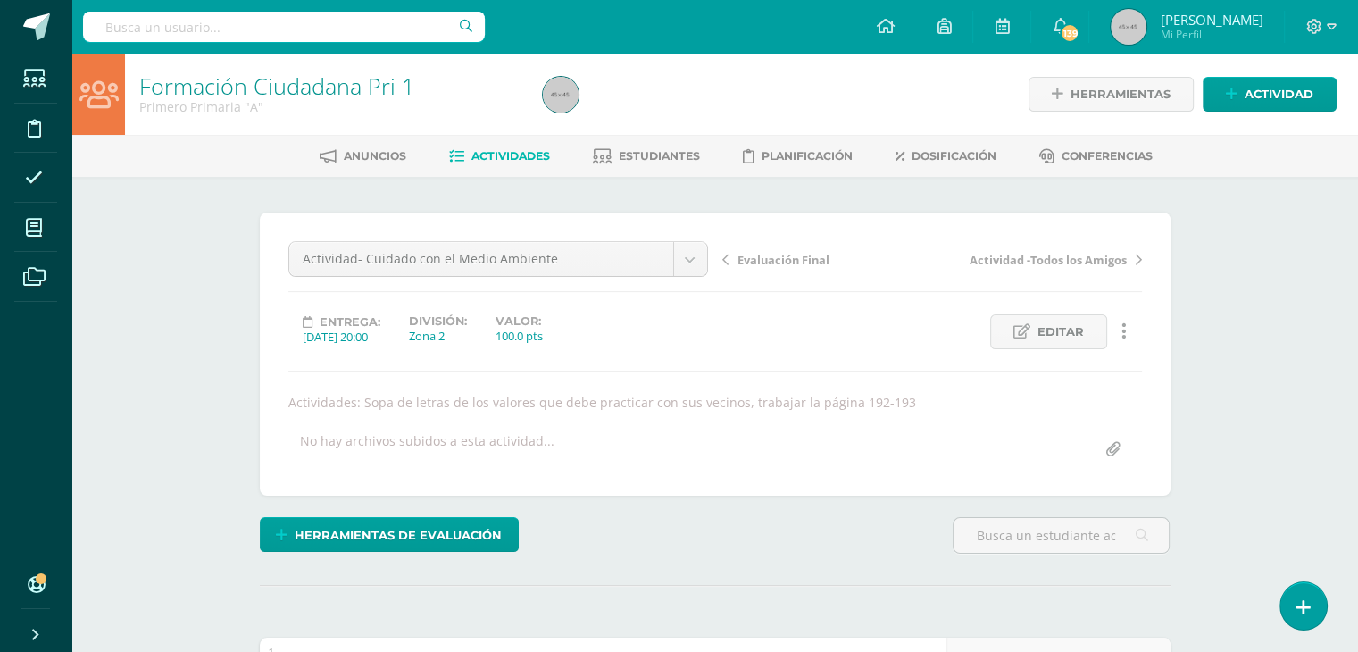
click at [501, 155] on span "Actividades" at bounding box center [510, 155] width 79 height 13
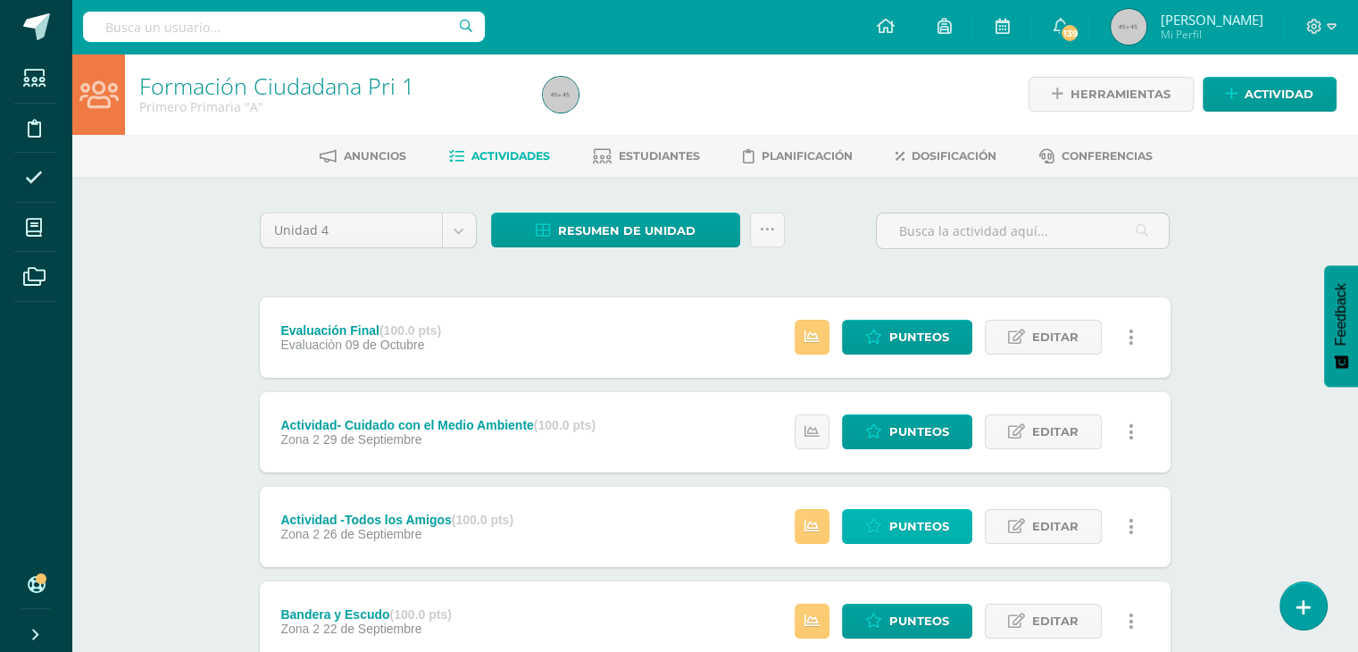
click at [903, 518] on span "Punteos" at bounding box center [919, 526] width 60 height 33
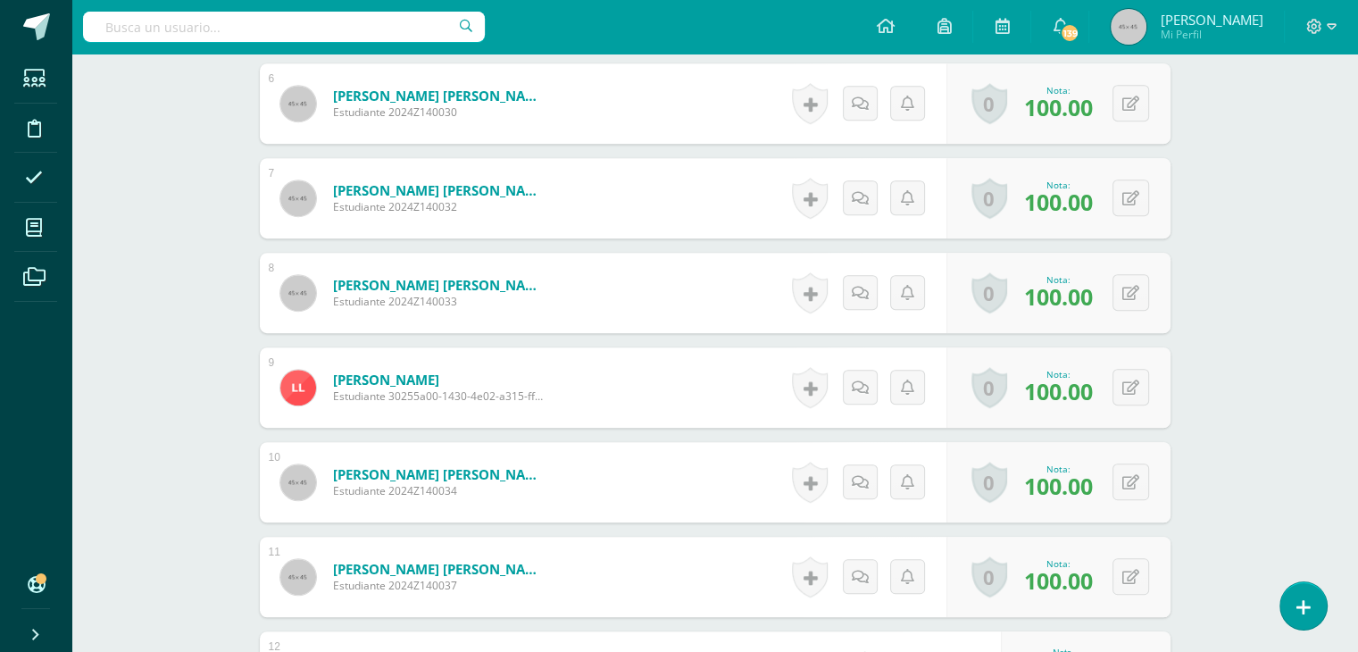
scroll to position [1131, 0]
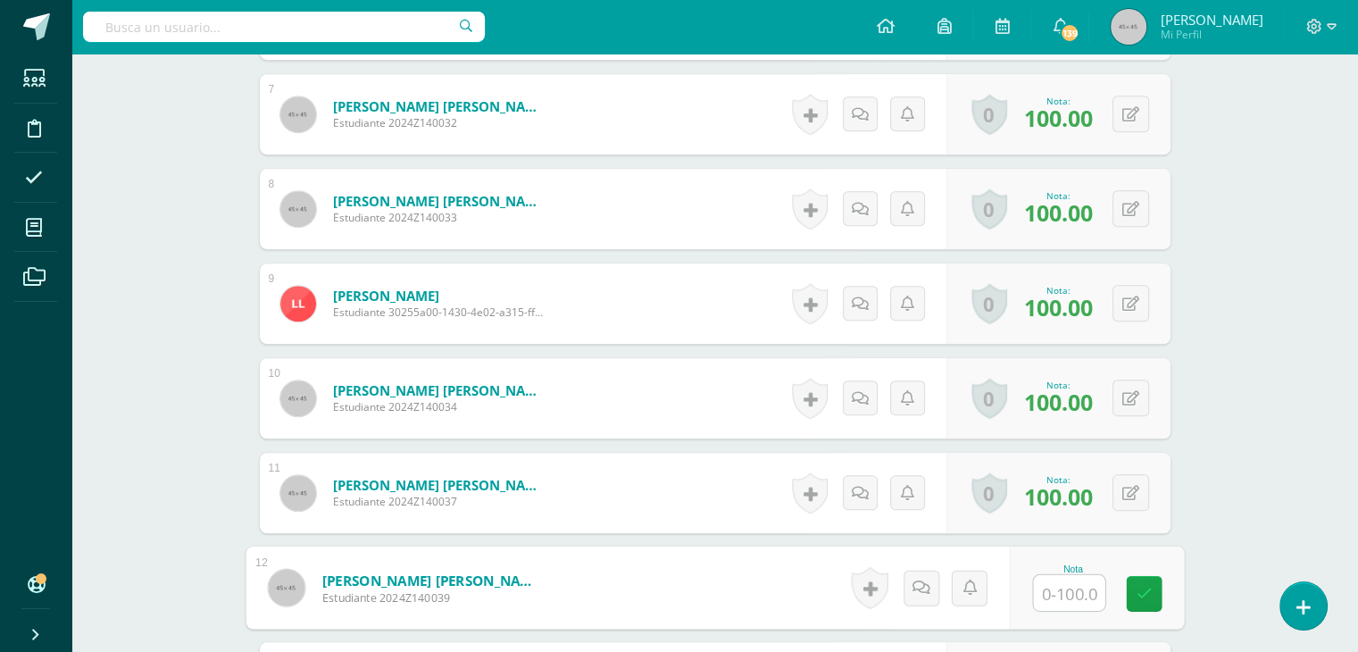
click at [1049, 579] on input "text" at bounding box center [1068, 593] width 71 height 36
type input "100"
click at [1278, 450] on div "Formación Ciudadana Pri 1 Primero Primaria "A" Herramientas Detalle de asistenc…" at bounding box center [714, 67] width 1286 height 2288
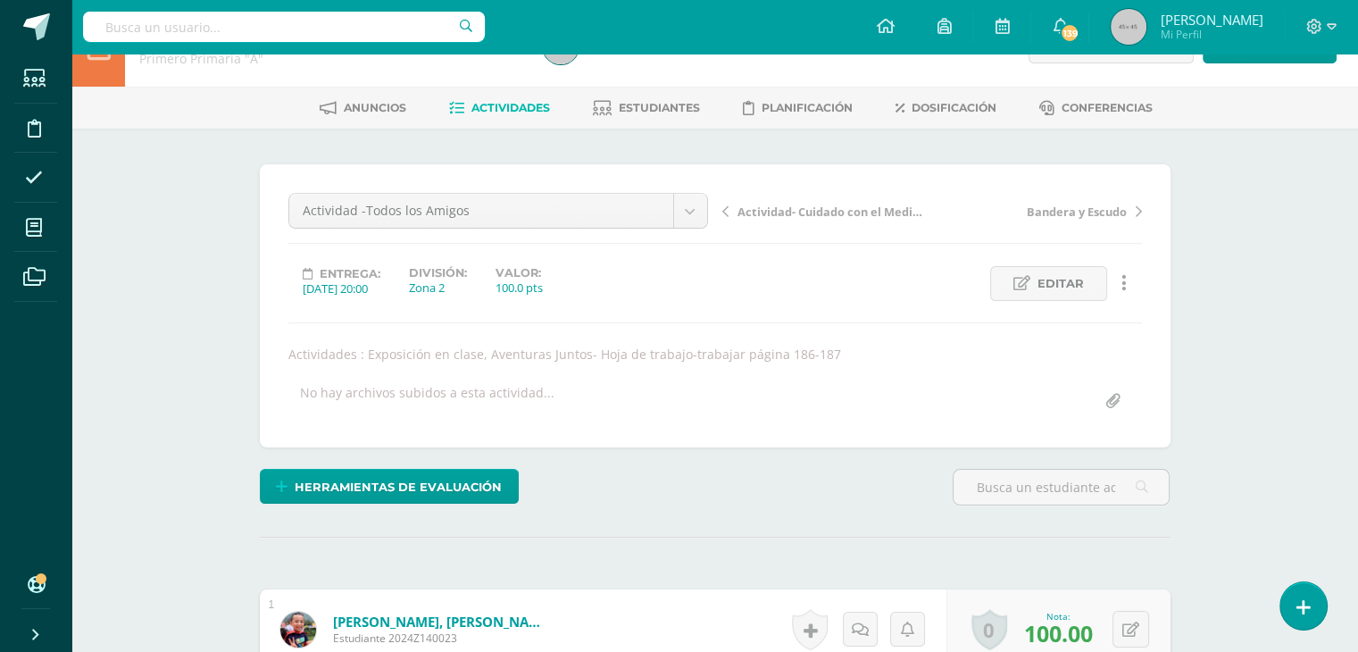
scroll to position [0, 0]
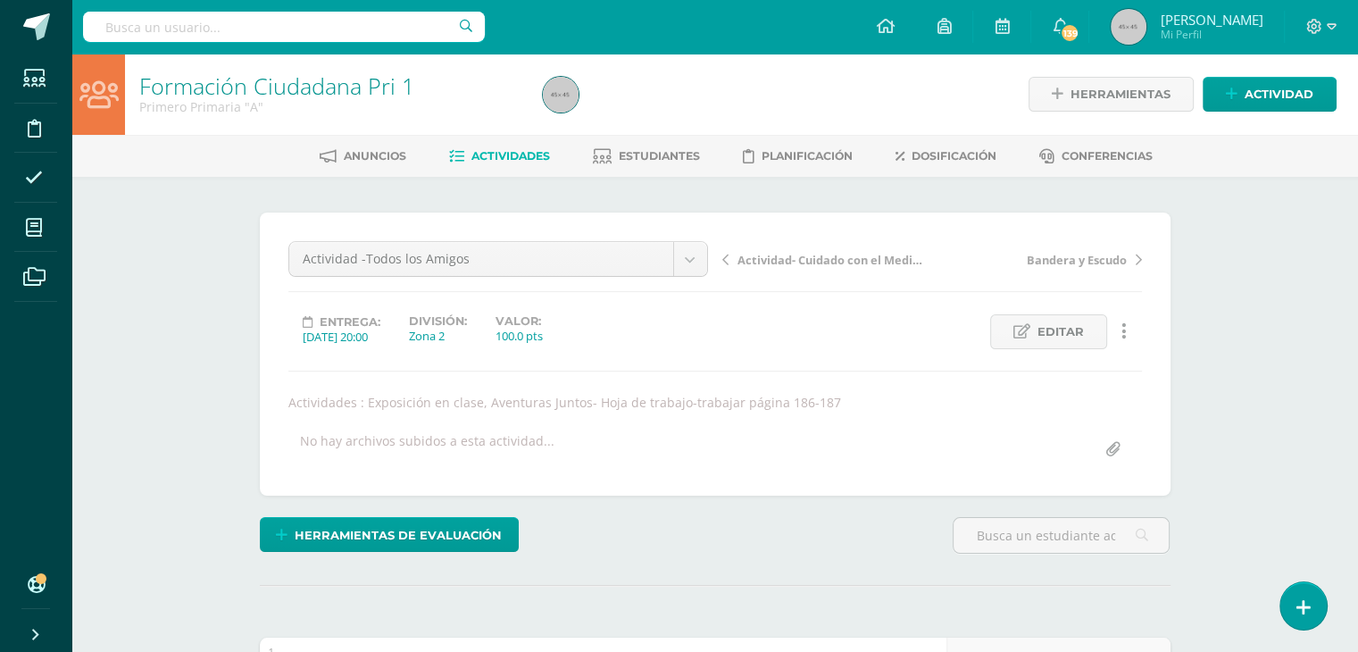
click at [507, 158] on span "Actividades" at bounding box center [510, 155] width 79 height 13
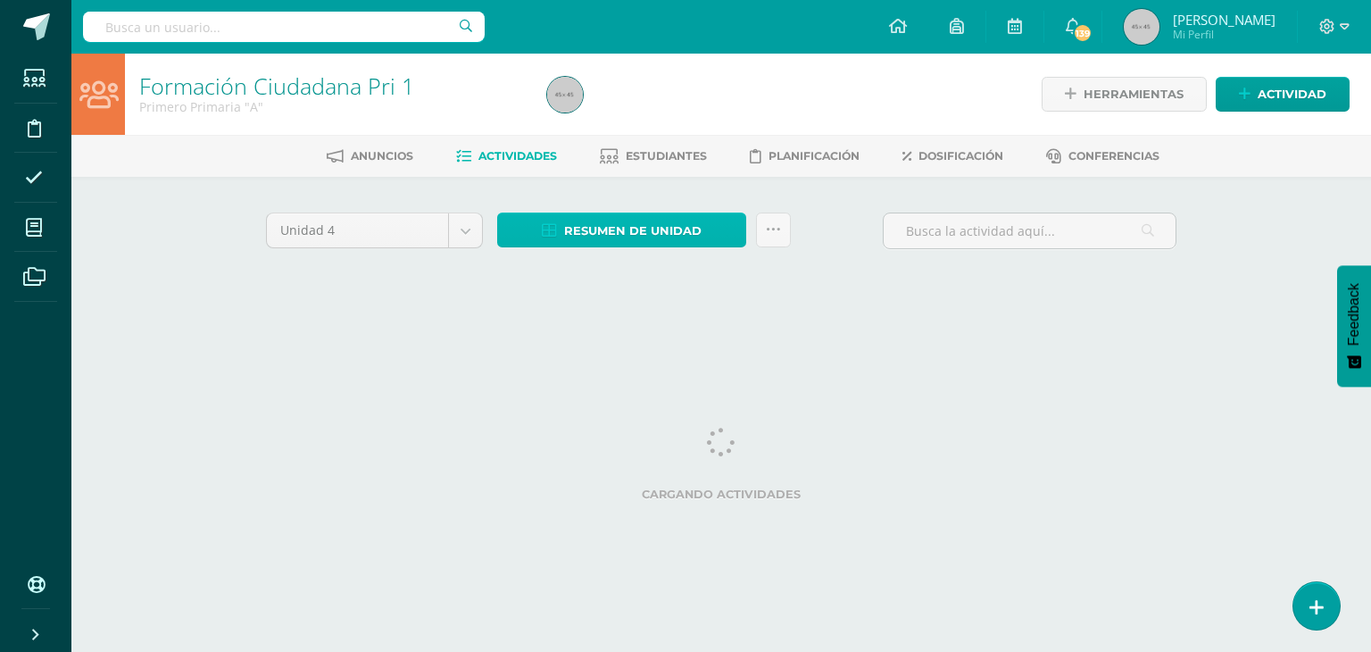
click at [598, 238] on span "Resumen de unidad" at bounding box center [632, 230] width 137 height 33
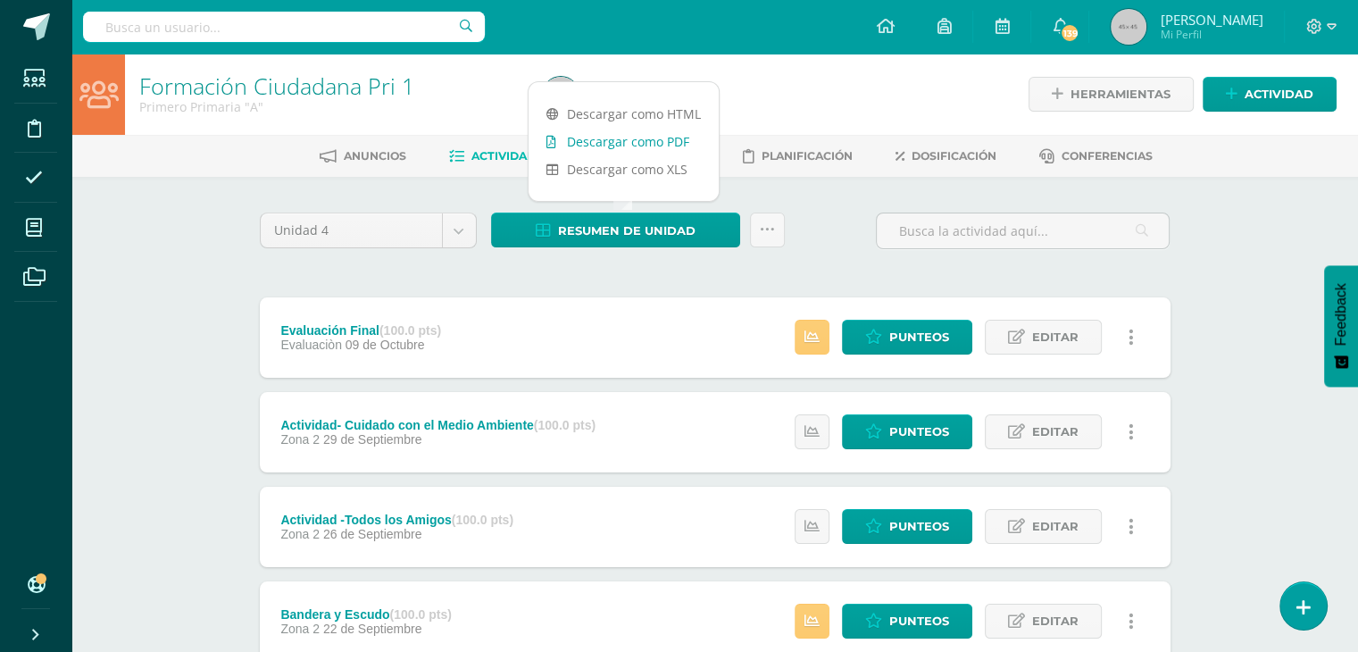
click at [613, 140] on link "Descargar como PDF" at bounding box center [623, 142] width 190 height 28
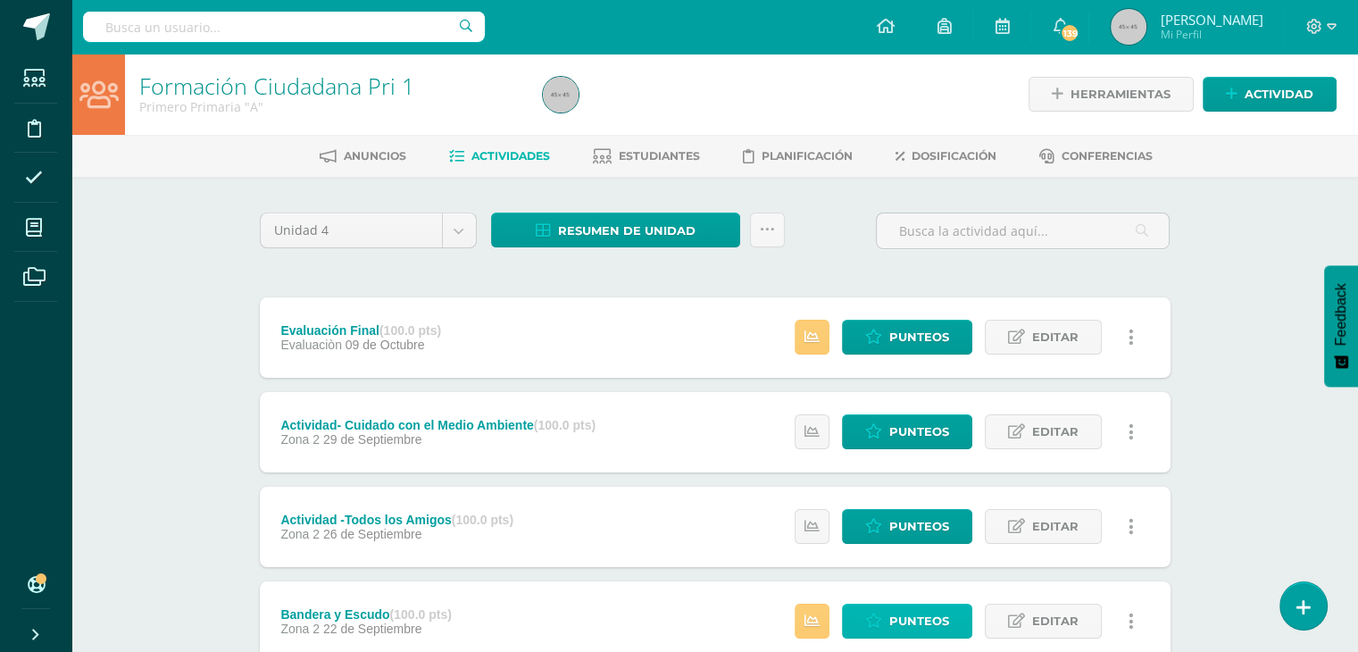
click at [893, 614] on span "Punteos" at bounding box center [919, 620] width 60 height 33
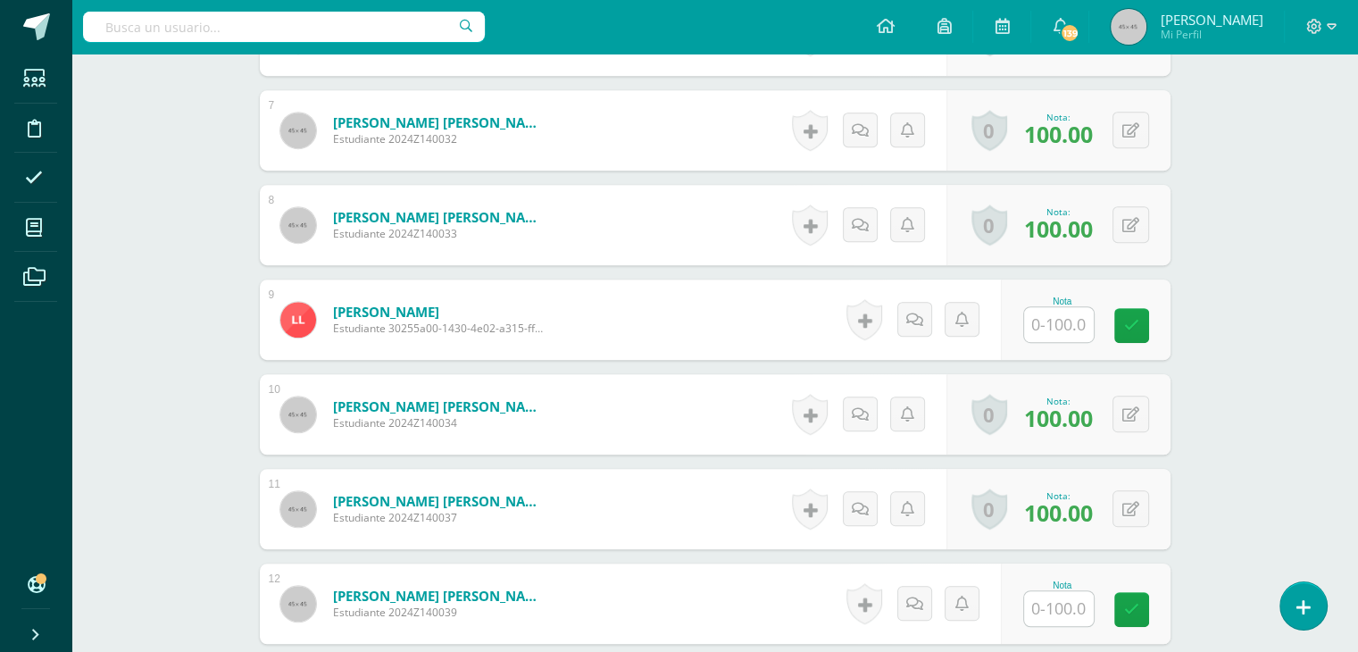
scroll to position [1116, 0]
click at [1051, 600] on input "text" at bounding box center [1059, 607] width 70 height 35
type input "100"
click at [1272, 469] on div "Formación Ciudadana Pri 1 Primero Primaria "A" Herramientas Detalle de asistenc…" at bounding box center [714, 82] width 1286 height 2288
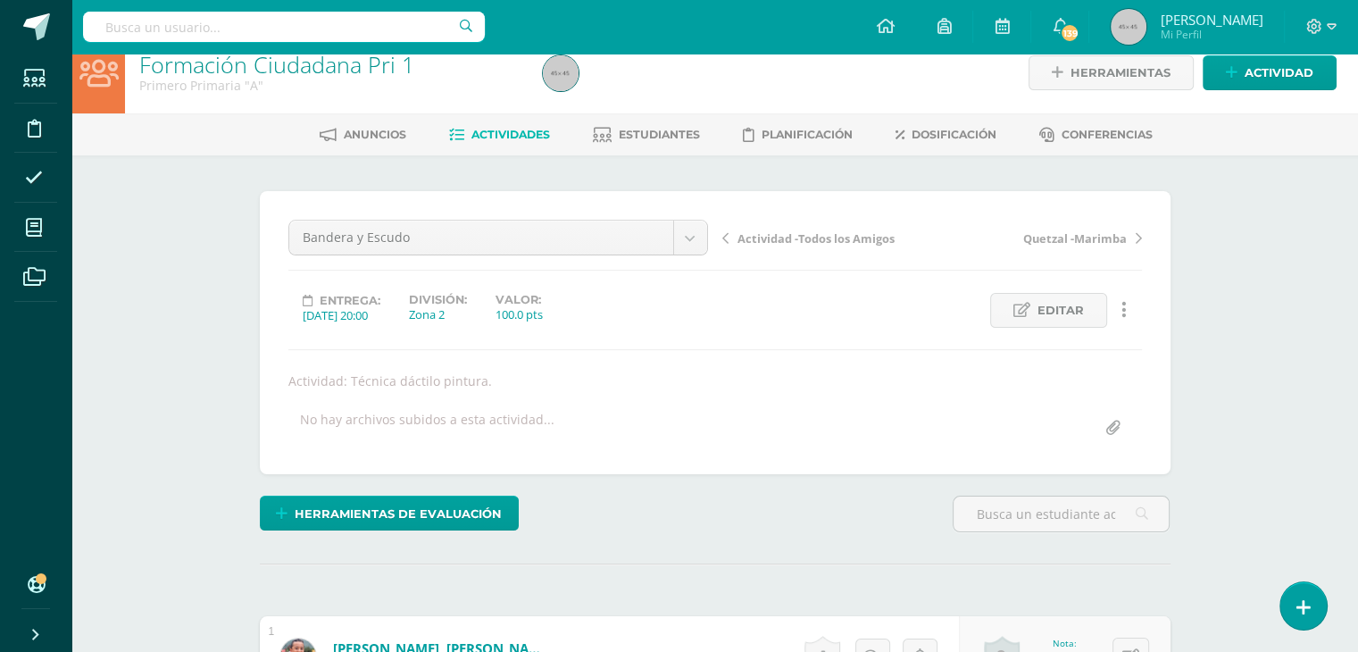
scroll to position [0, 0]
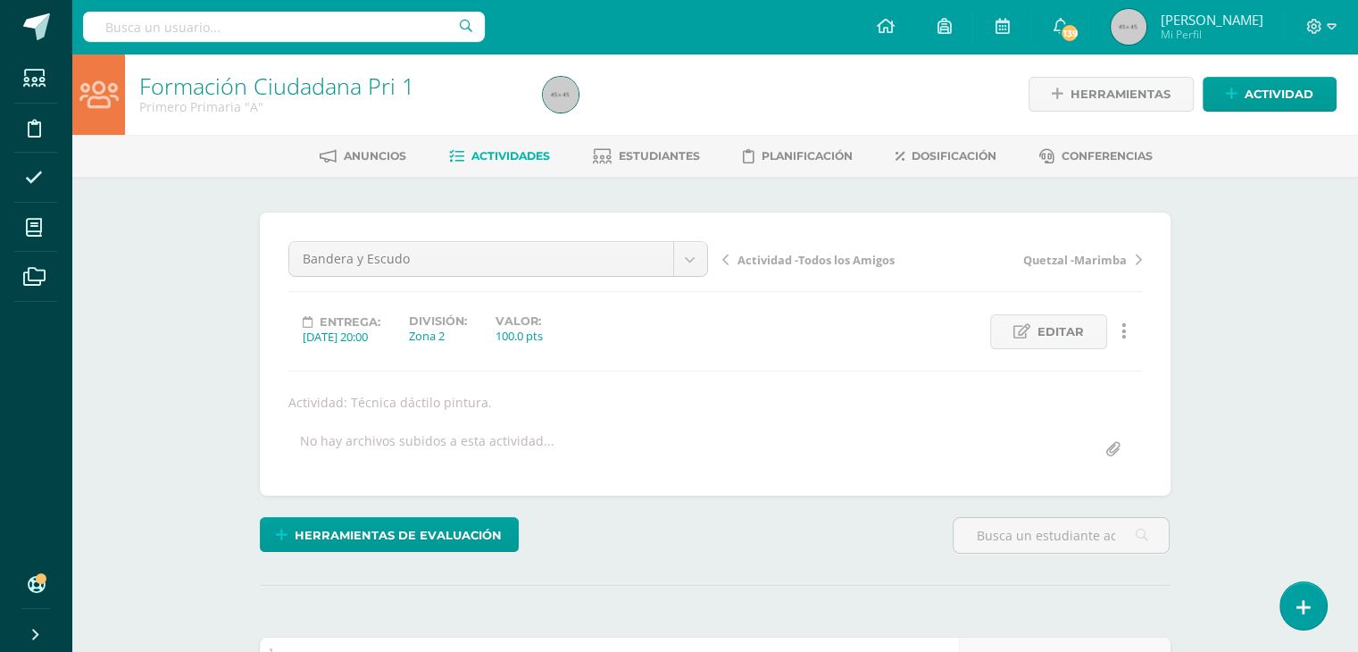
click at [505, 154] on span "Actividades" at bounding box center [510, 155] width 79 height 13
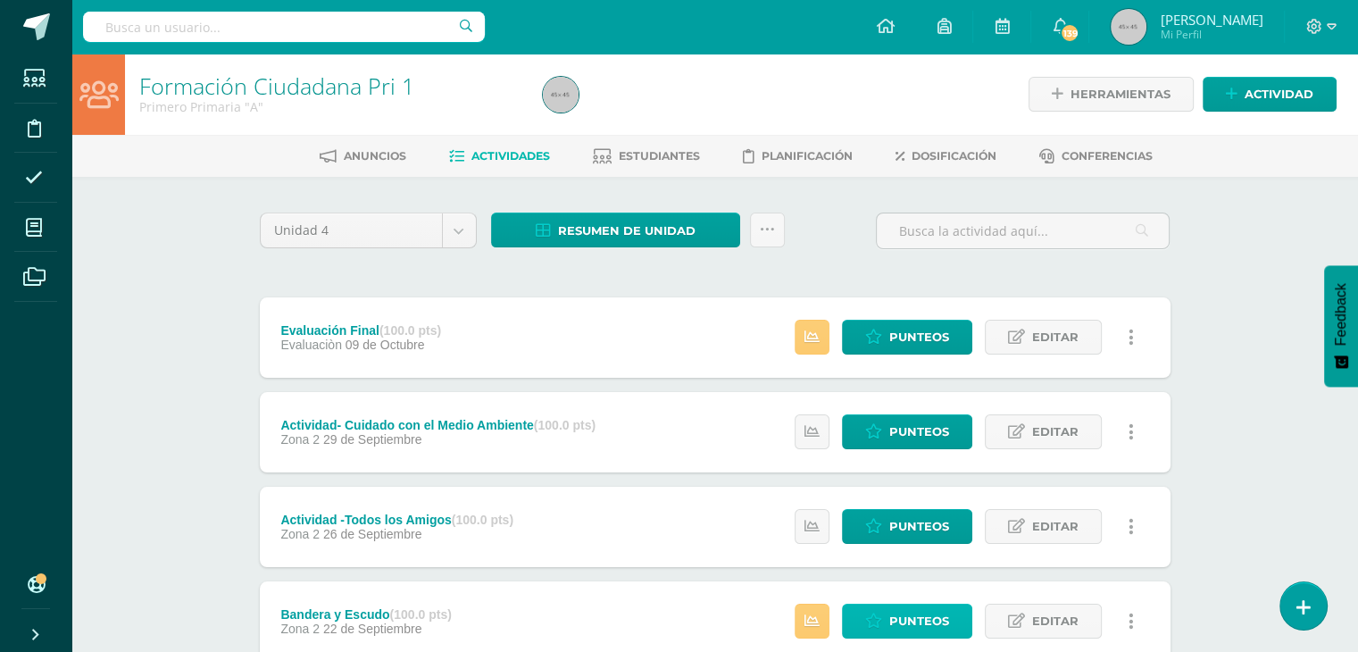
click at [910, 622] on span "Punteos" at bounding box center [919, 620] width 60 height 33
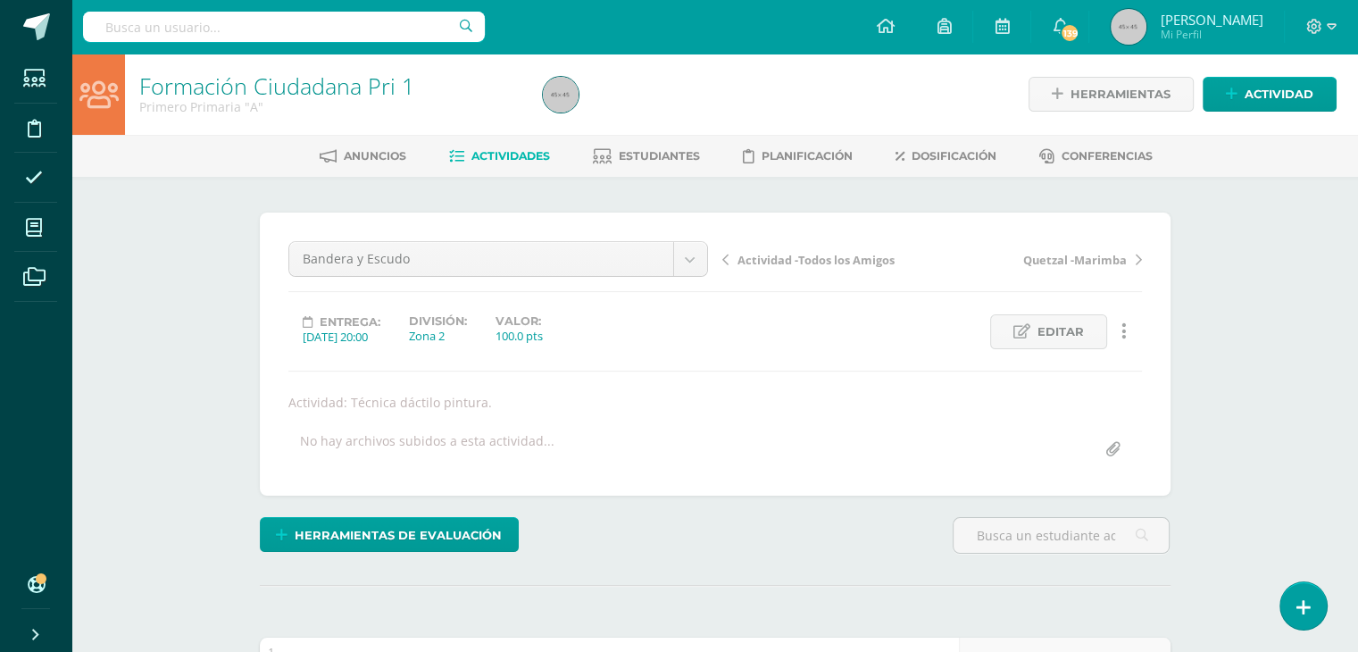
click at [500, 142] on link "Actividades" at bounding box center [499, 156] width 101 height 29
click at [503, 145] on link "Actividades" at bounding box center [499, 156] width 101 height 29
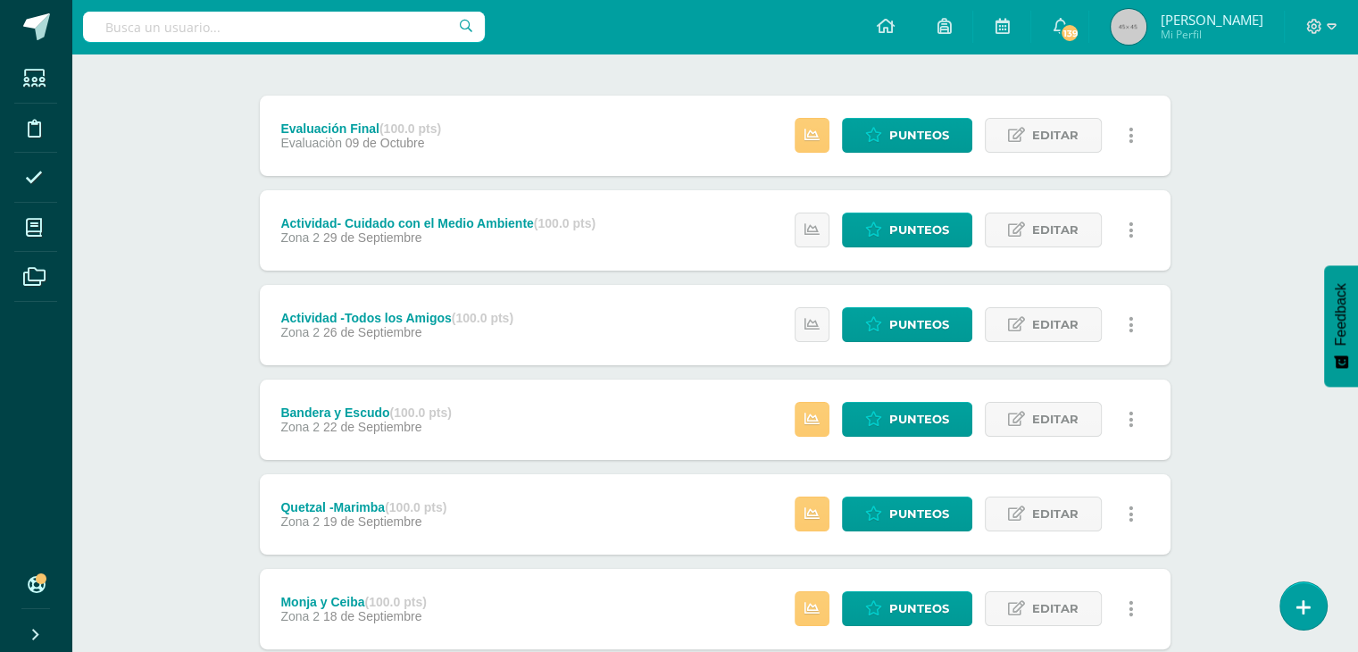
scroll to position [332, 0]
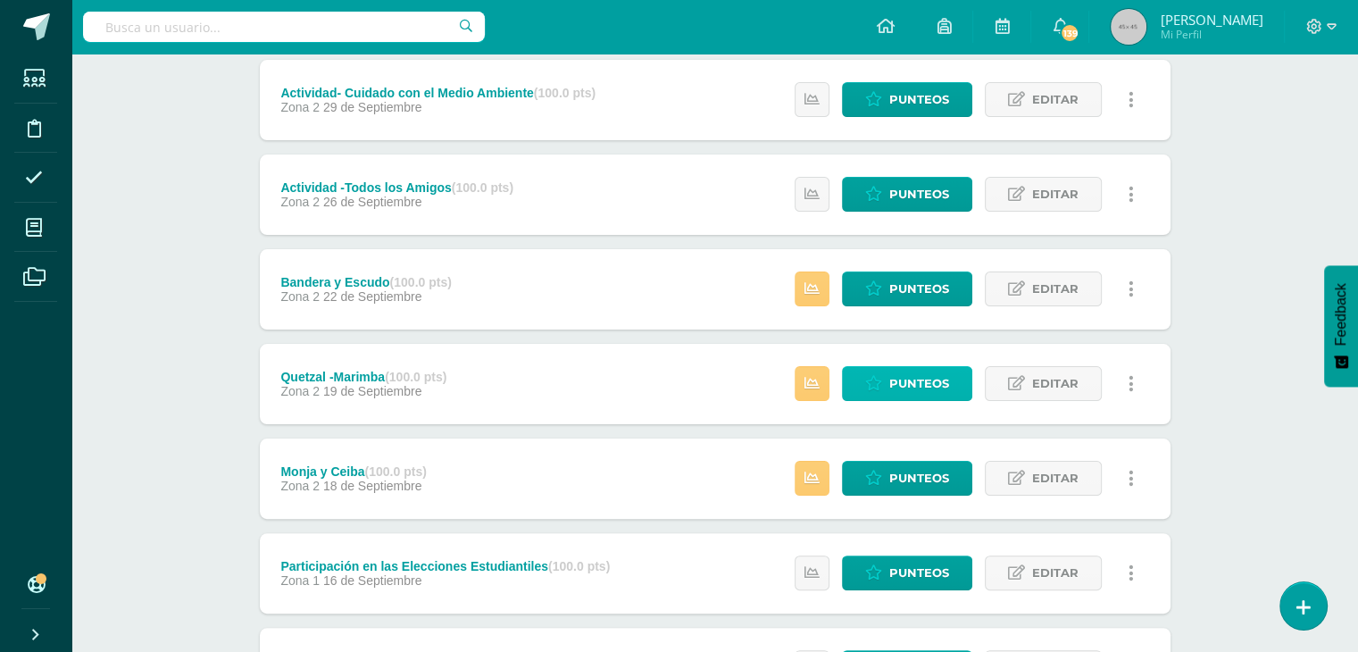
click at [915, 382] on span "Punteos" at bounding box center [919, 383] width 60 height 33
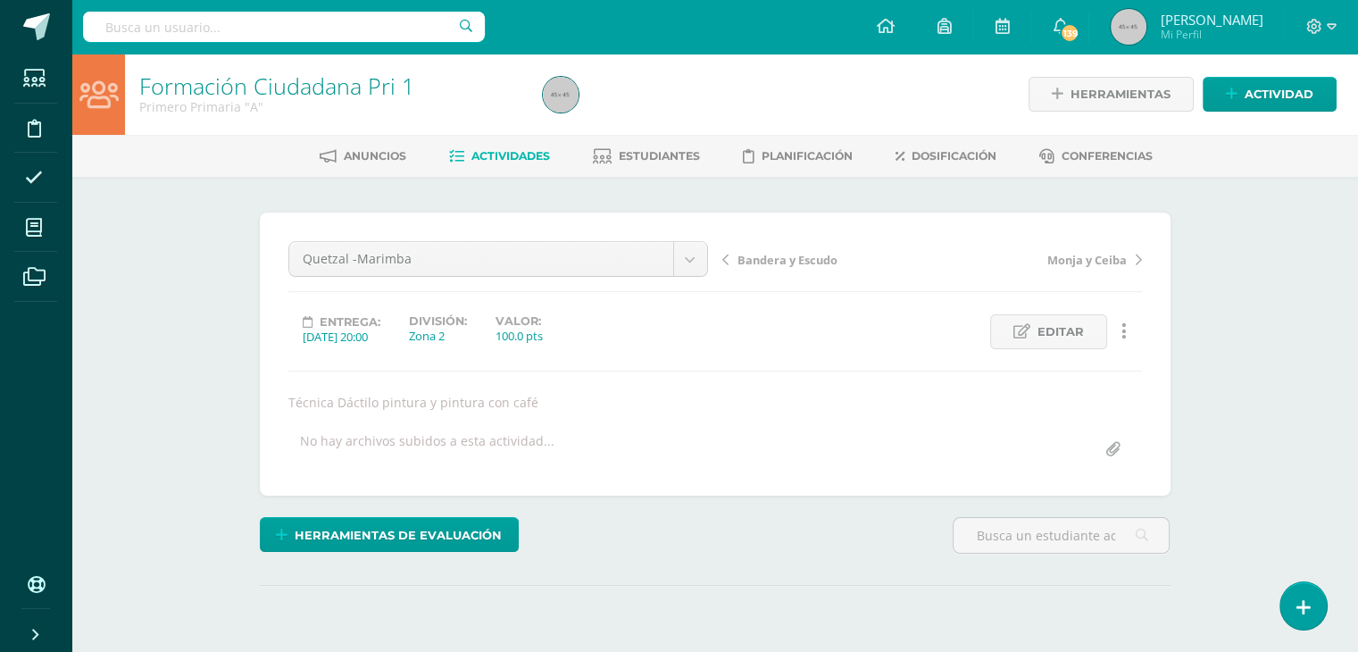
click at [915, 382] on div "Quetzal -Marimba Evaluación Final Actividad- Cuidado con el Medio Ambiente Acti…" at bounding box center [714, 354] width 853 height 226
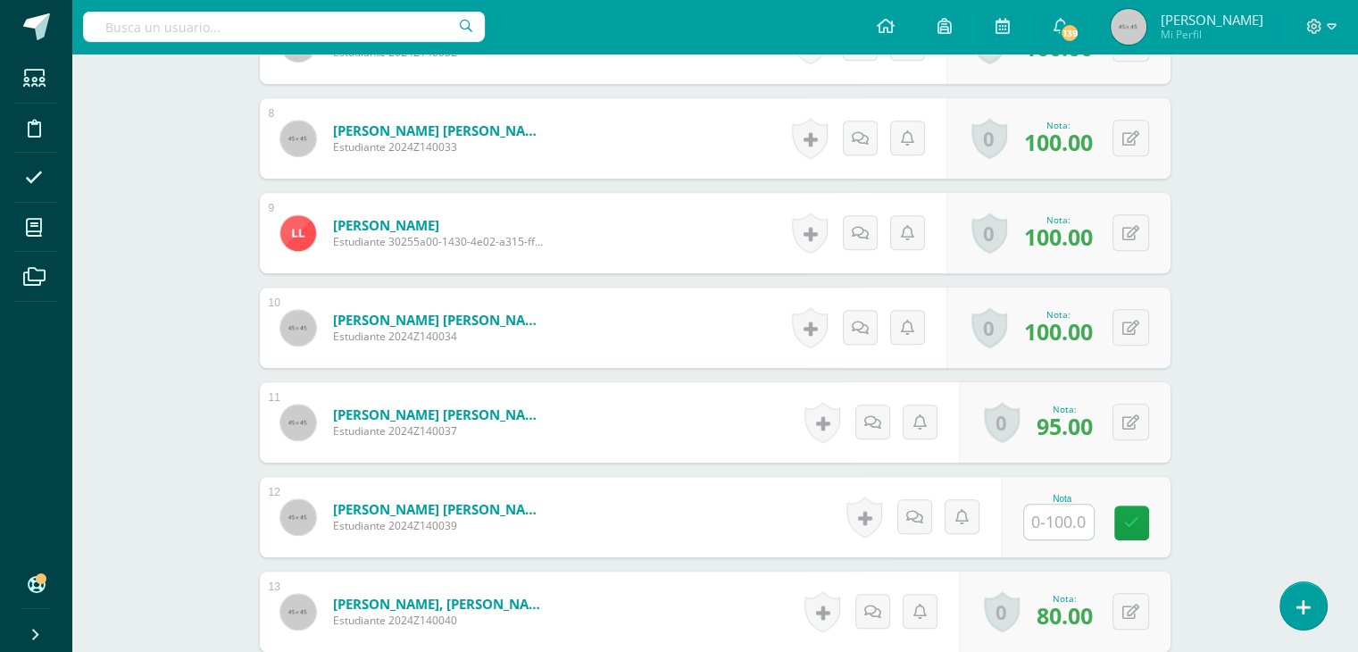
scroll to position [1225, 0]
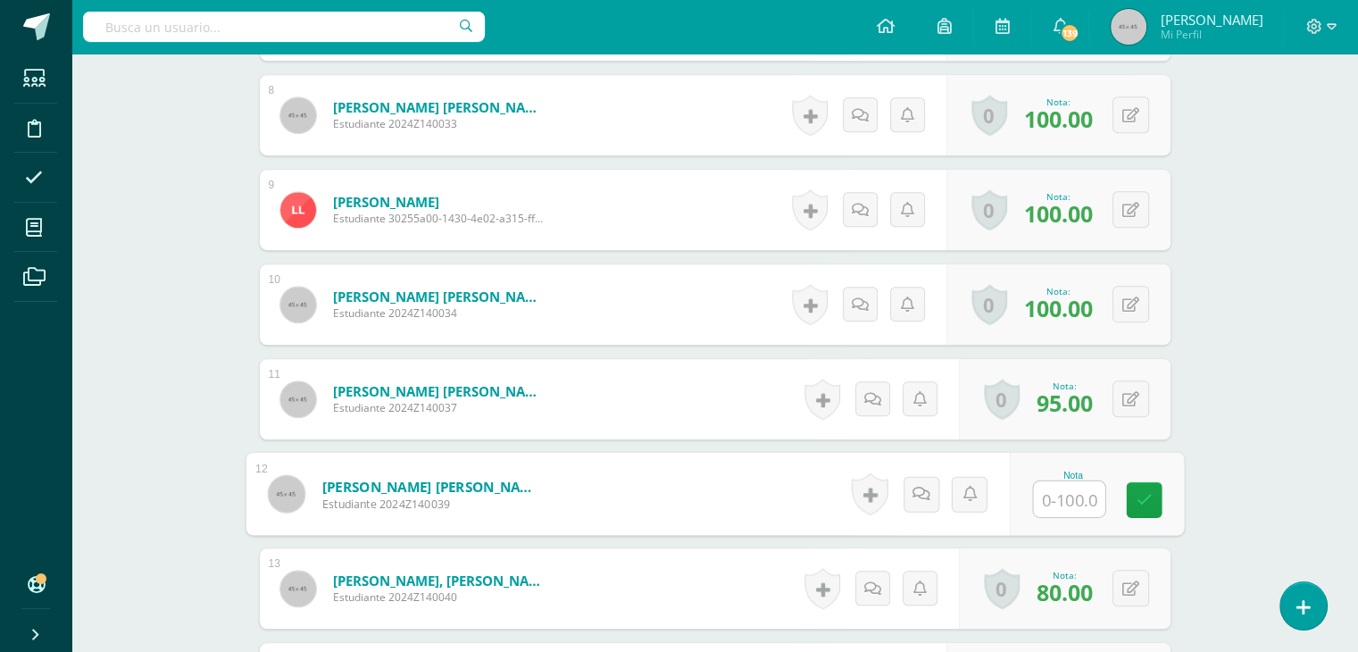
click at [1066, 492] on input "text" at bounding box center [1068, 499] width 71 height 36
type input "100"
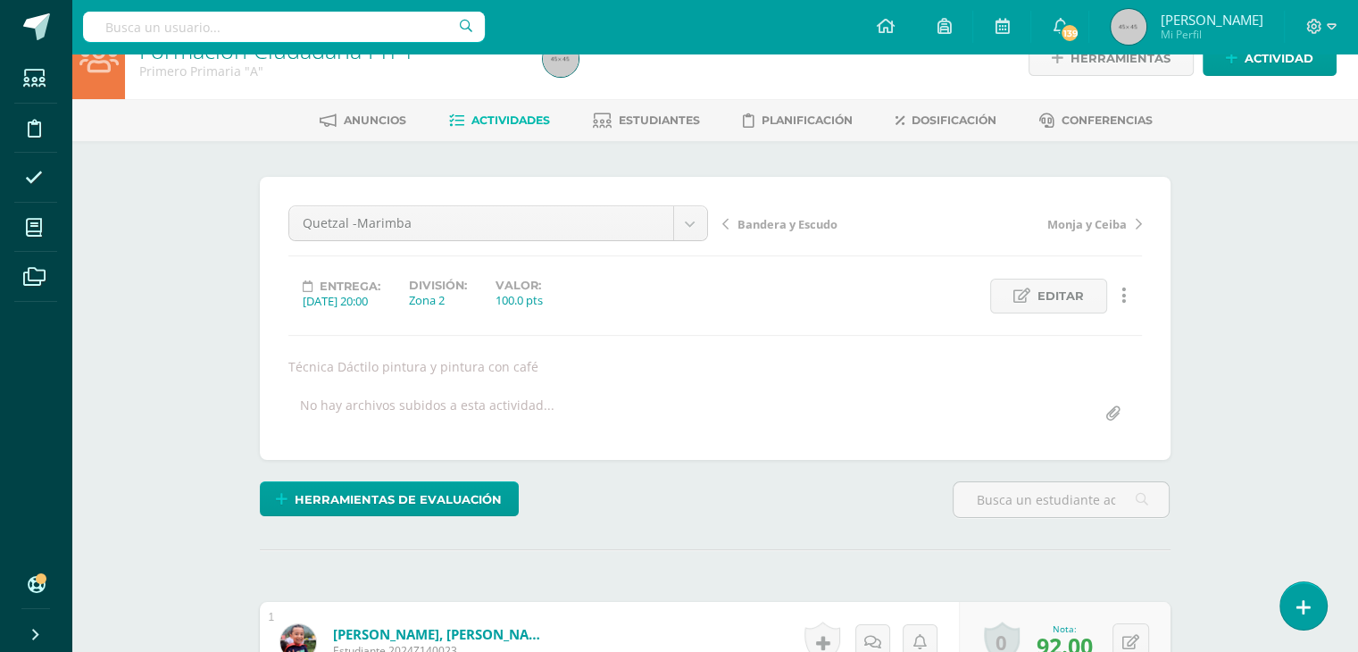
scroll to position [0, 0]
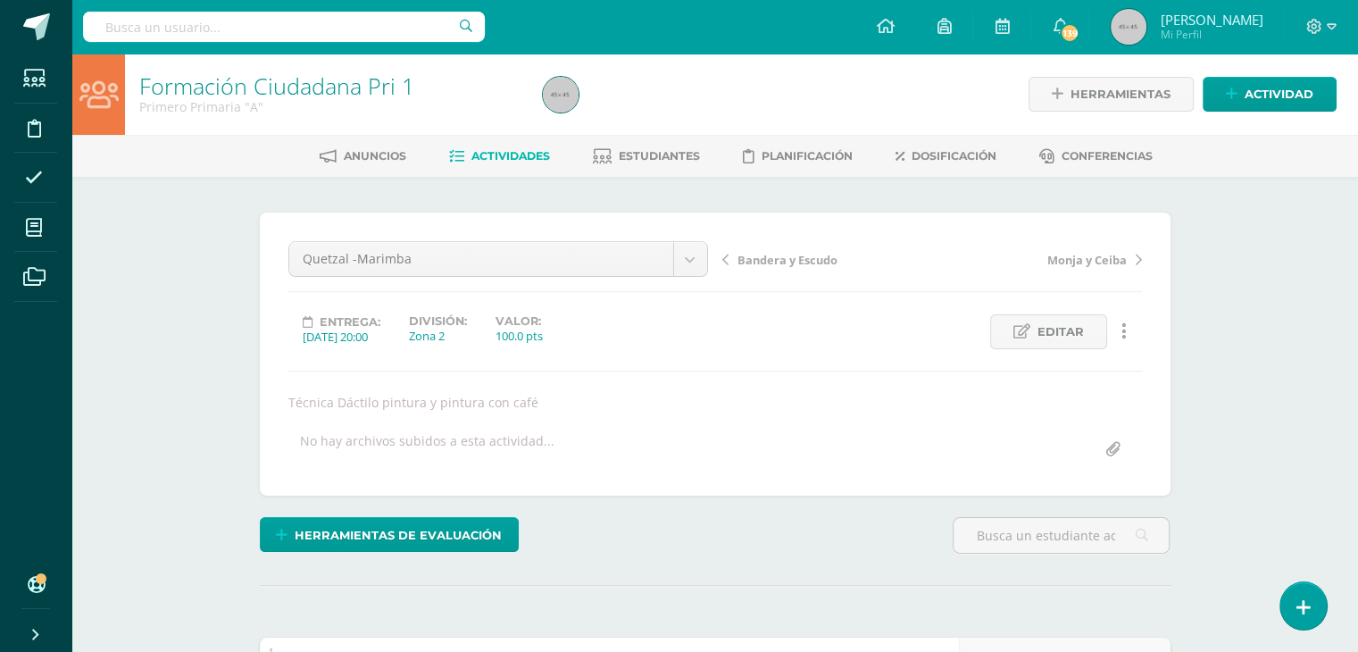
click at [482, 154] on span "Actividades" at bounding box center [510, 155] width 79 height 13
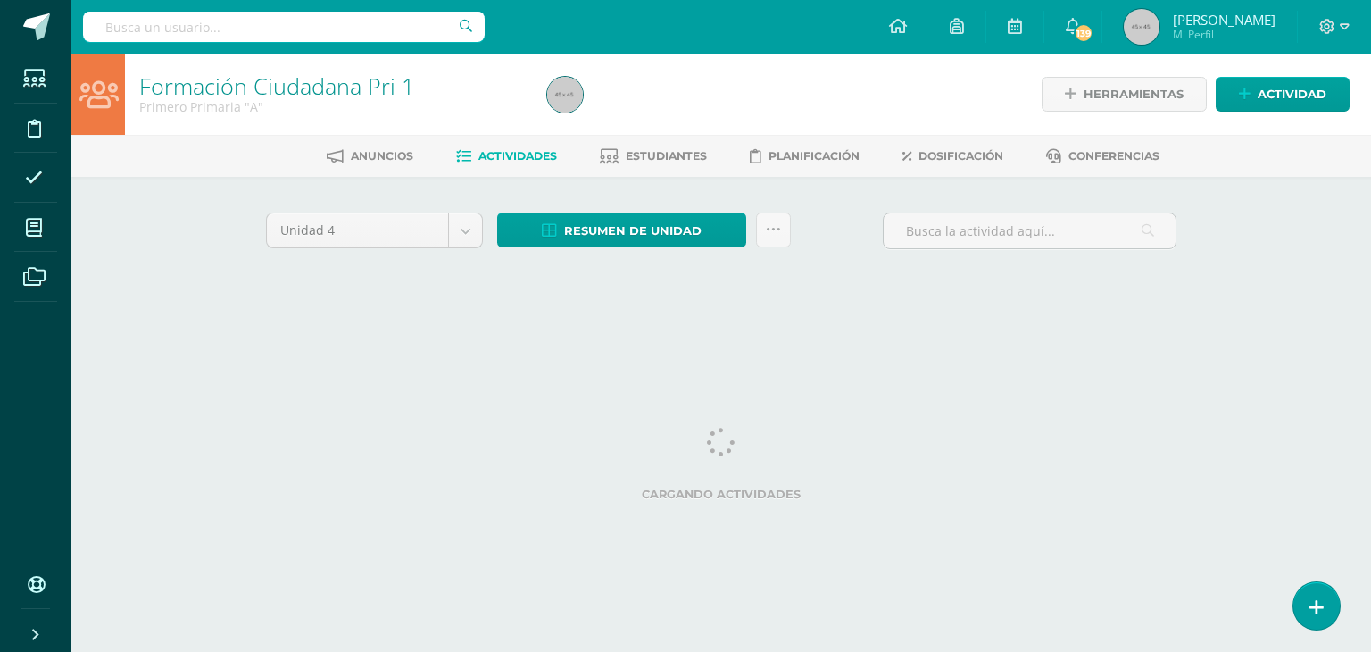
click at [482, 154] on span "Actividades" at bounding box center [517, 155] width 79 height 13
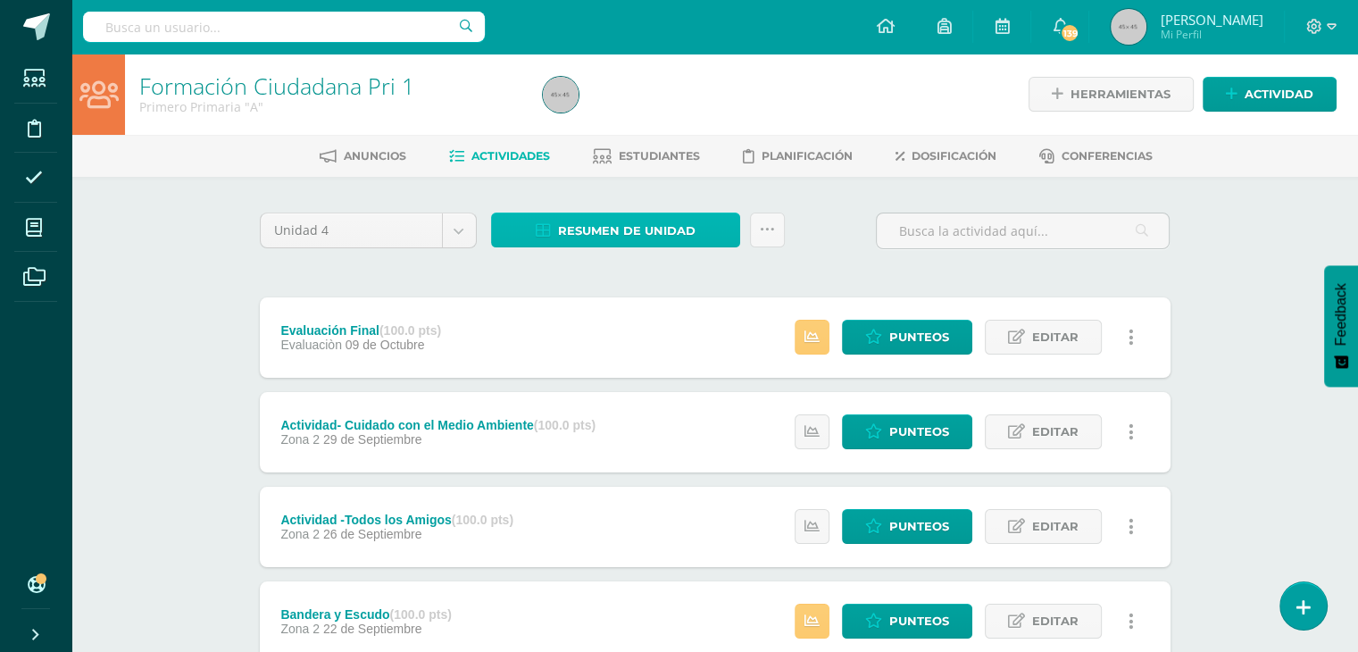
click at [638, 222] on span "Resumen de unidad" at bounding box center [626, 230] width 137 height 33
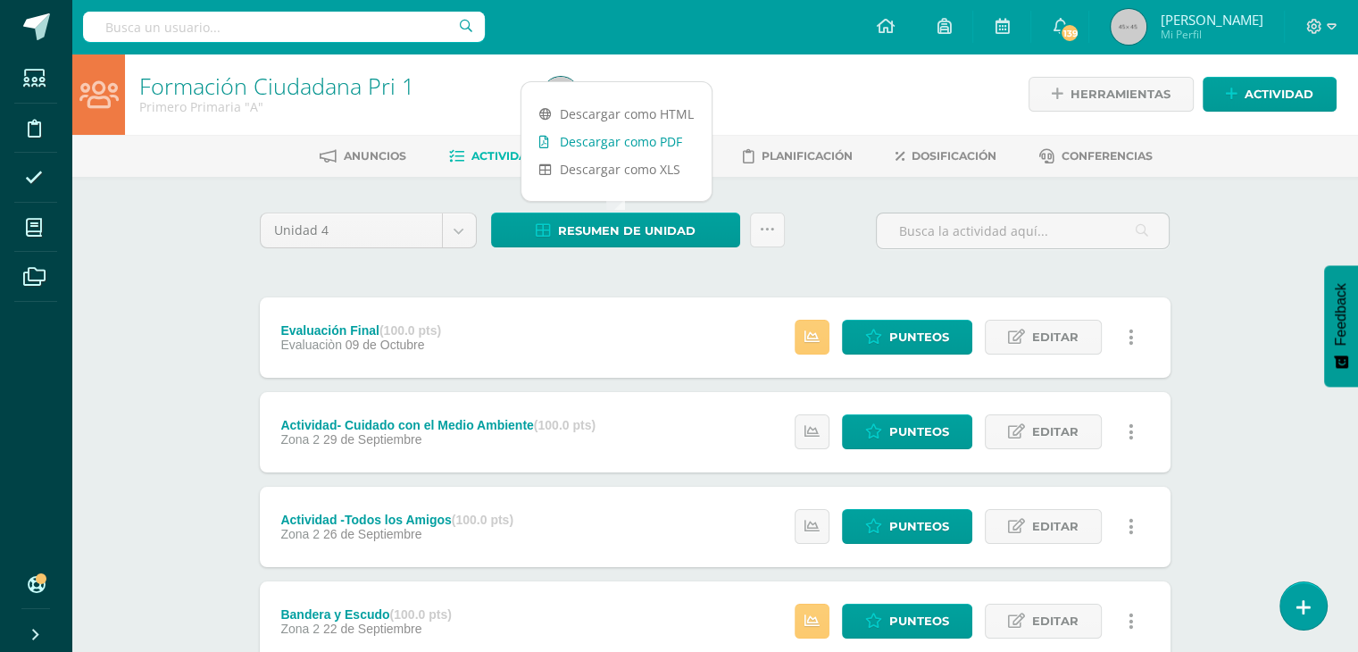
click at [613, 137] on link "Descargar como PDF" at bounding box center [616, 142] width 190 height 28
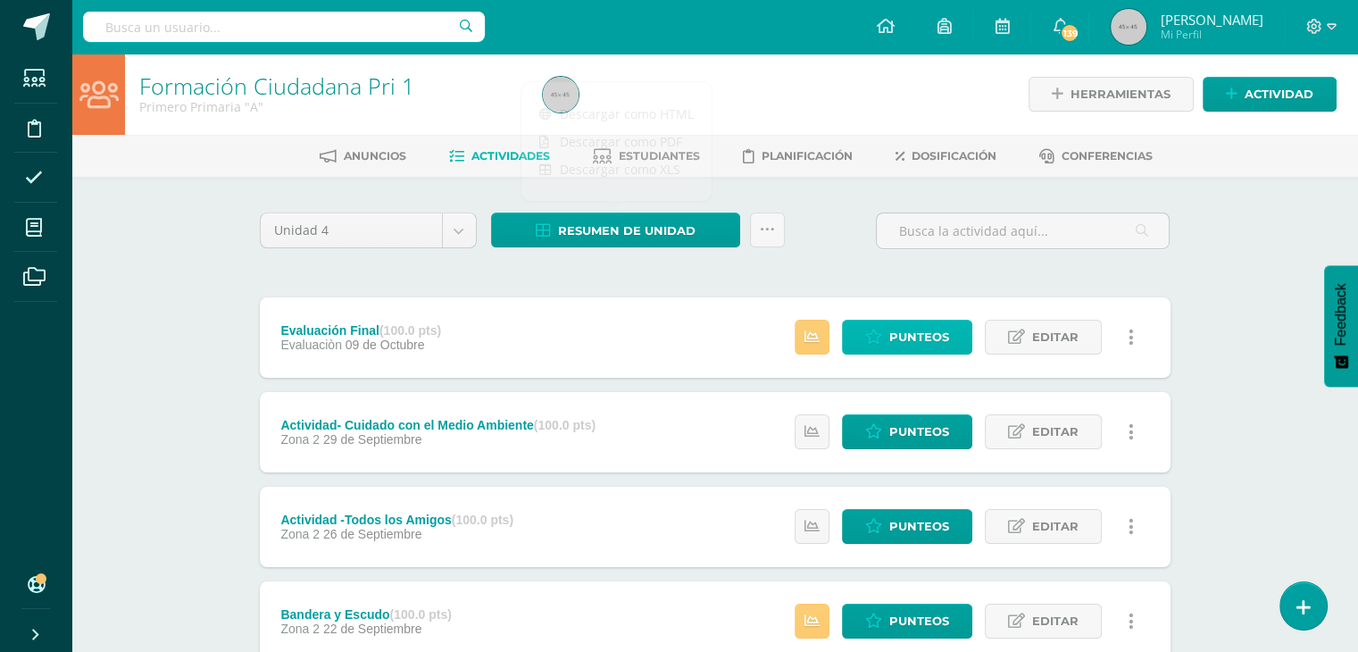
click at [912, 347] on span "Punteos" at bounding box center [919, 336] width 60 height 33
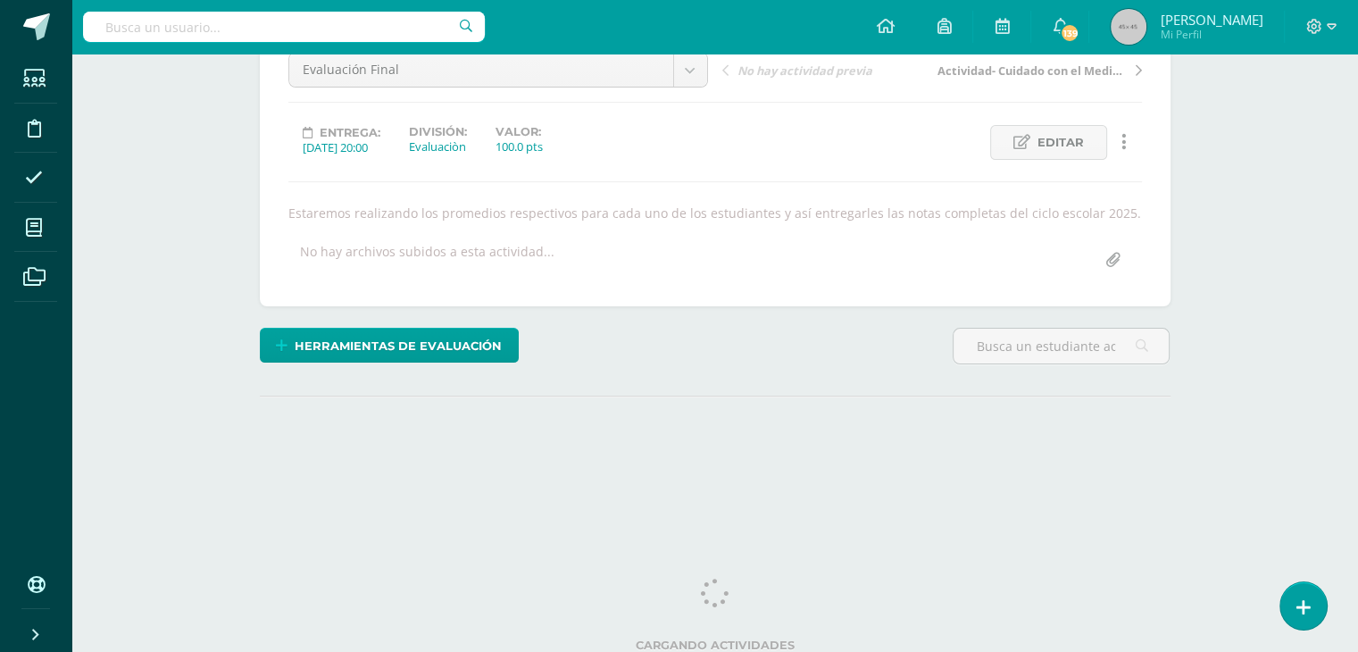
scroll to position [195, 0]
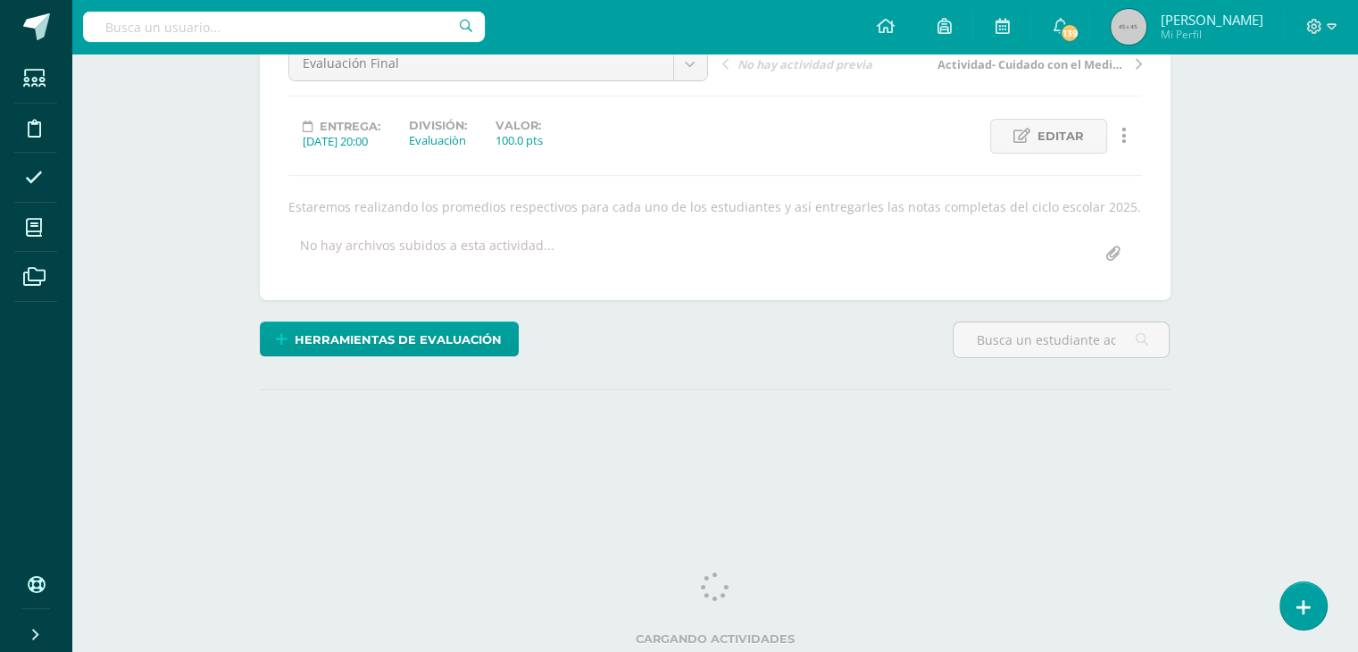
click at [1358, 528] on html "Estudiantes Disciplina Asistencia Mis cursos Archivos Soporte Ayuda Reportar un…" at bounding box center [679, 167] width 1358 height 724
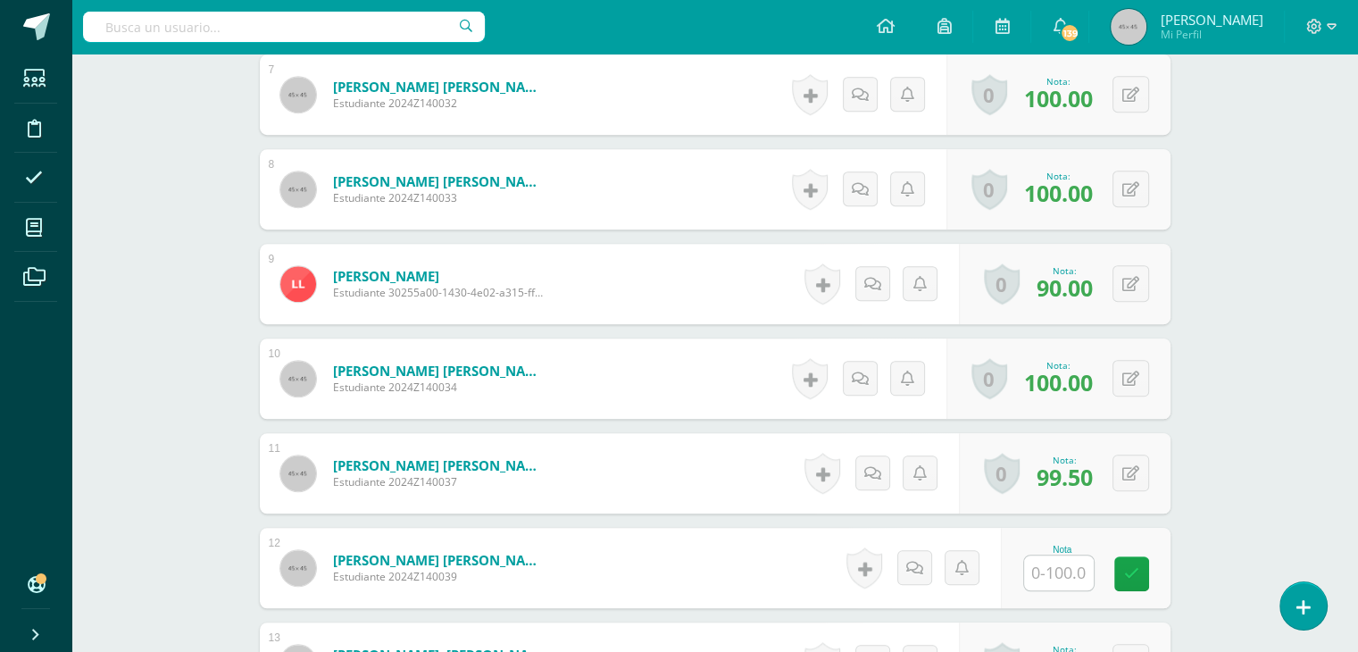
scroll to position [1151, 0]
click at [1064, 570] on input "text" at bounding box center [1068, 572] width 71 height 36
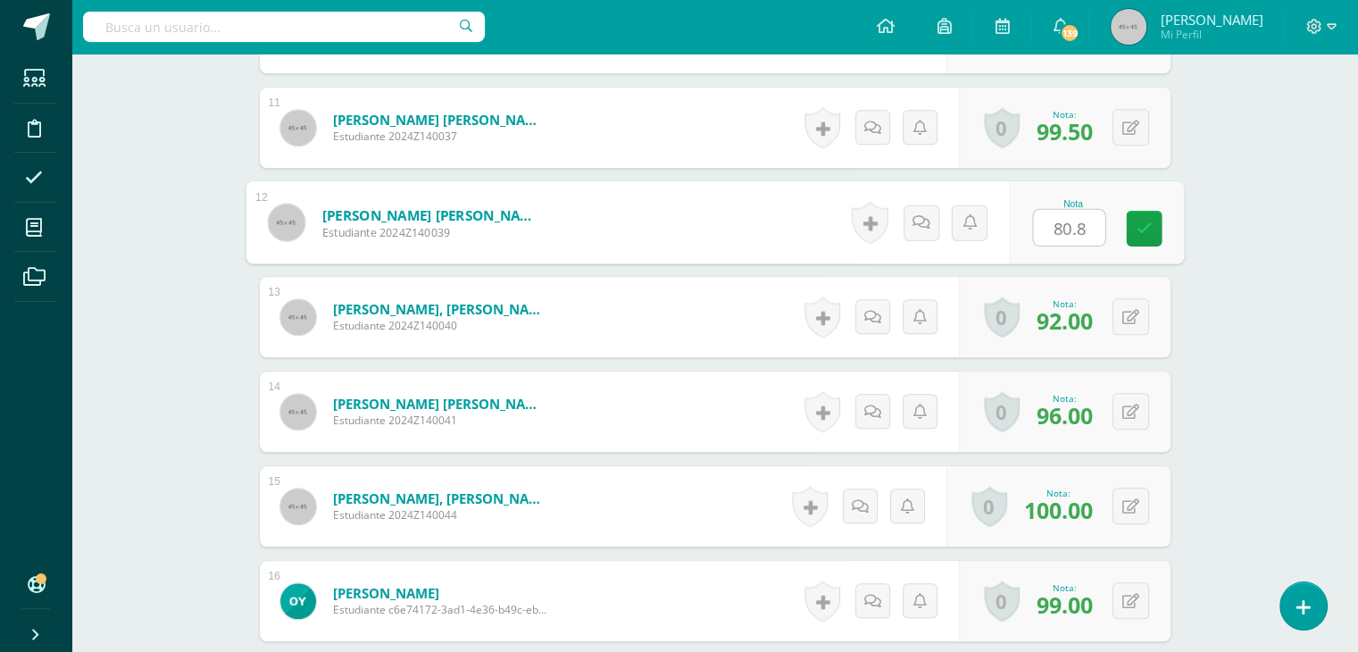
scroll to position [1556, 0]
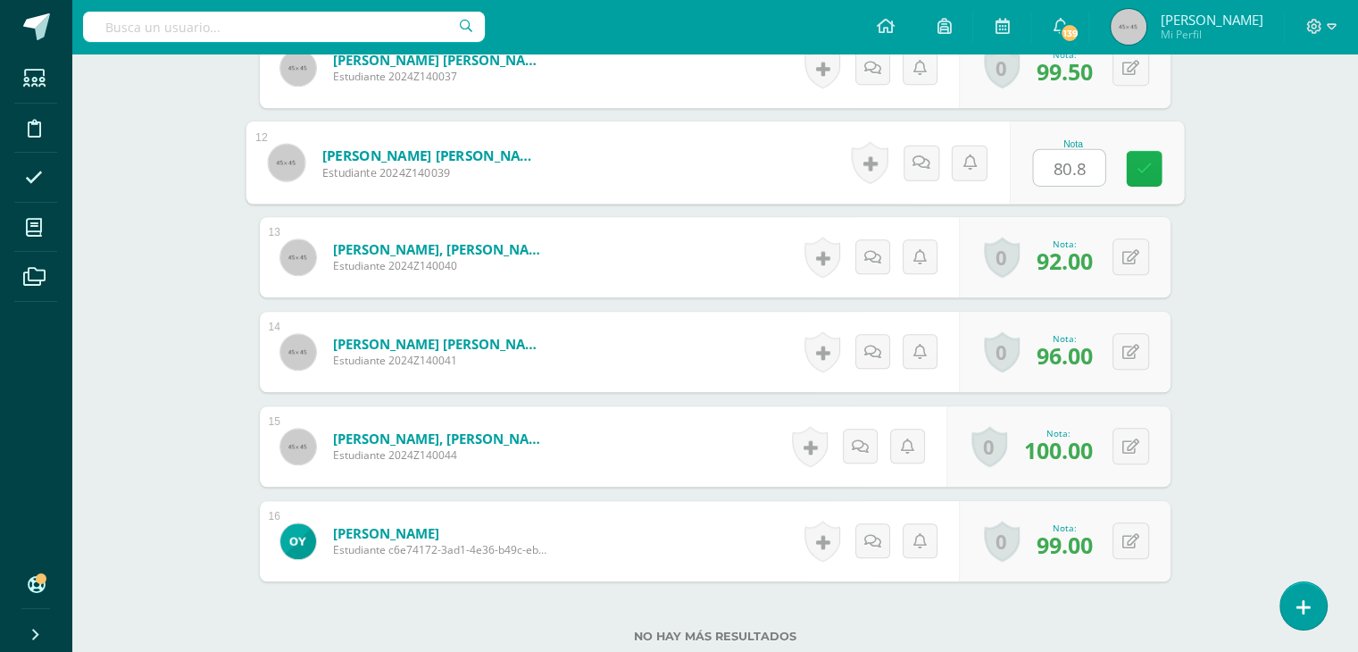
click at [1148, 167] on icon at bounding box center [1143, 168] width 16 height 15
type input "80.80"
click at [1148, 167] on button at bounding box center [1142, 162] width 37 height 37
click at [1089, 169] on icon at bounding box center [1095, 168] width 16 height 15
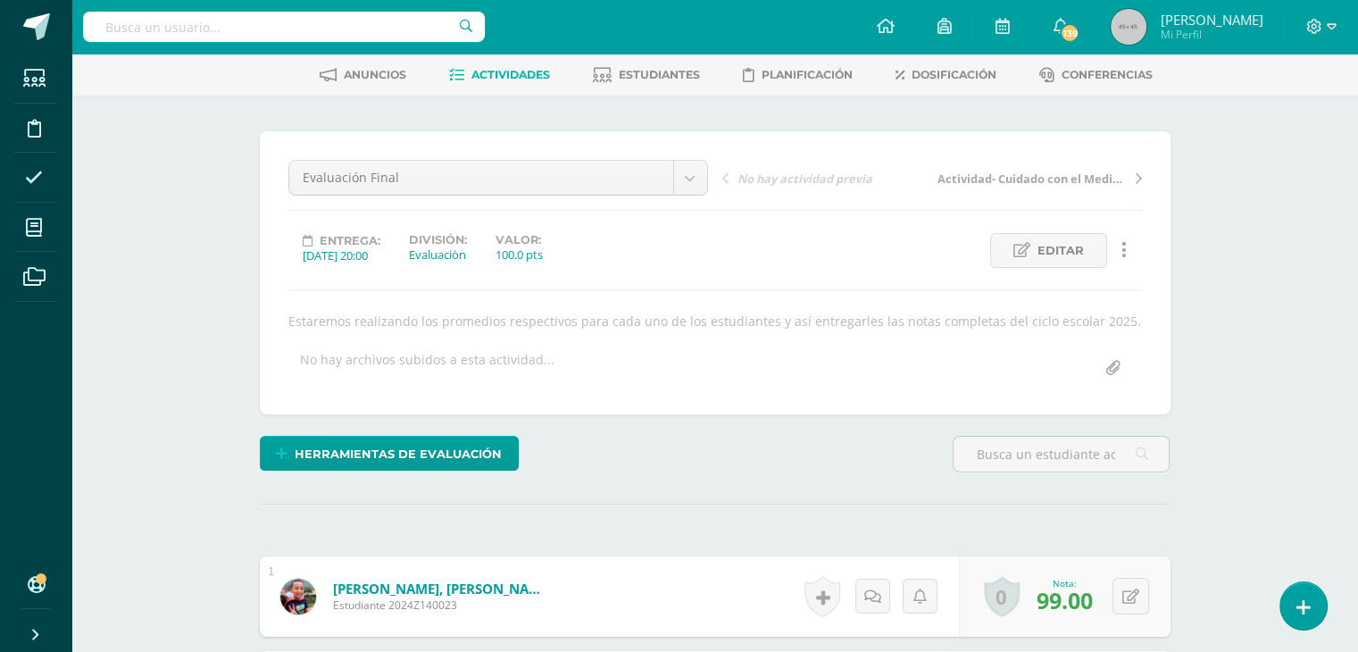
scroll to position [0, 0]
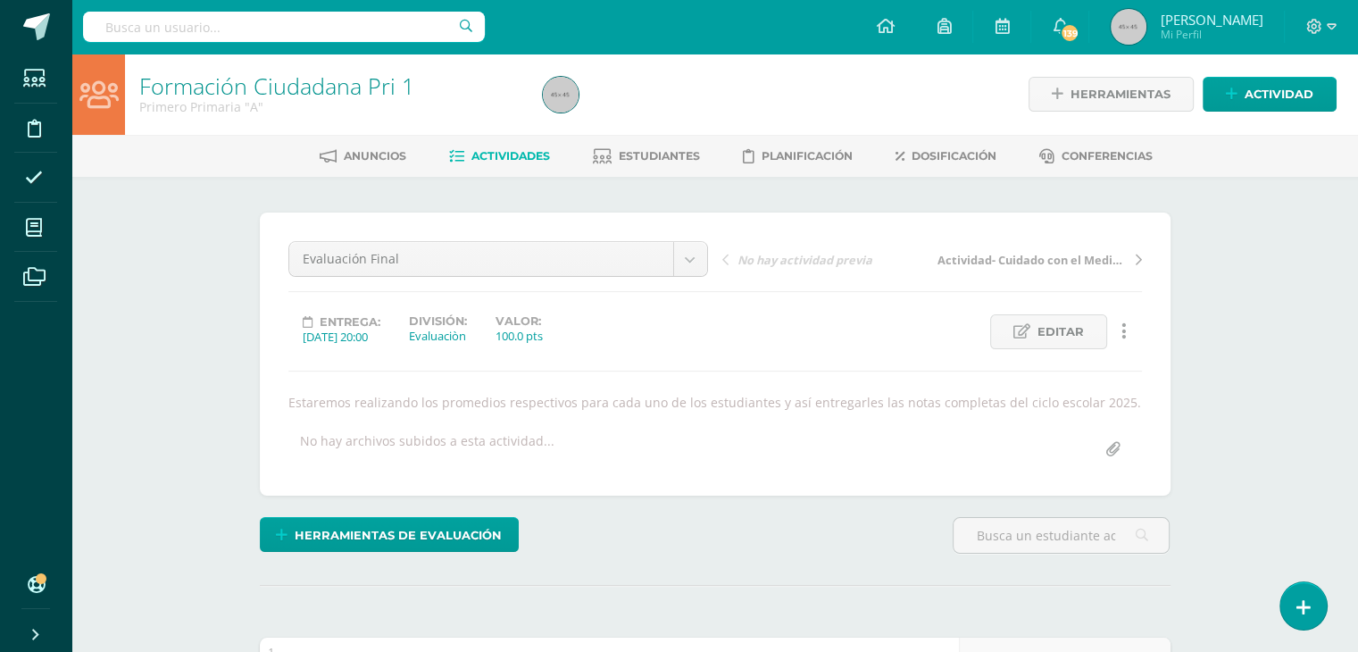
click at [533, 149] on span "Actividades" at bounding box center [510, 155] width 79 height 13
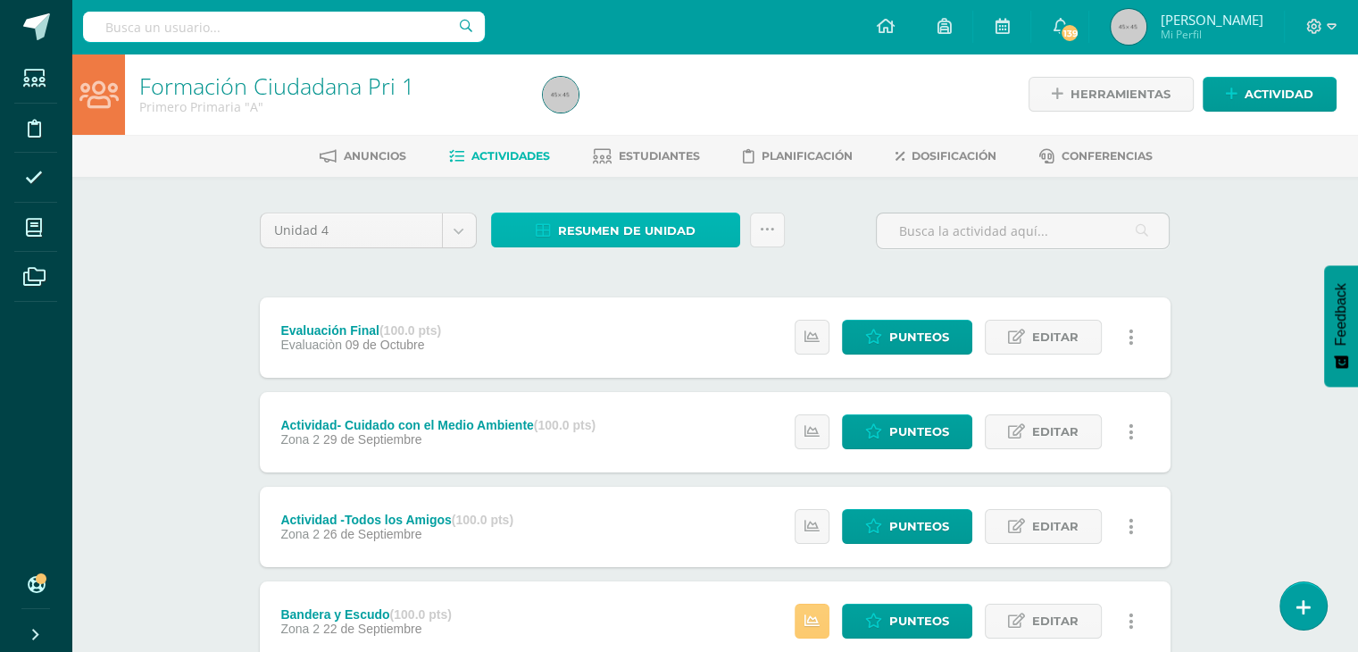
click at [592, 239] on span "Resumen de unidad" at bounding box center [626, 230] width 137 height 33
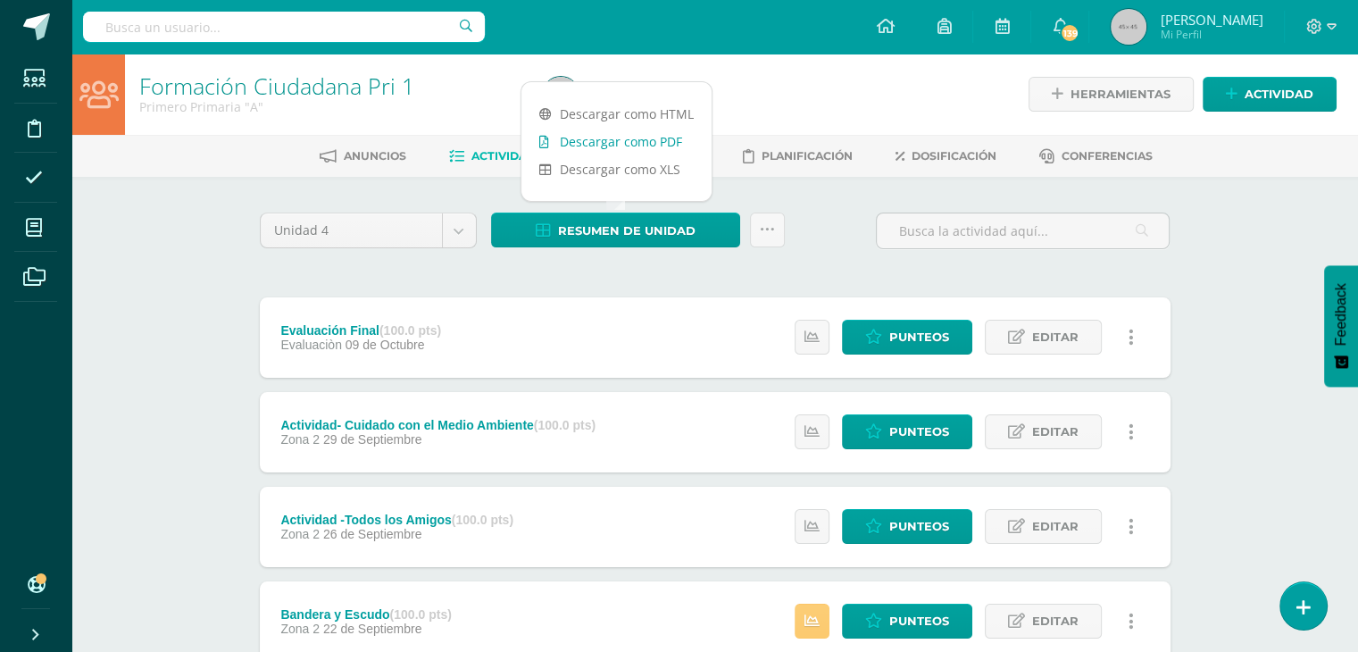
click at [611, 146] on link "Descargar como PDF" at bounding box center [616, 142] width 190 height 28
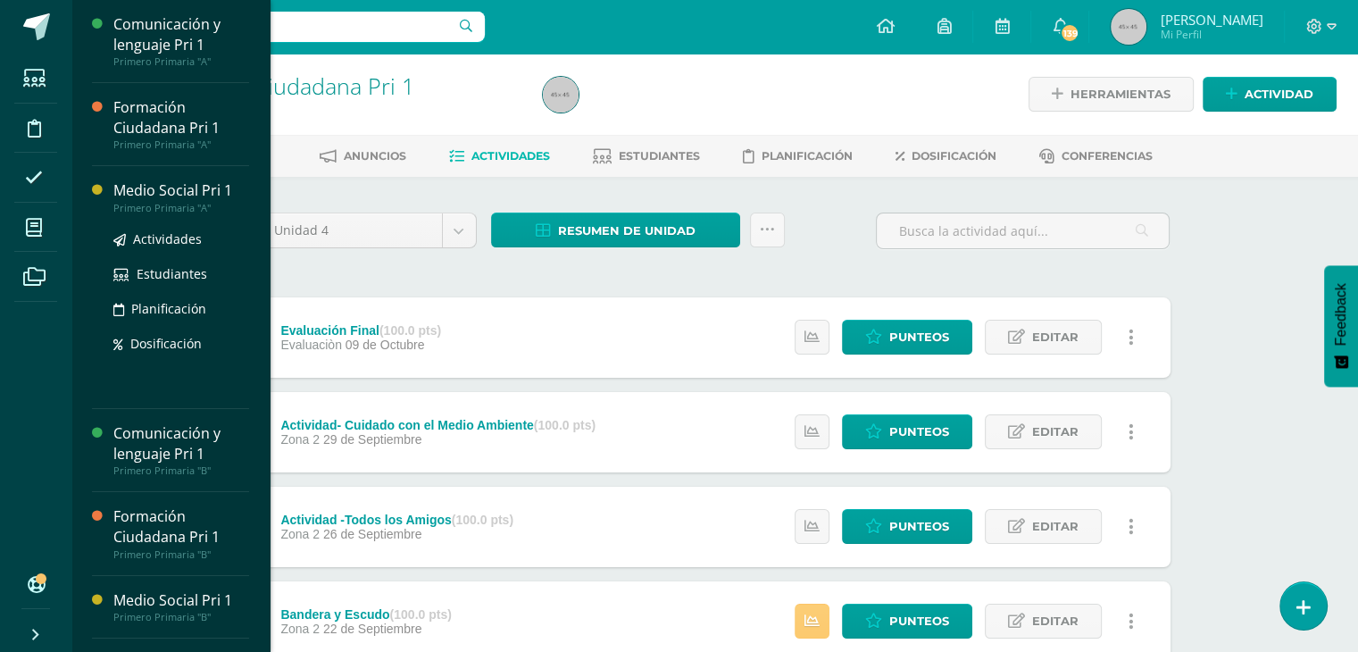
click at [169, 190] on div "Medio Social Pri 1" at bounding box center [181, 190] width 136 height 21
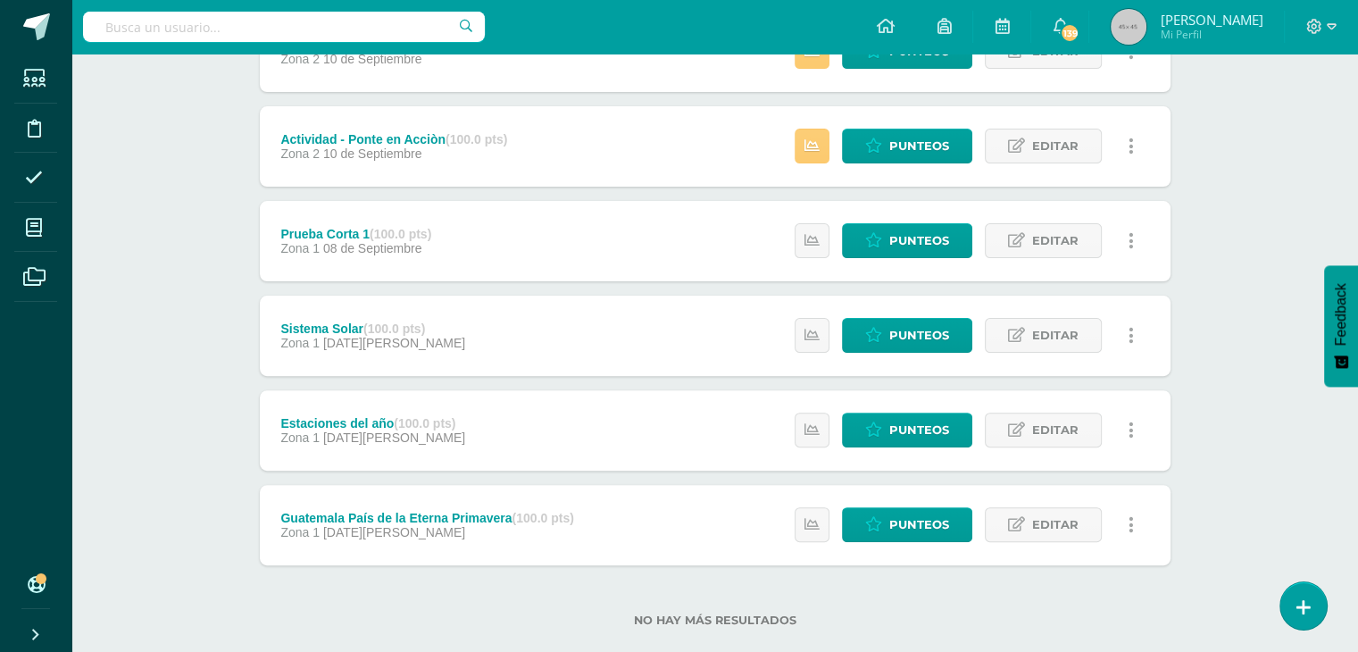
scroll to position [507, 0]
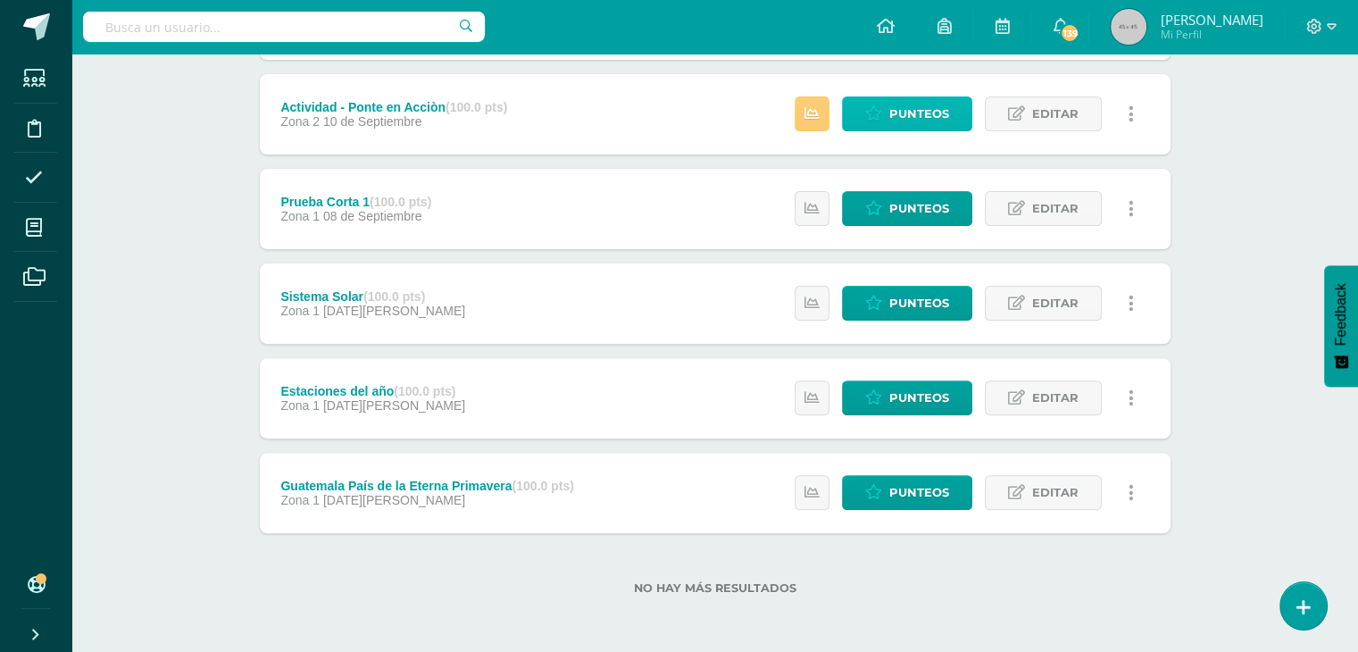
click at [889, 115] on link "Punteos" at bounding box center [907, 113] width 130 height 35
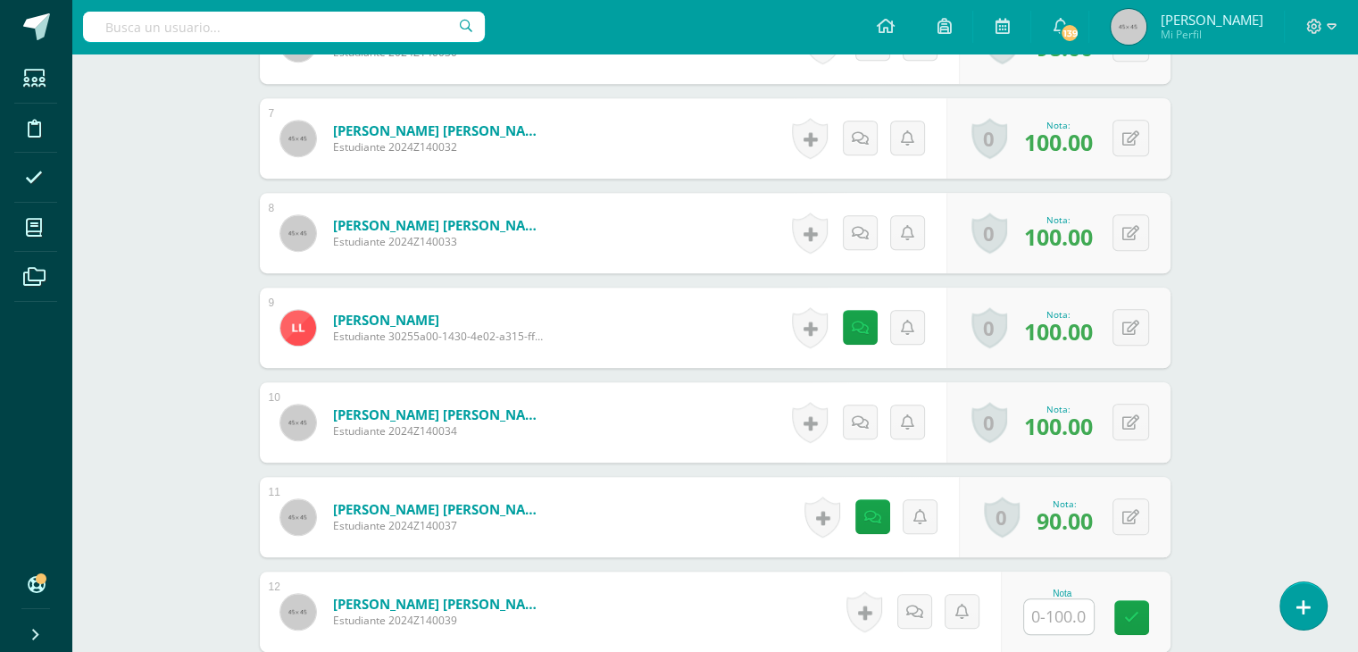
scroll to position [1107, 0]
click at [1072, 611] on input "text" at bounding box center [1068, 617] width 71 height 36
type input "100"
click at [1255, 315] on div "Medio Social Pri 1 Primero Primaria "A" Herramientas Detalle de asistencias Act…" at bounding box center [714, 91] width 1286 height 2288
click at [1253, 241] on div "Medio Social Pri 1 Primero Primaria "A" Herramientas Detalle de asistencias Act…" at bounding box center [714, 91] width 1286 height 2288
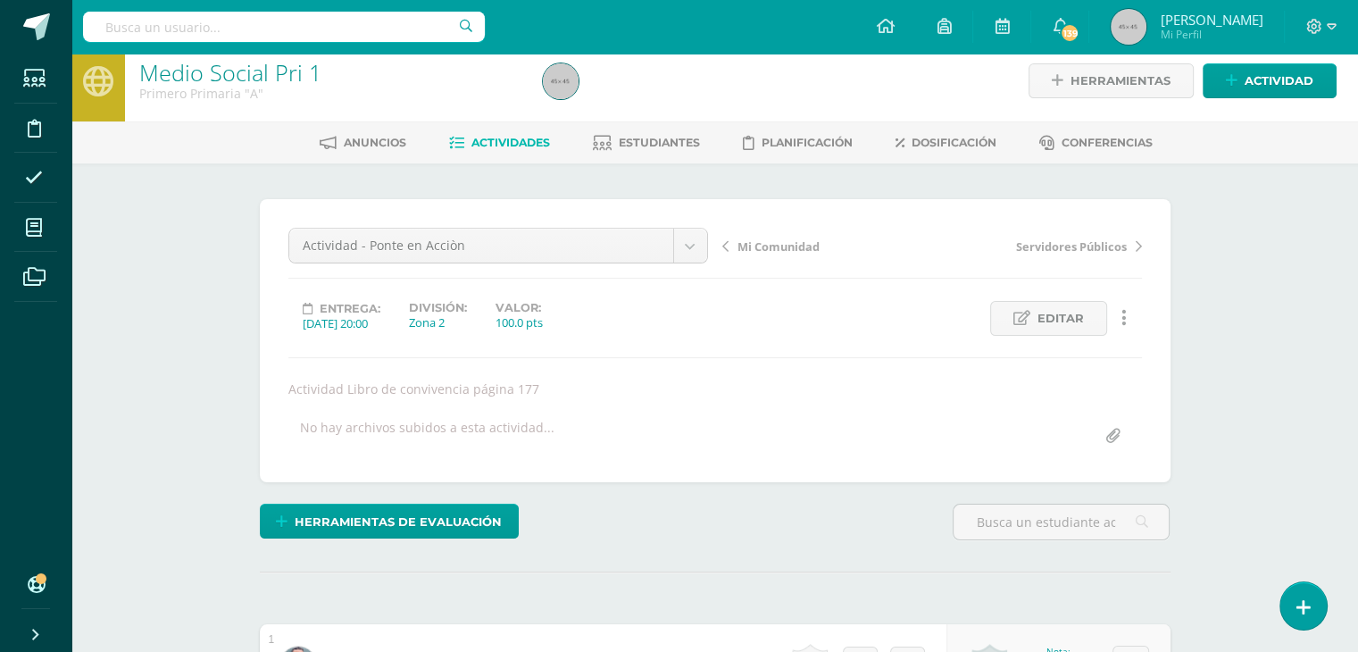
scroll to position [0, 0]
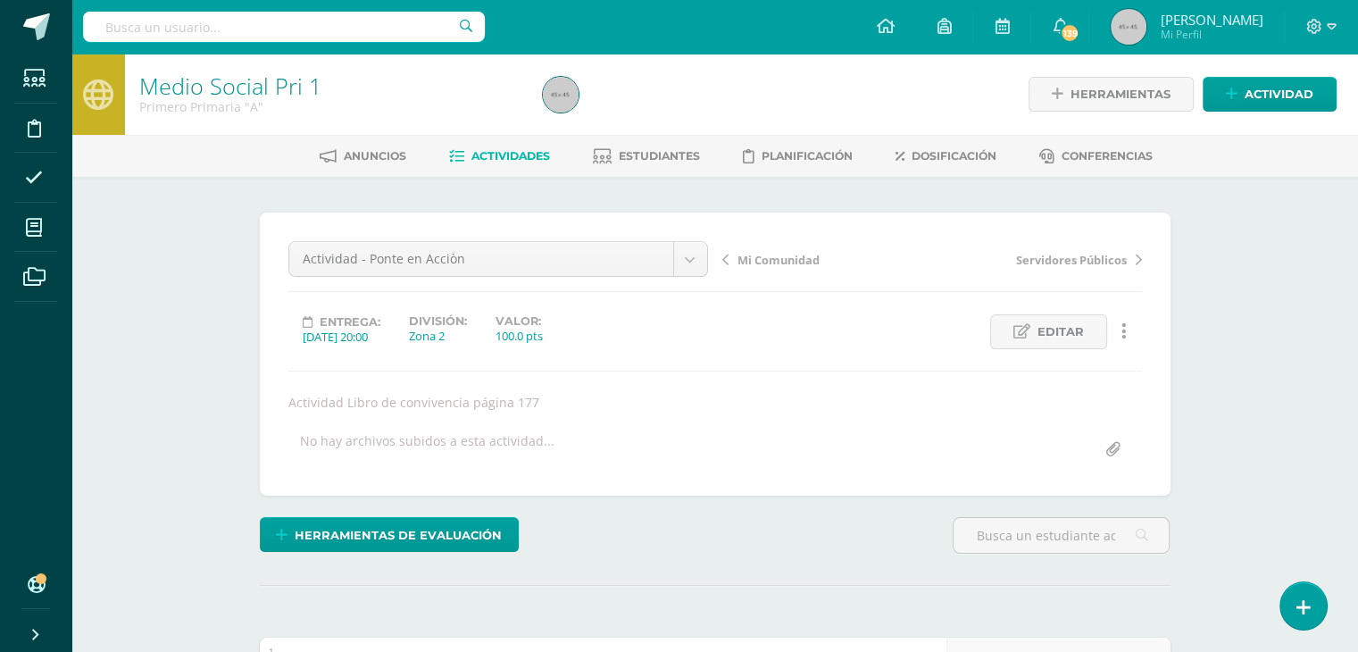
click at [483, 153] on span "Actividades" at bounding box center [510, 155] width 79 height 13
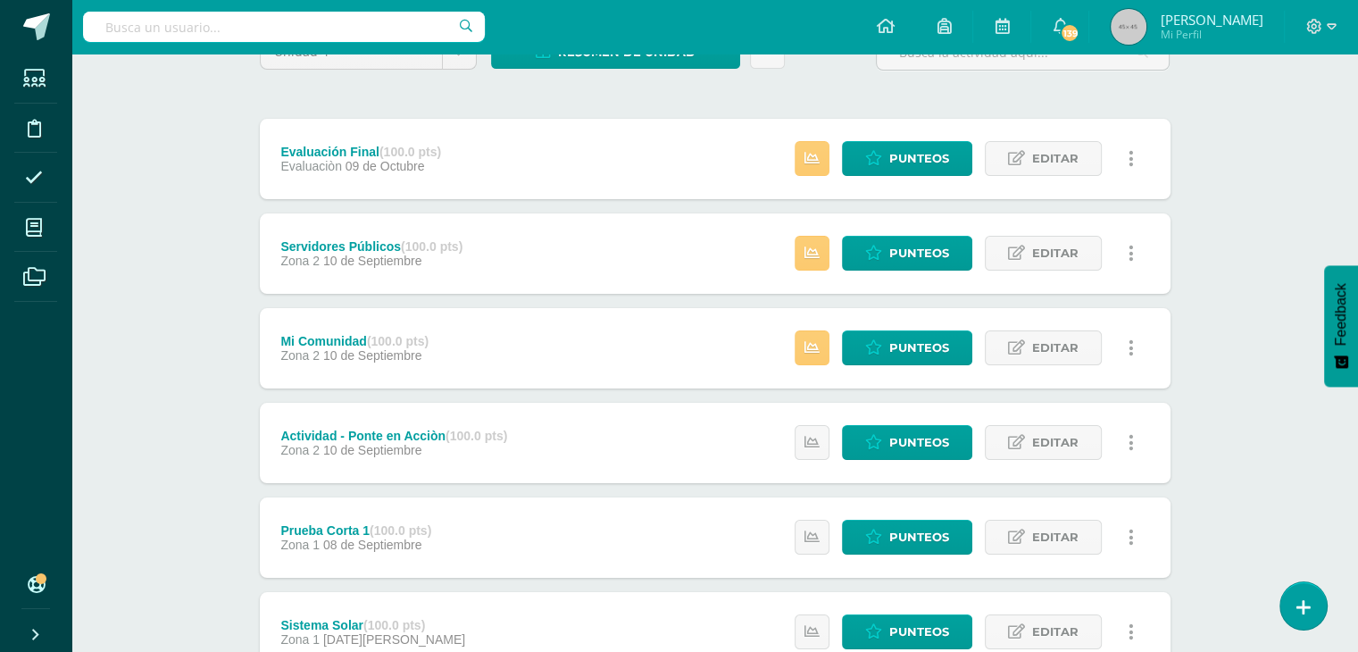
scroll to position [202, 0]
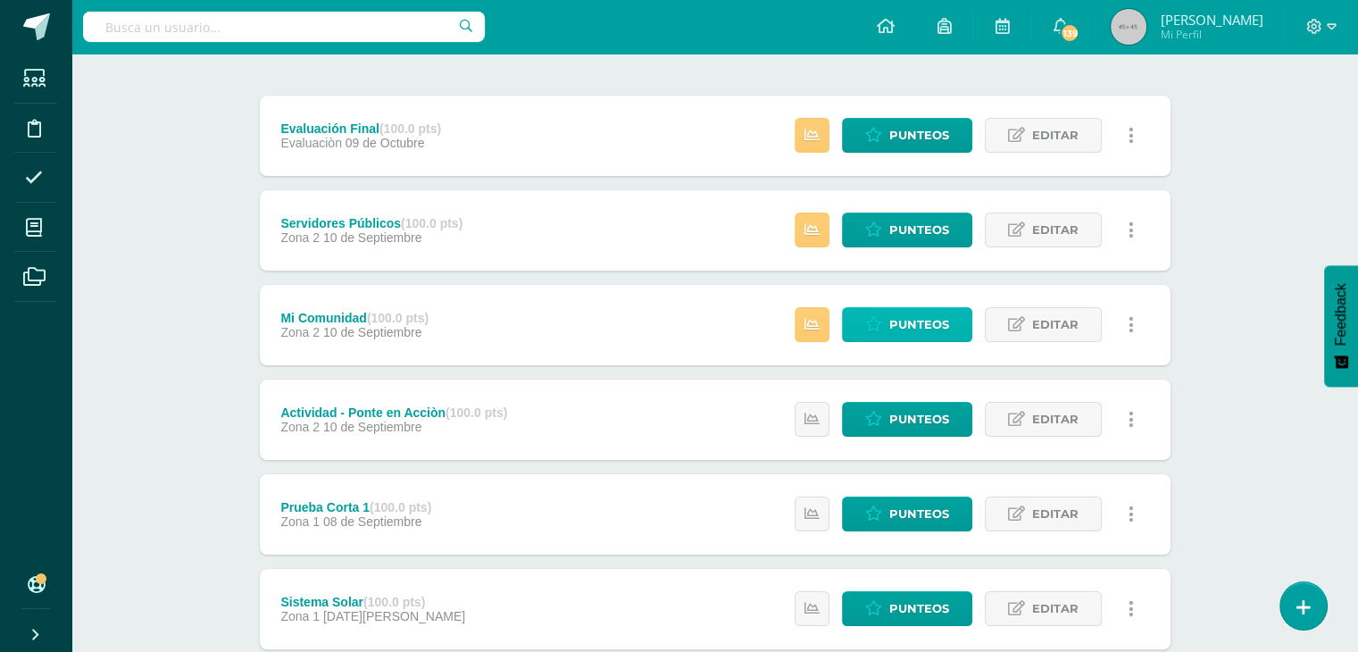
click at [934, 317] on span "Punteos" at bounding box center [919, 324] width 60 height 33
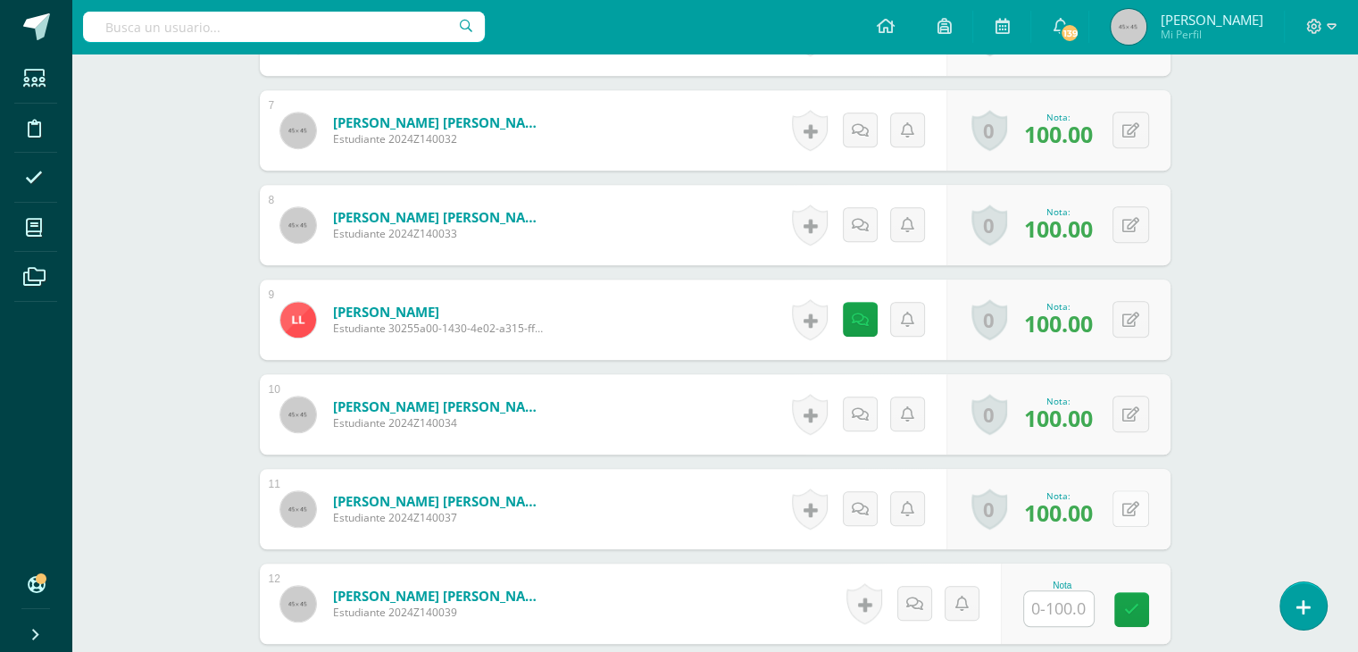
scroll to position [1116, 0]
click at [1057, 594] on input "text" at bounding box center [1068, 608] width 71 height 36
type input "80"
click at [1290, 261] on div "Medio Social Pri 1 Primero Primaria "A" Herramientas Detalle de asistencias Act…" at bounding box center [714, 82] width 1286 height 2288
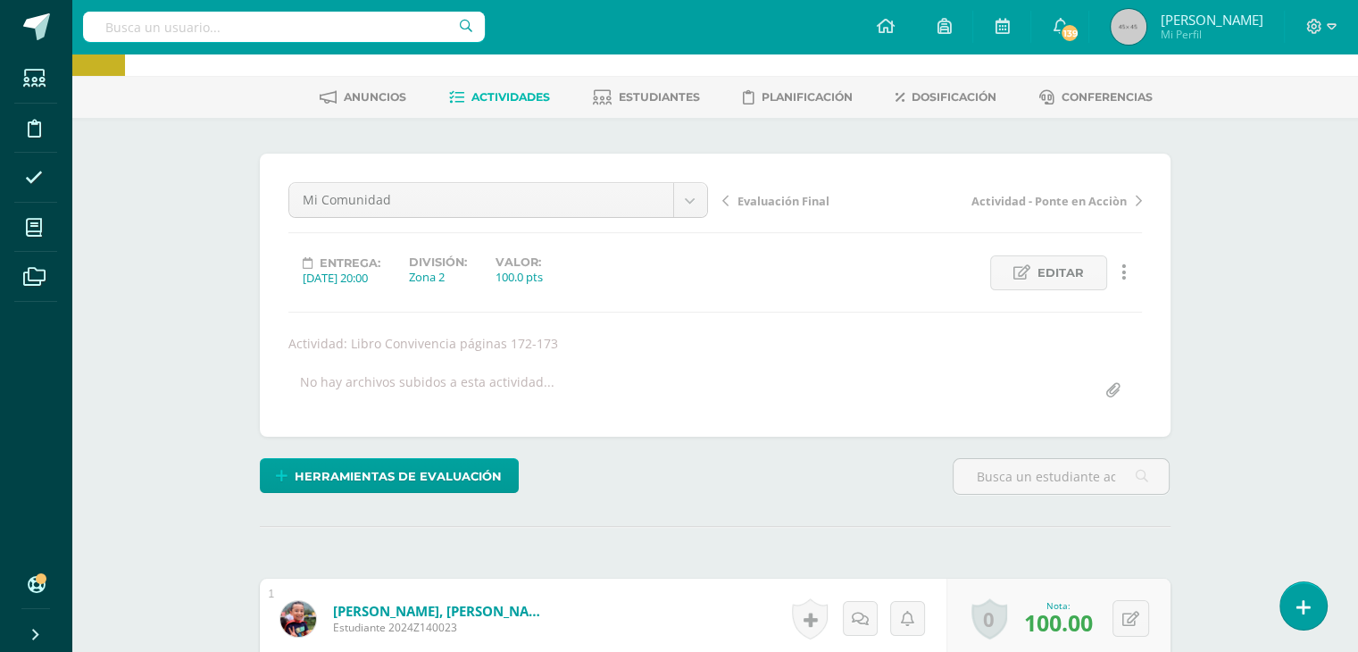
scroll to position [0, 0]
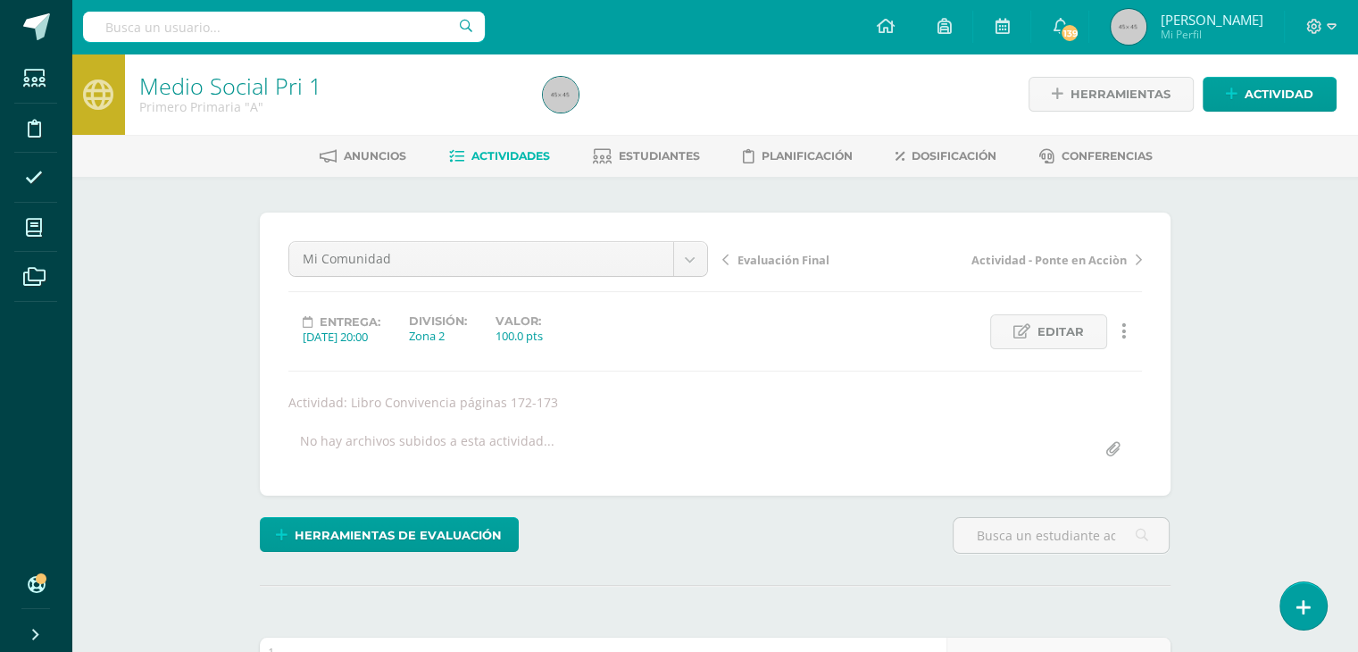
click at [480, 151] on span "Actividades" at bounding box center [510, 155] width 79 height 13
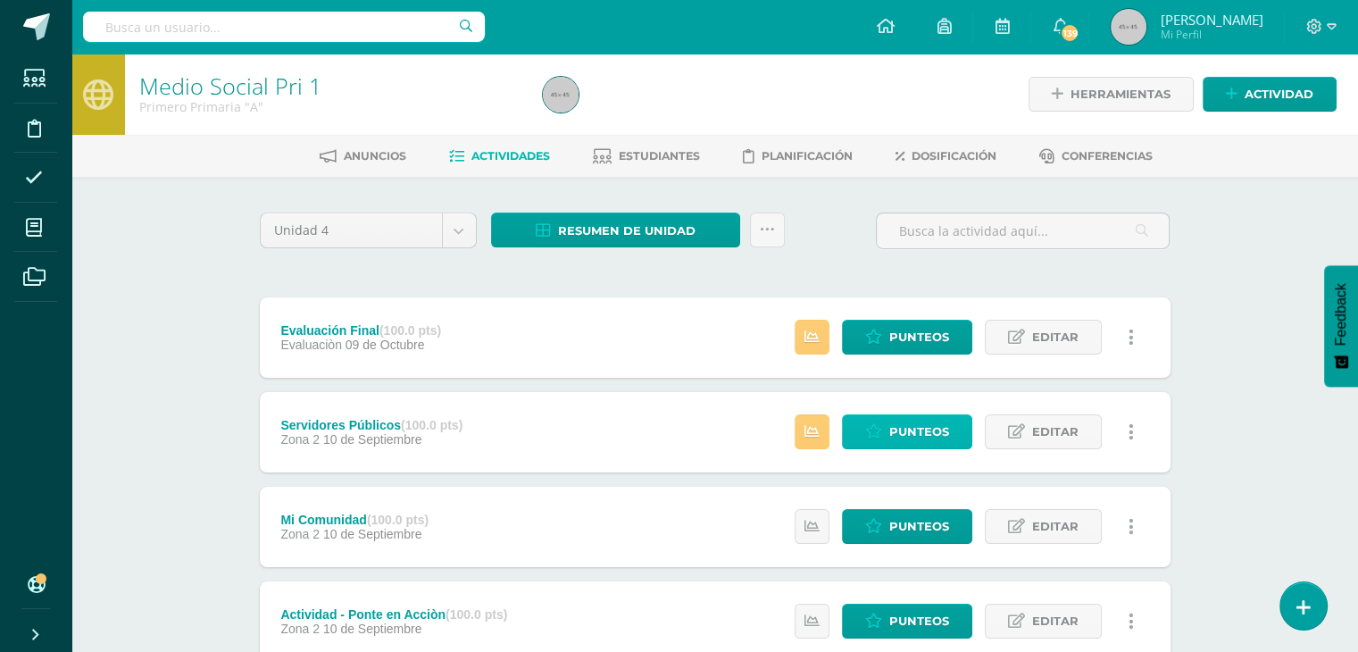
click at [885, 429] on link "Punteos" at bounding box center [907, 431] width 130 height 35
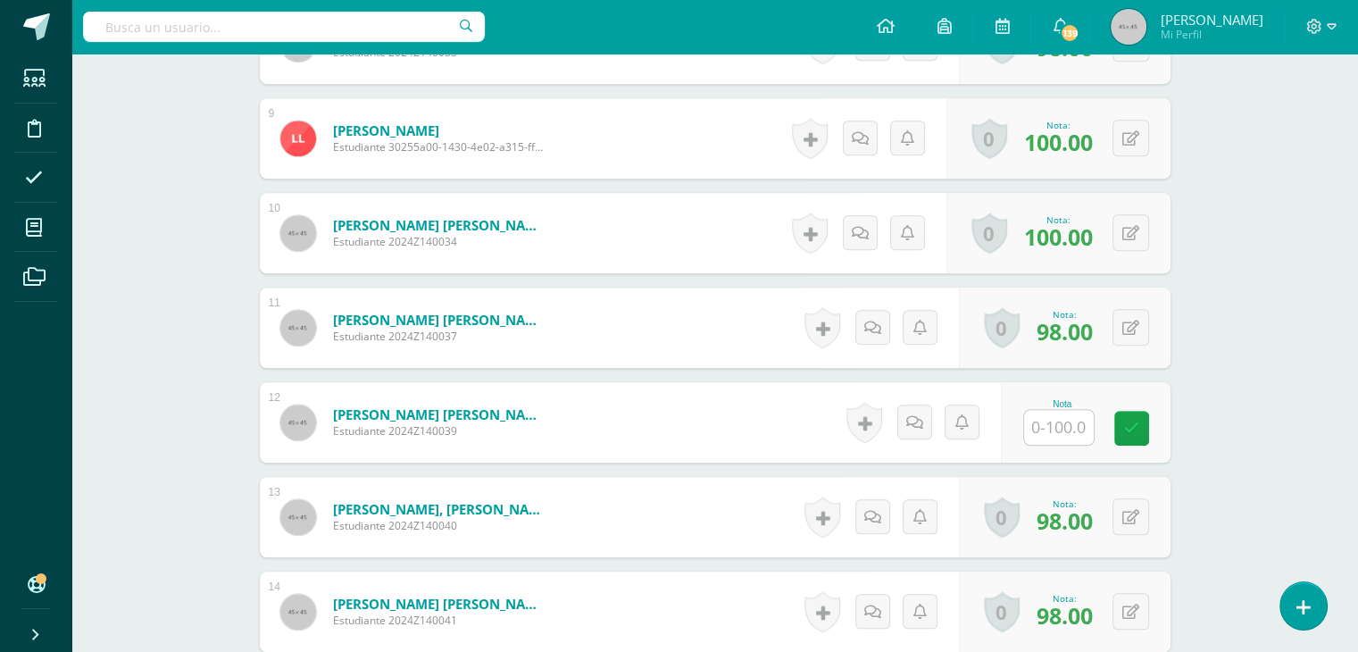
scroll to position [1355, 0]
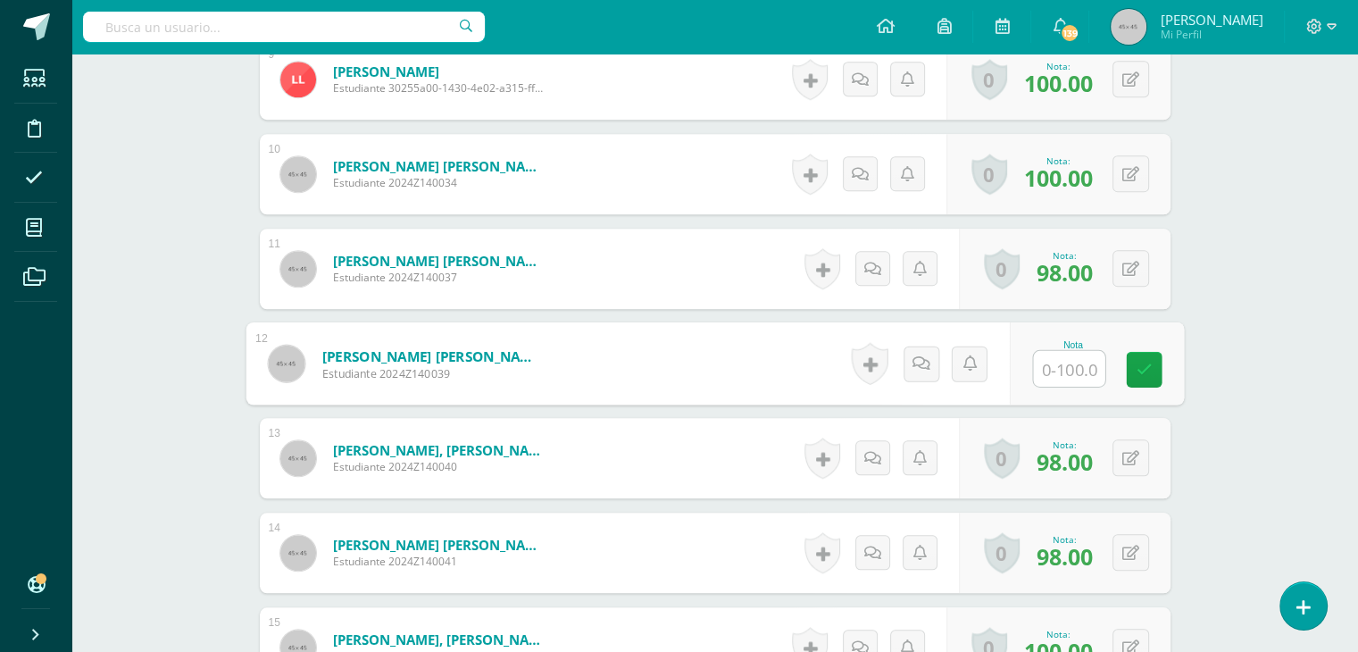
click at [1057, 365] on input "text" at bounding box center [1068, 369] width 71 height 36
type input "80"
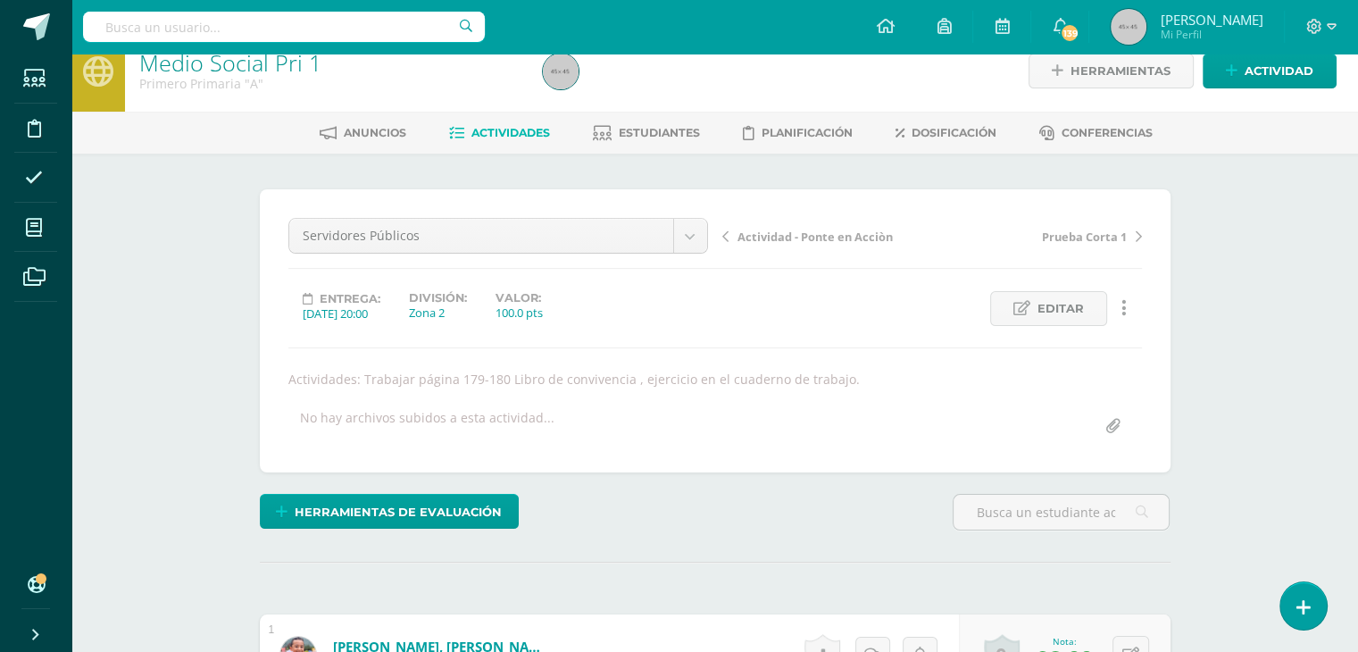
scroll to position [0, 0]
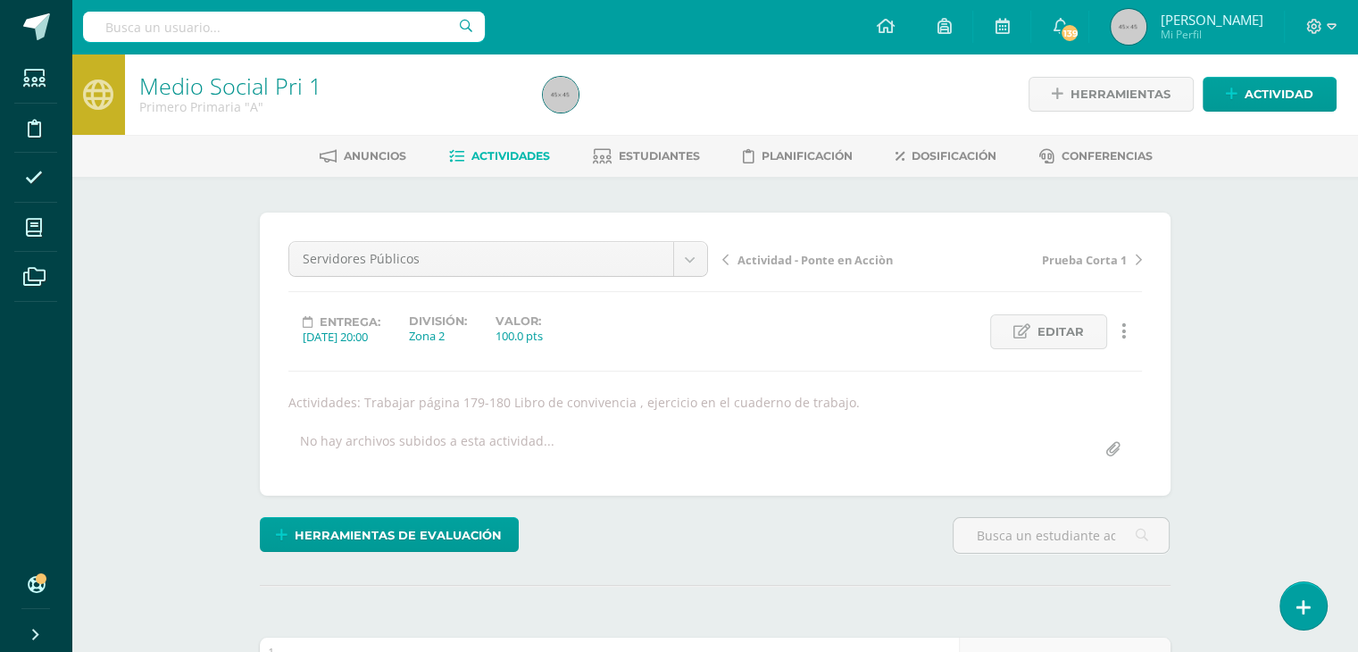
click at [513, 159] on span "Actividades" at bounding box center [510, 155] width 79 height 13
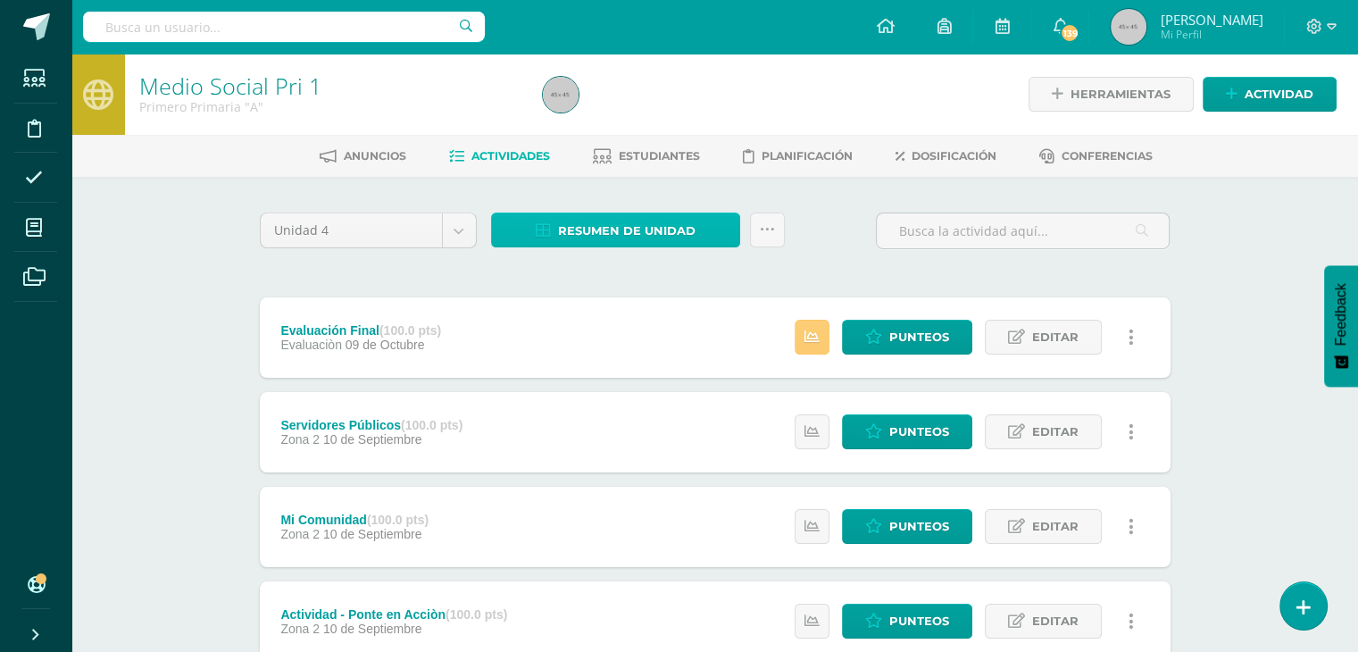
click at [610, 239] on span "Resumen de unidad" at bounding box center [626, 230] width 137 height 33
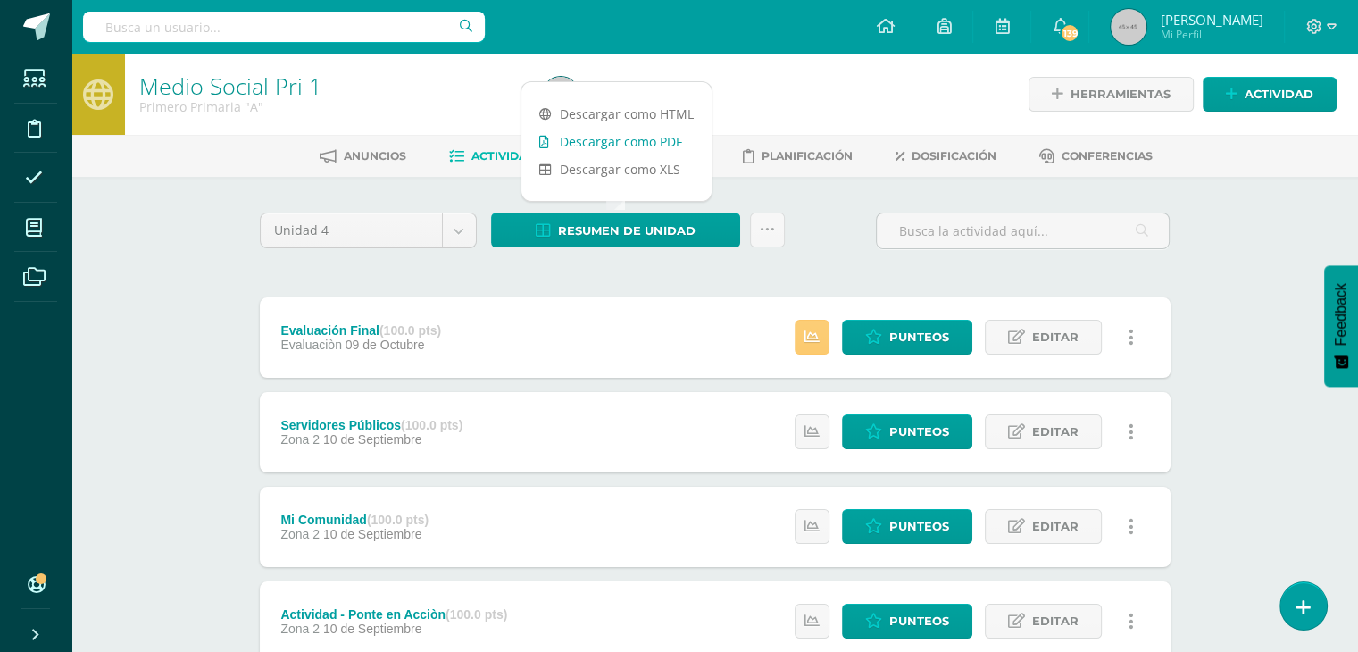
click at [614, 137] on link "Descargar como PDF" at bounding box center [616, 142] width 190 height 28
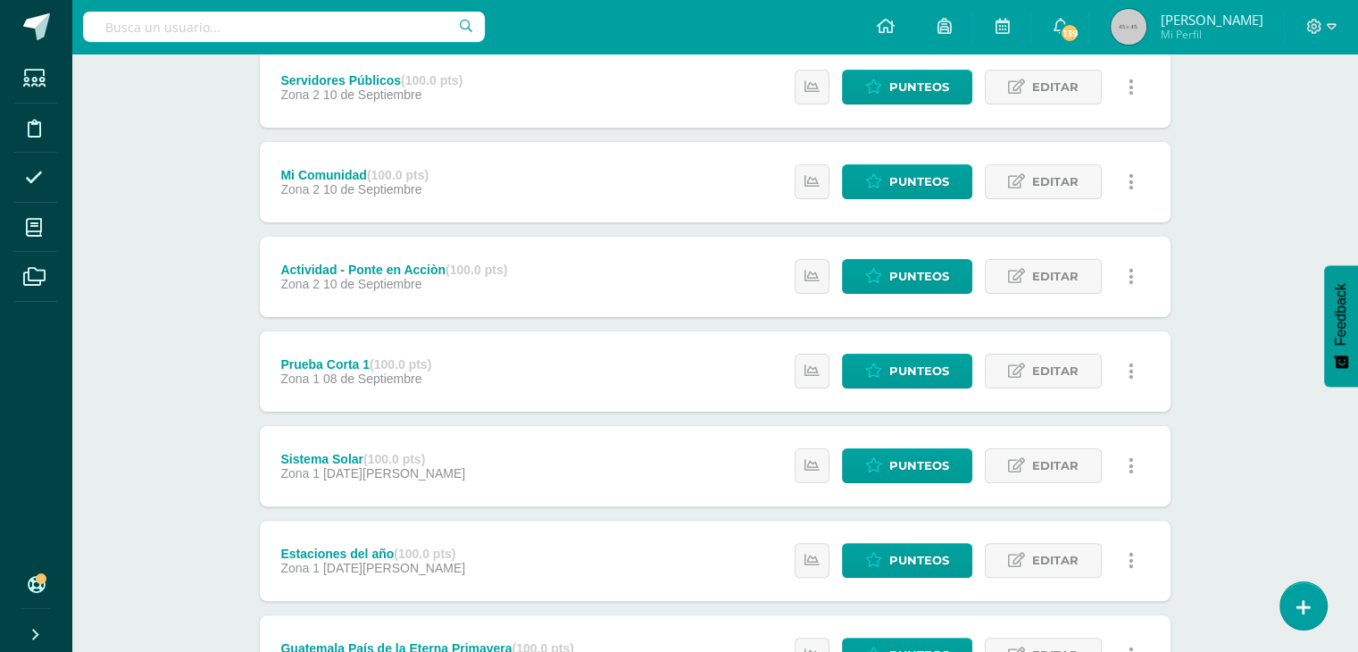
scroll to position [507, 0]
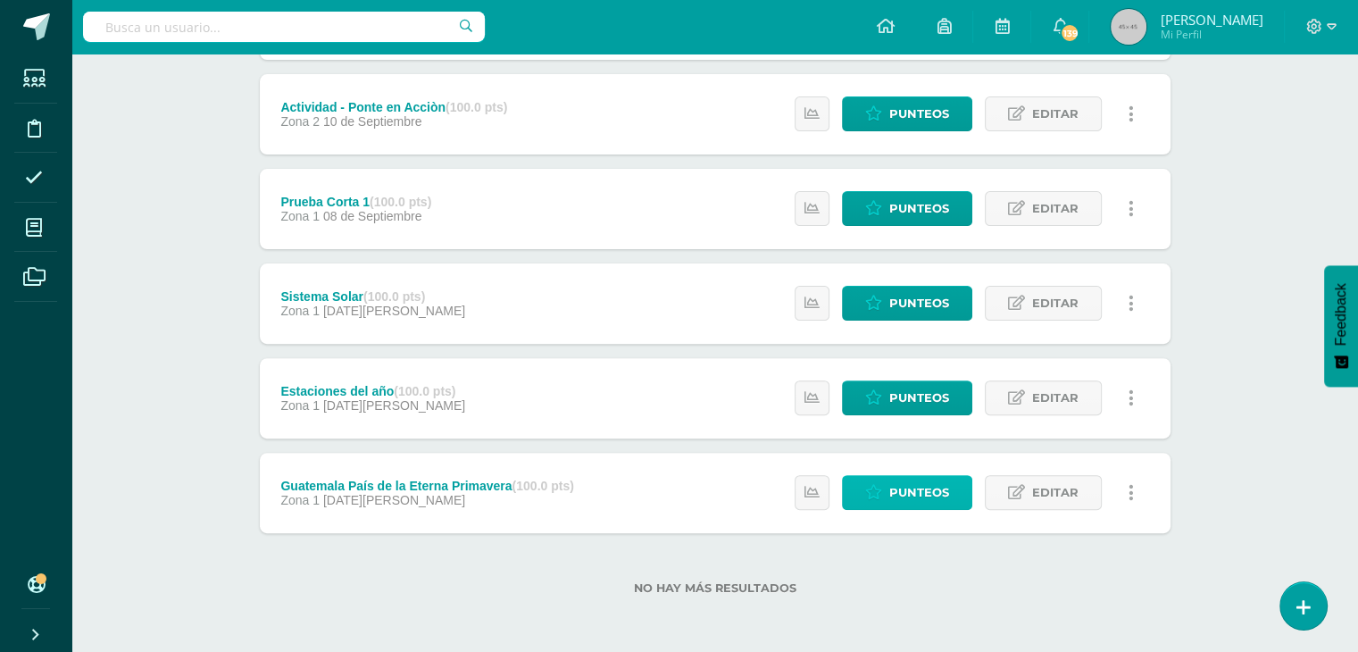
click at [927, 487] on span "Punteos" at bounding box center [919, 492] width 60 height 33
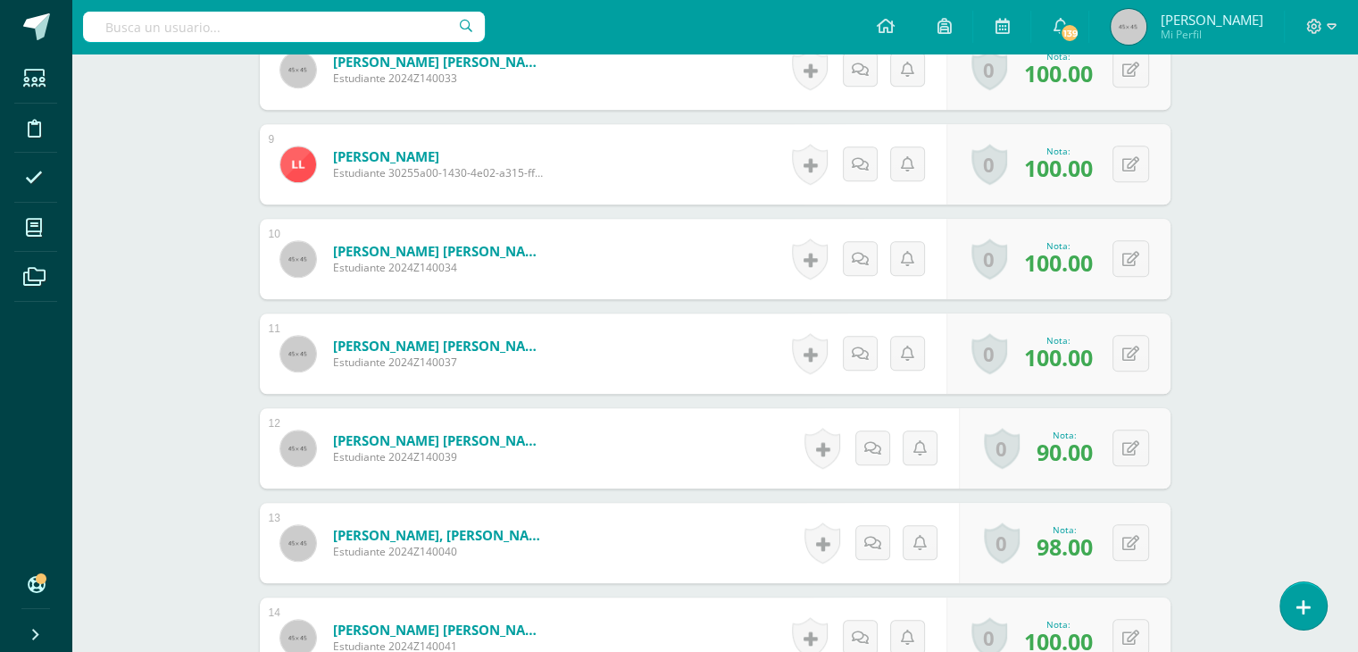
scroll to position [1403, 0]
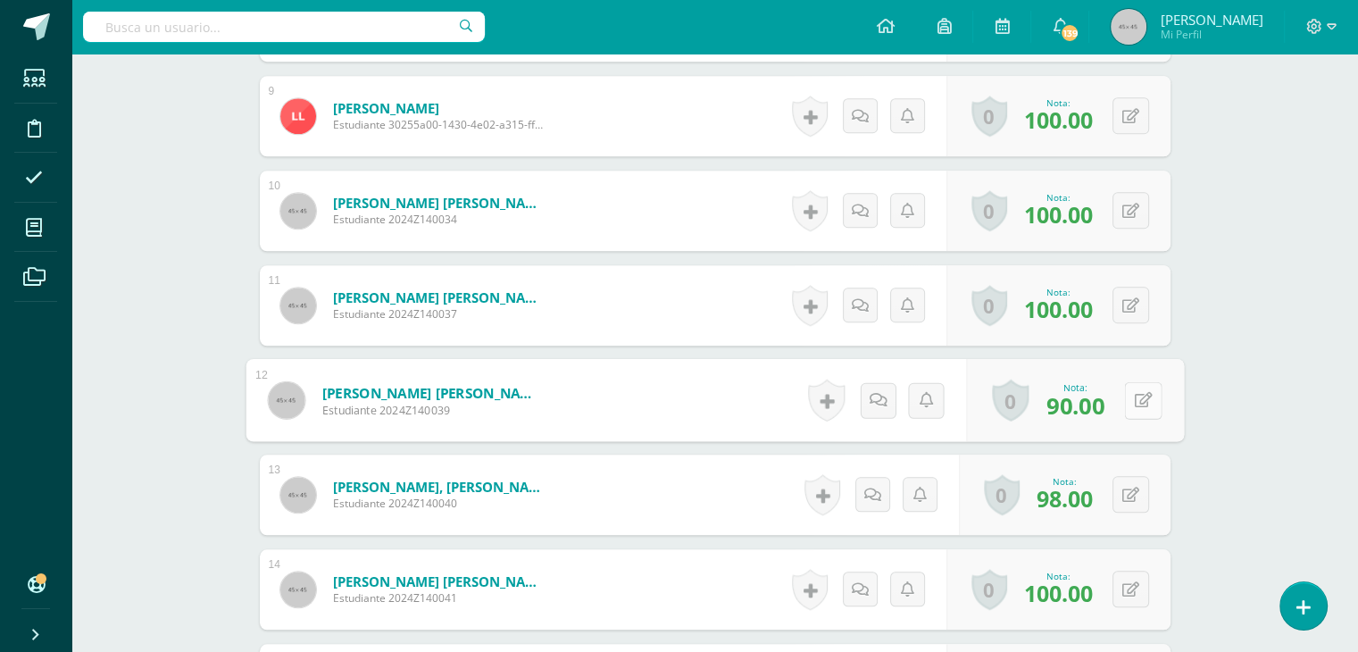
click at [1128, 395] on button at bounding box center [1142, 399] width 37 height 37
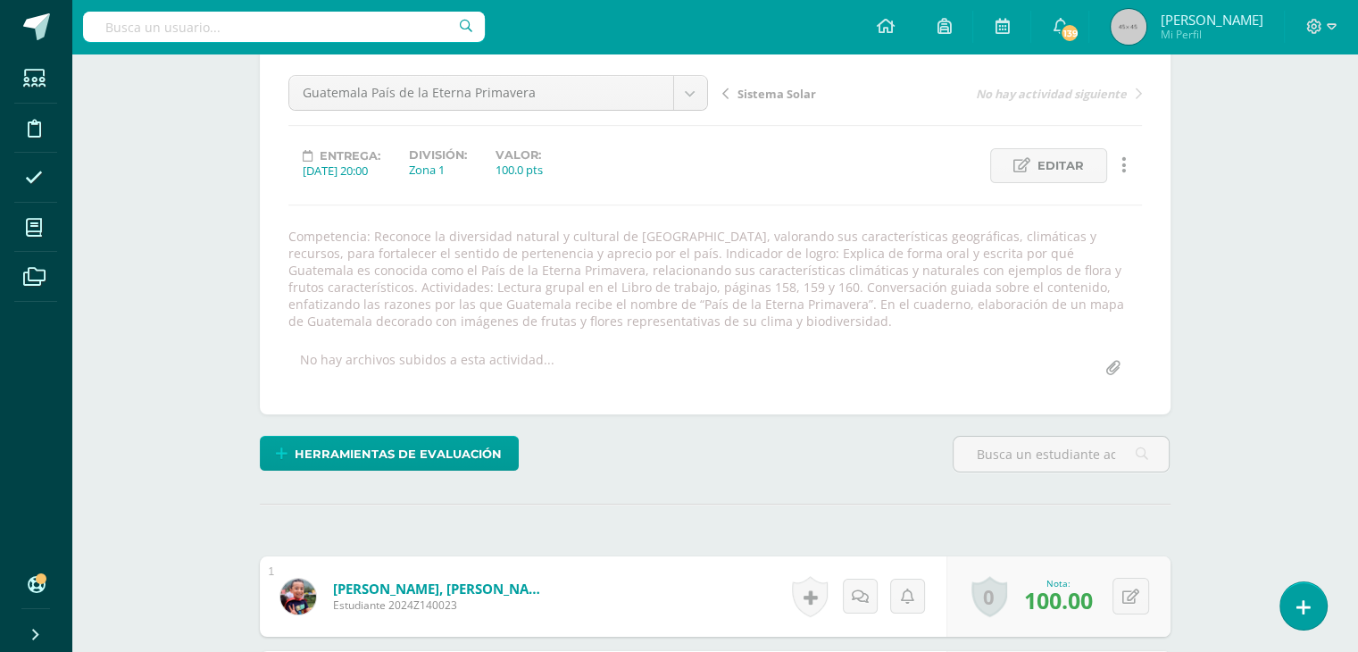
scroll to position [0, 0]
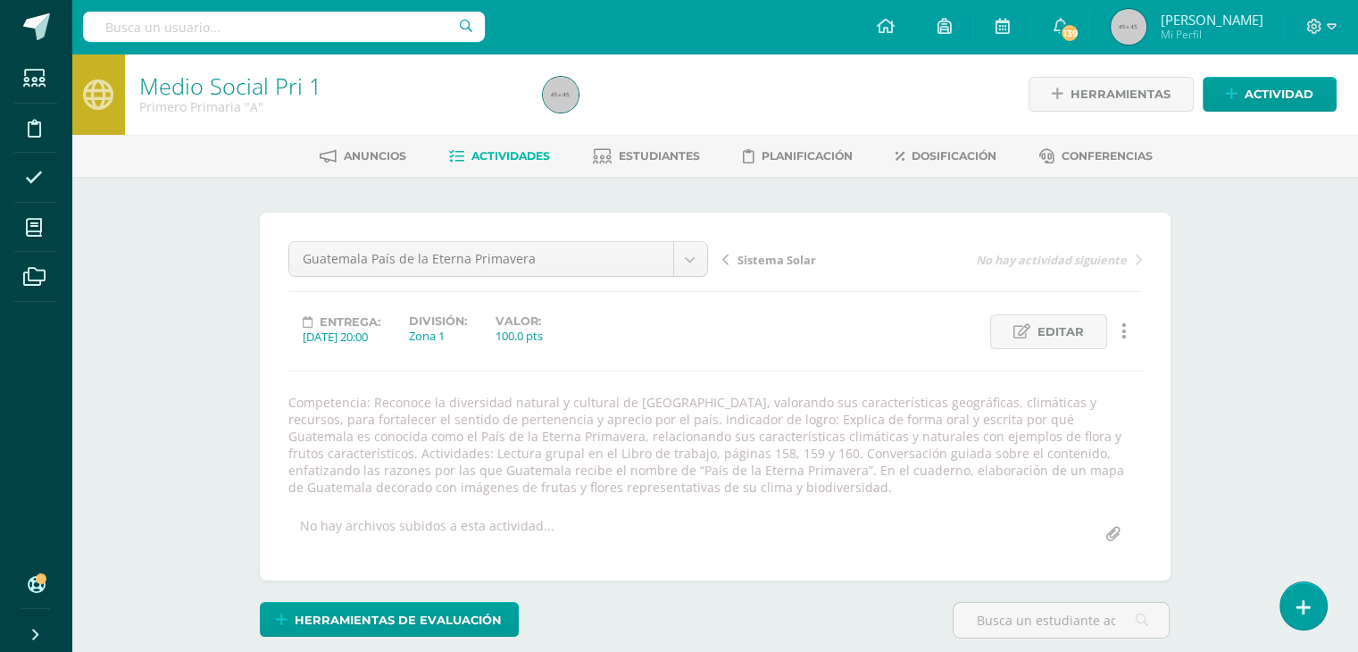
click at [496, 154] on span "Actividades" at bounding box center [510, 155] width 79 height 13
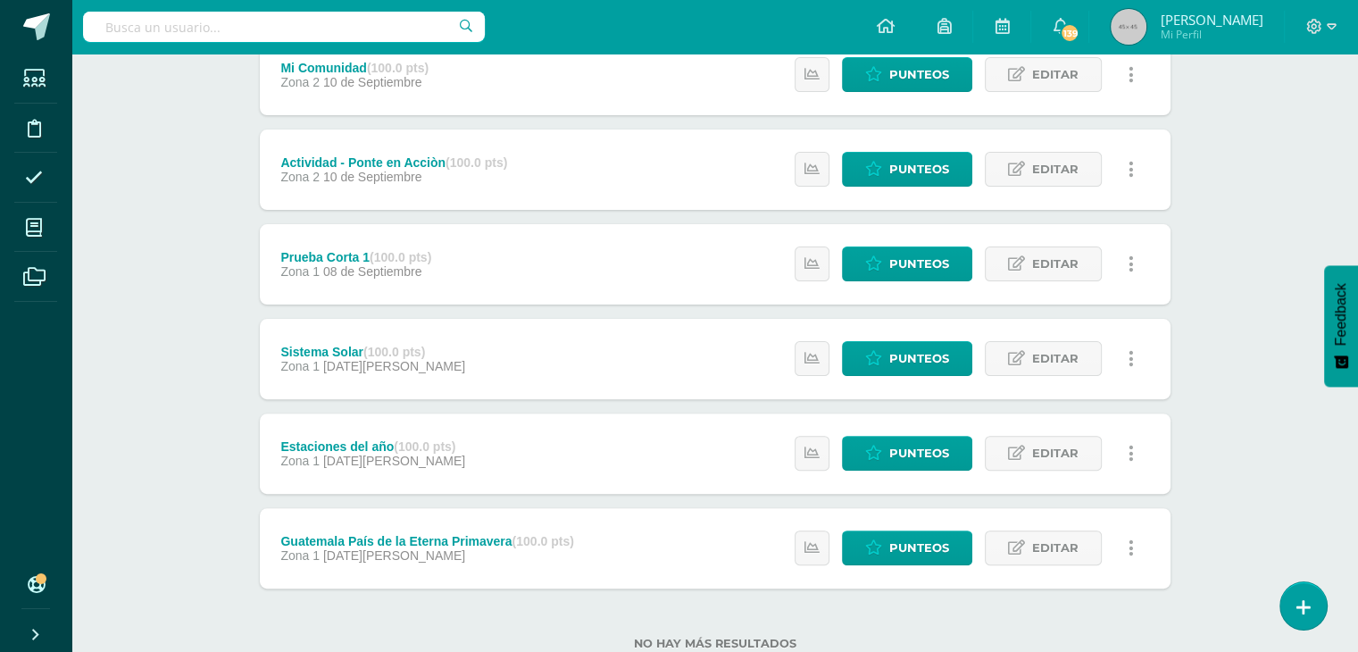
scroll to position [507, 0]
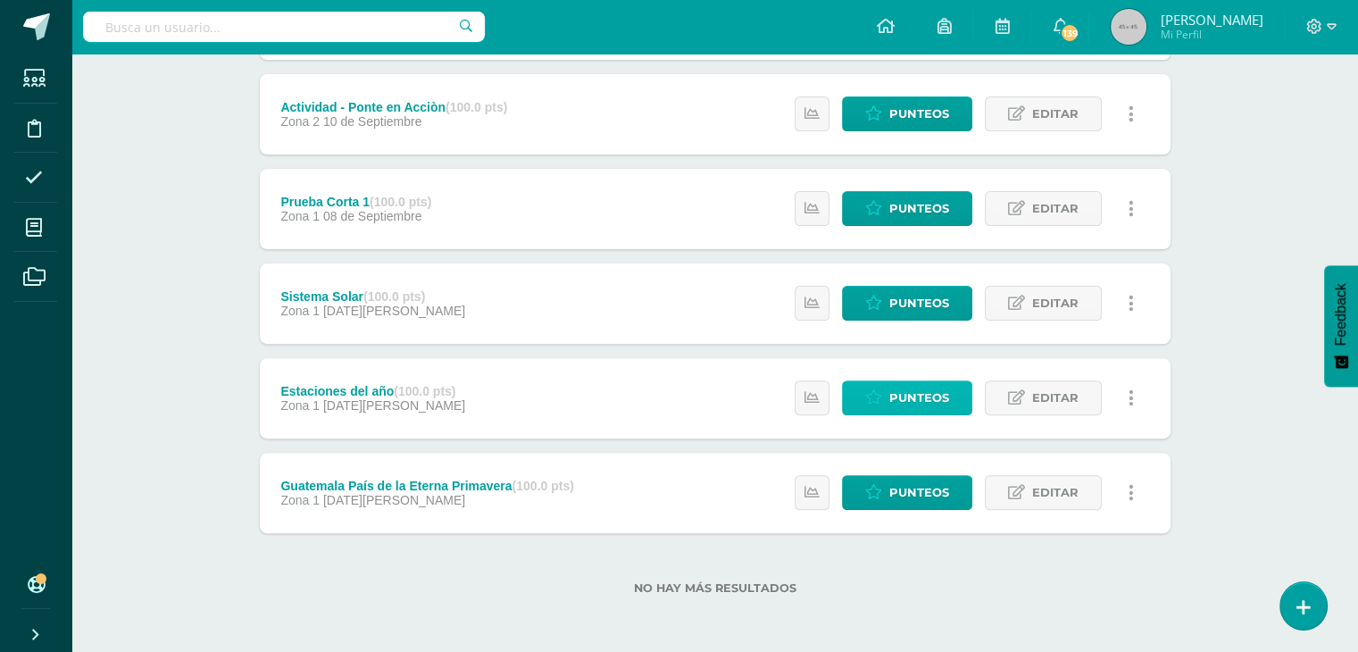
click at [899, 402] on span "Punteos" at bounding box center [919, 397] width 60 height 33
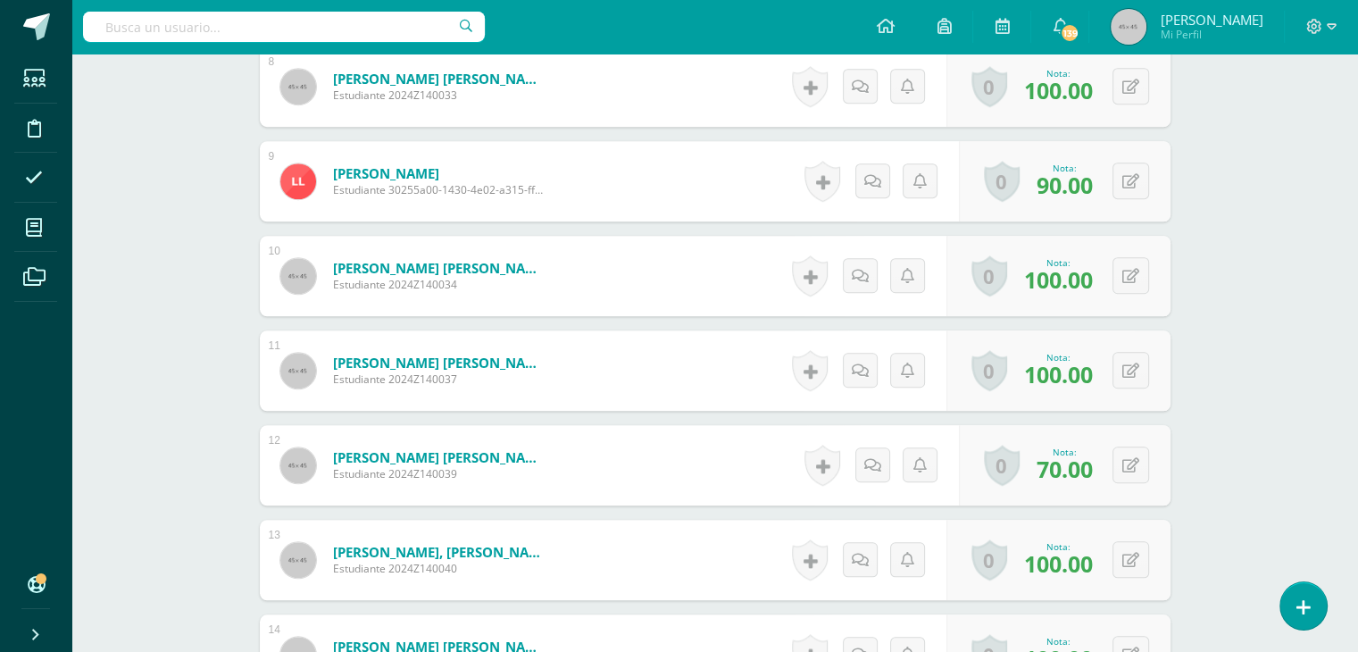
scroll to position [1320, 0]
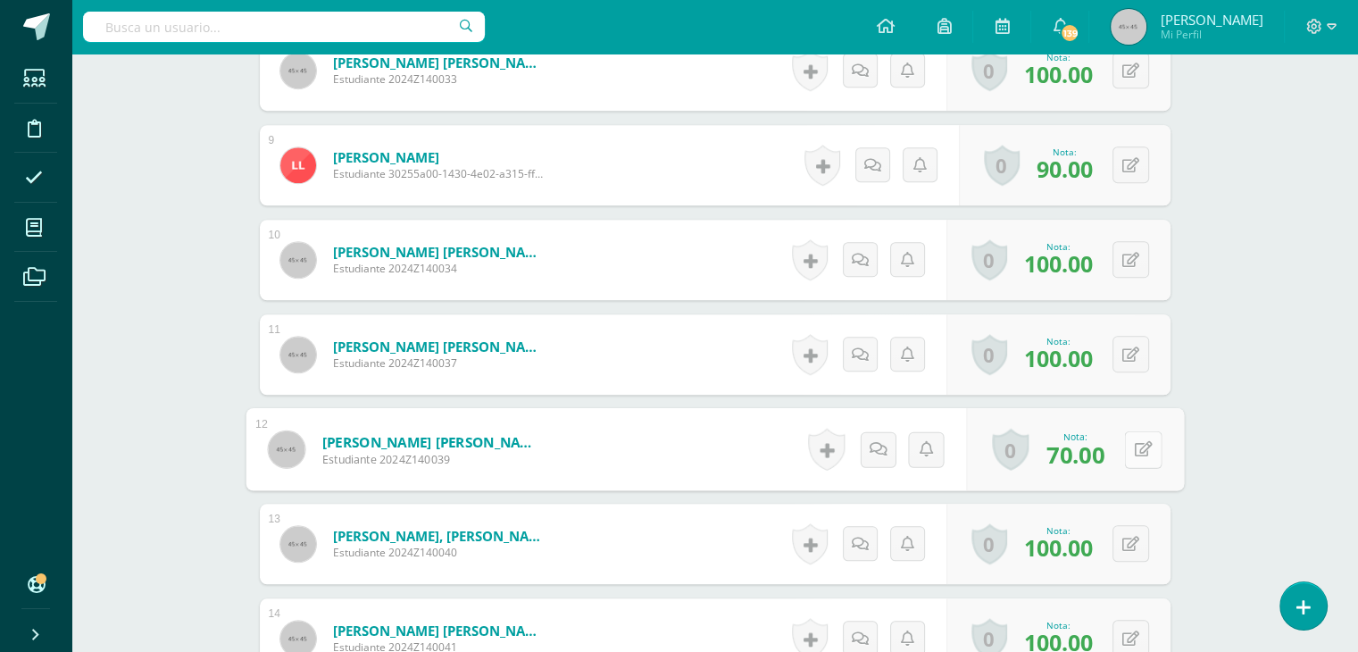
click at [1128, 450] on button at bounding box center [1142, 448] width 37 height 37
type input "100"
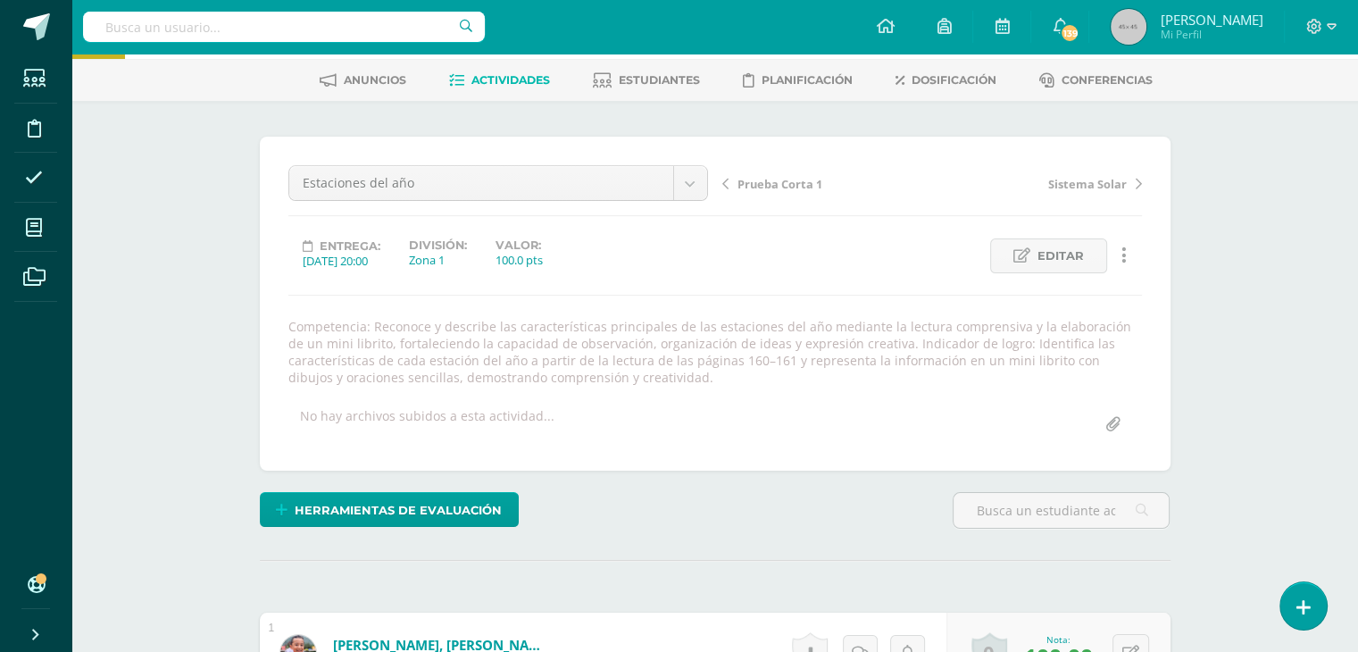
scroll to position [0, 0]
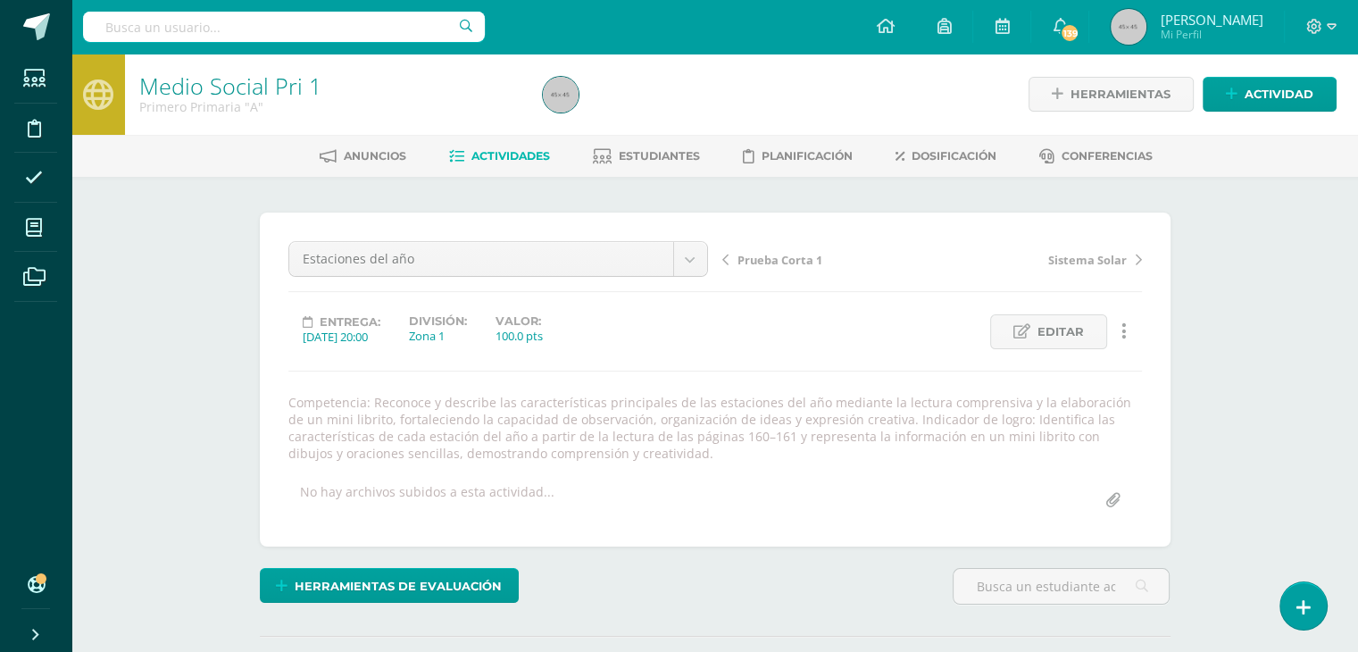
click at [496, 159] on span "Actividades" at bounding box center [510, 155] width 79 height 13
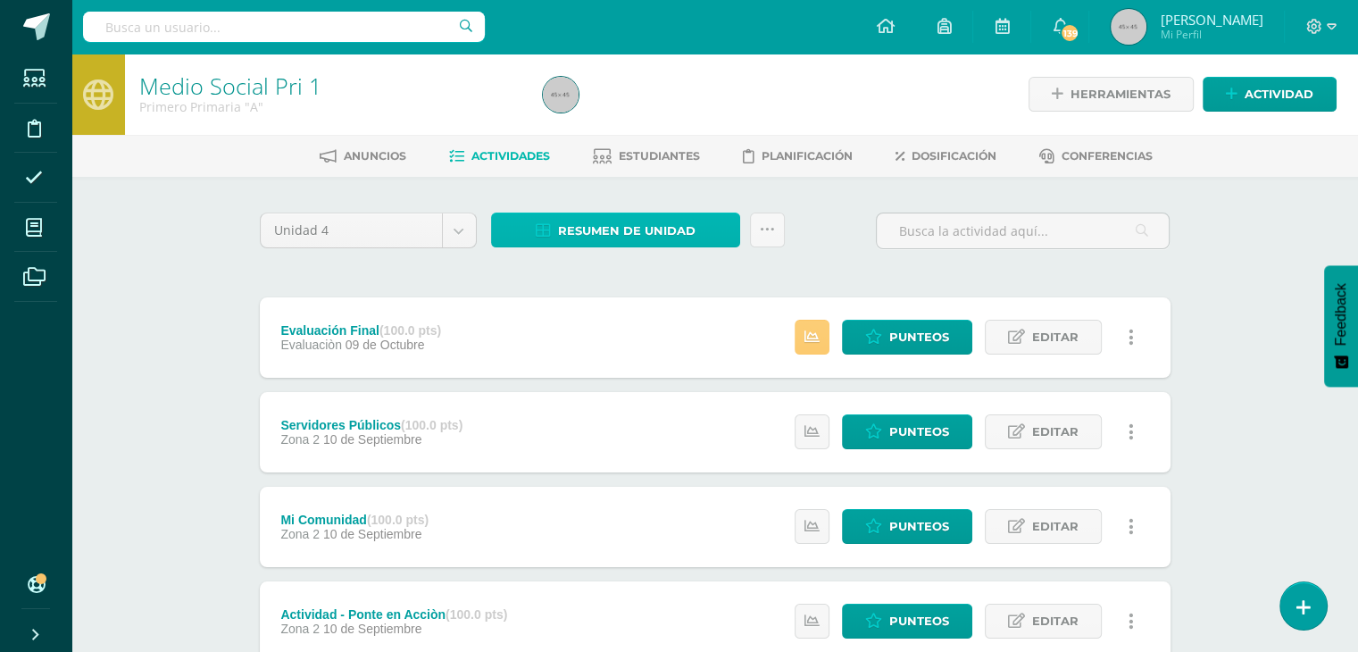
click at [587, 239] on span "Resumen de unidad" at bounding box center [626, 230] width 137 height 33
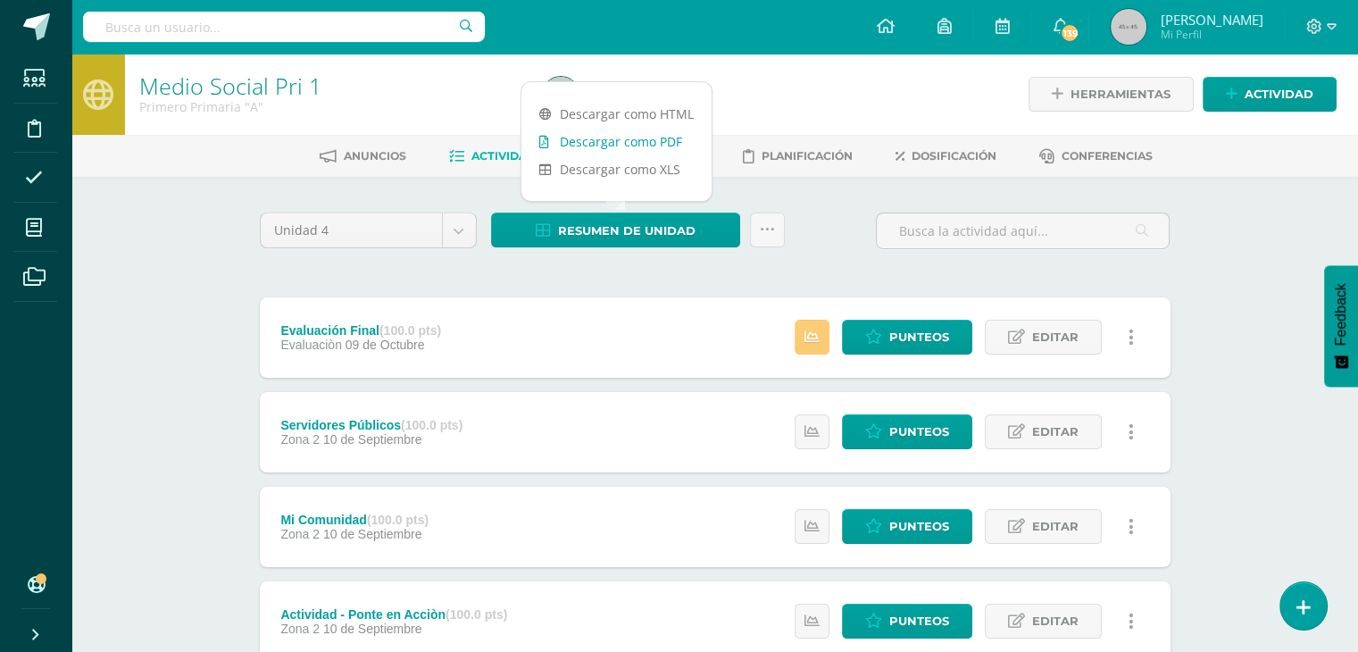
click at [606, 139] on link "Descargar como PDF" at bounding box center [616, 142] width 190 height 28
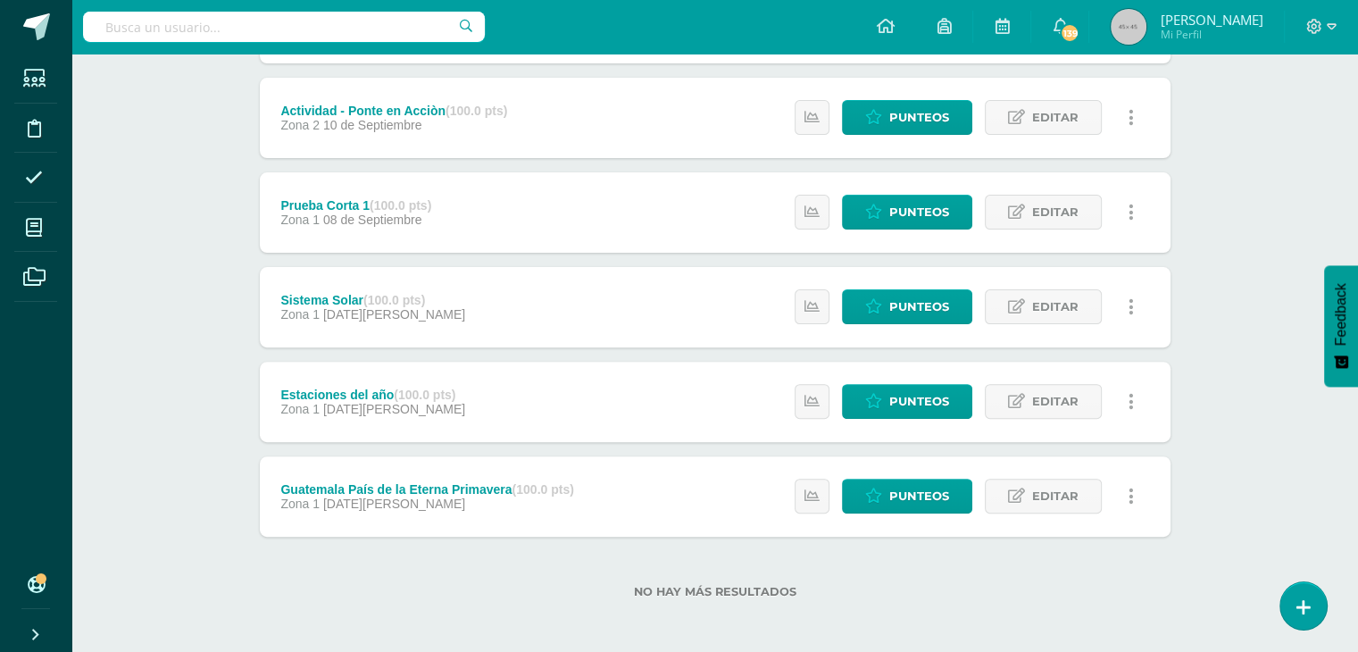
scroll to position [507, 0]
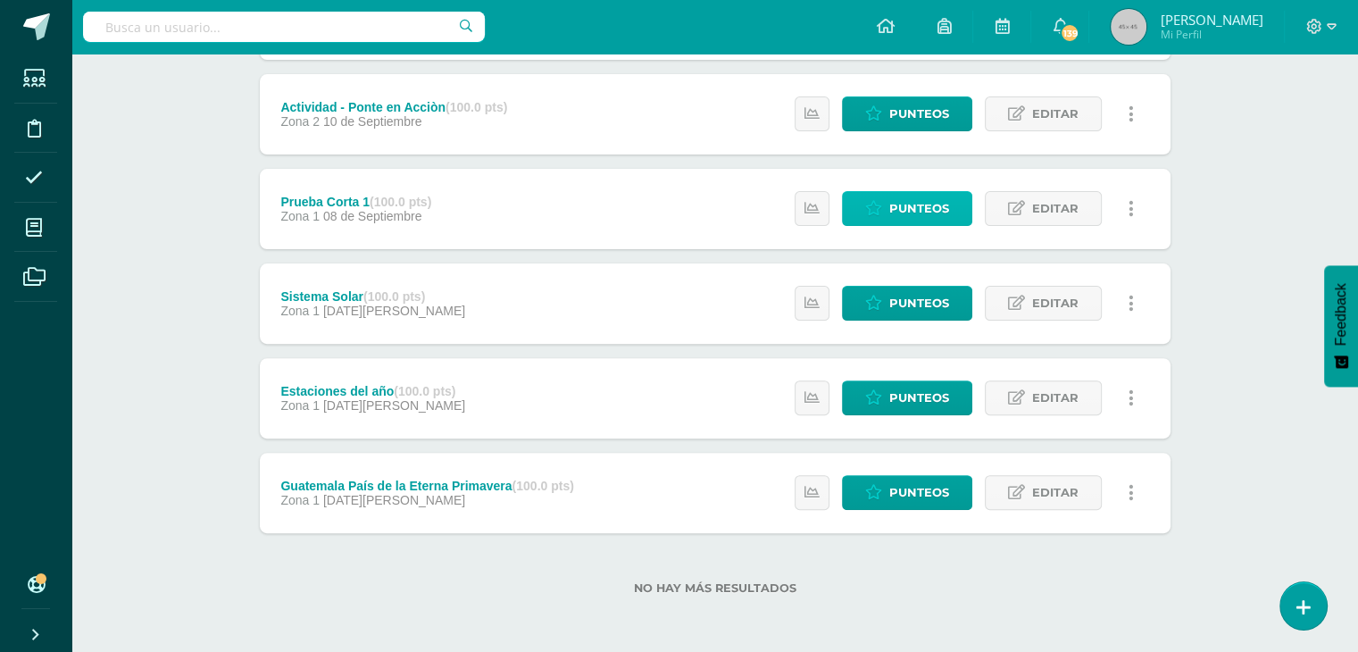
click at [893, 206] on span "Punteos" at bounding box center [919, 208] width 60 height 33
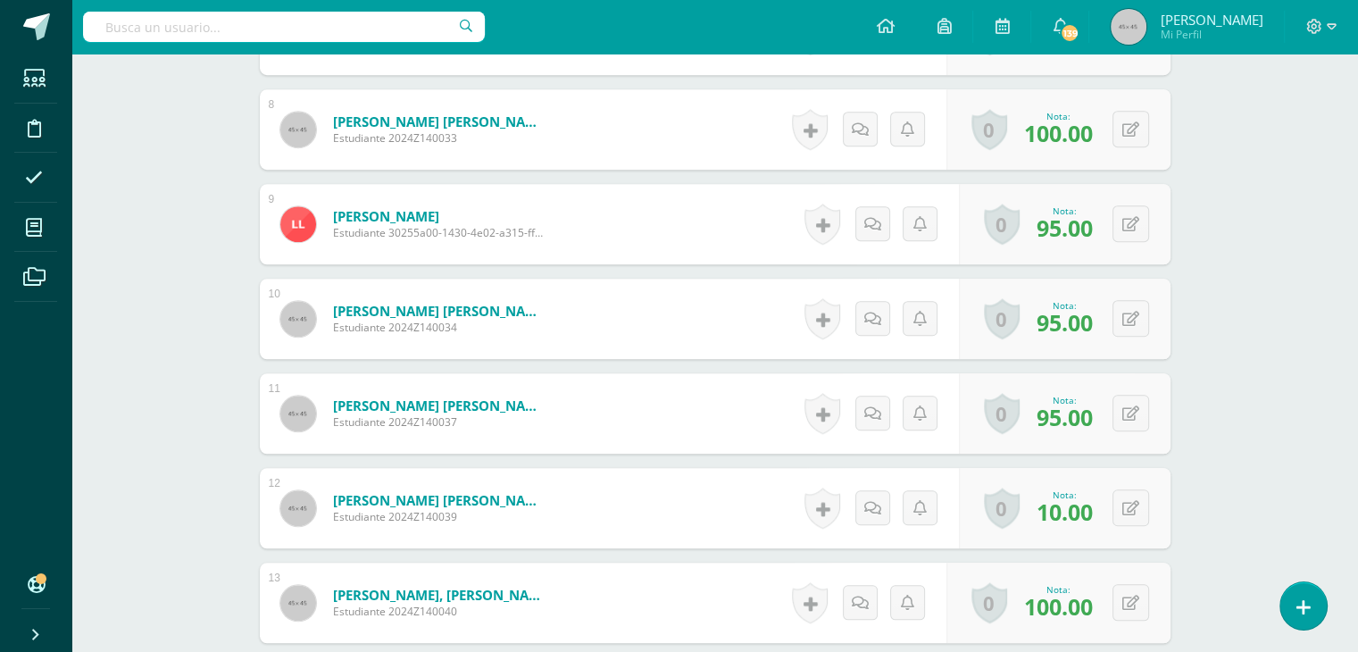
scroll to position [1332, 0]
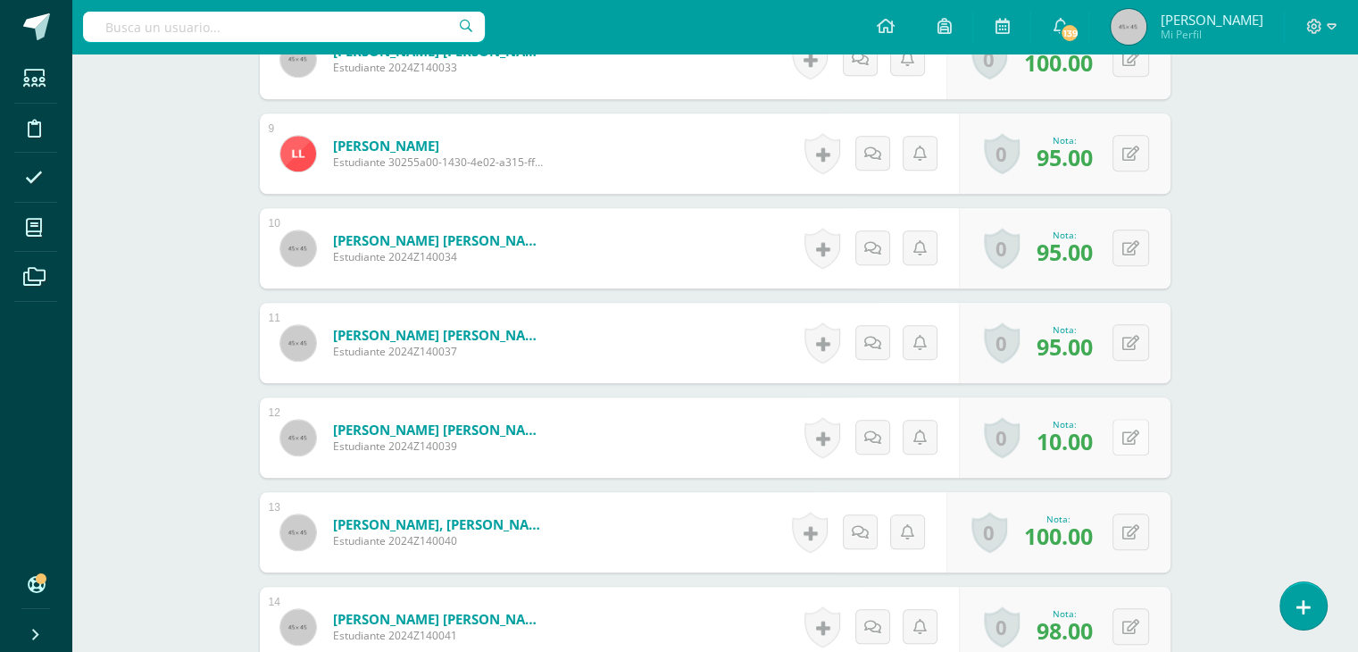
click at [1129, 432] on button at bounding box center [1130, 437] width 37 height 37
type input "100"
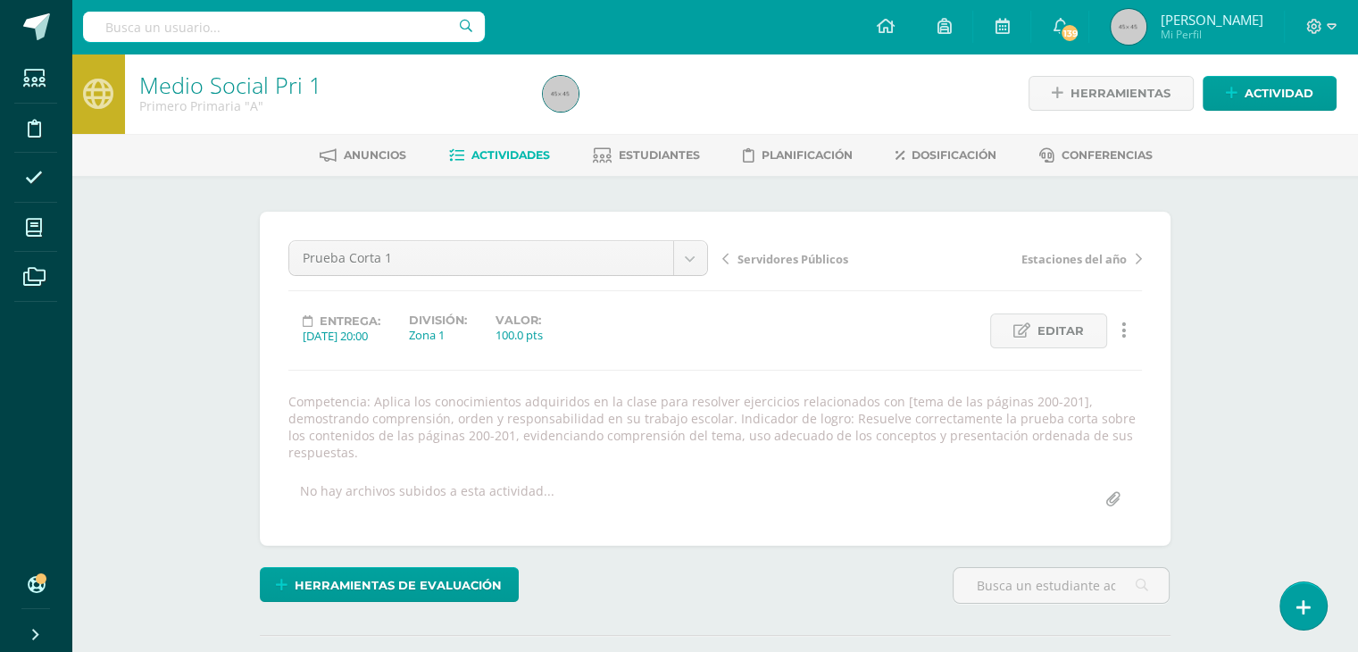
scroll to position [0, 0]
click at [479, 149] on span "Actividades" at bounding box center [510, 155] width 79 height 13
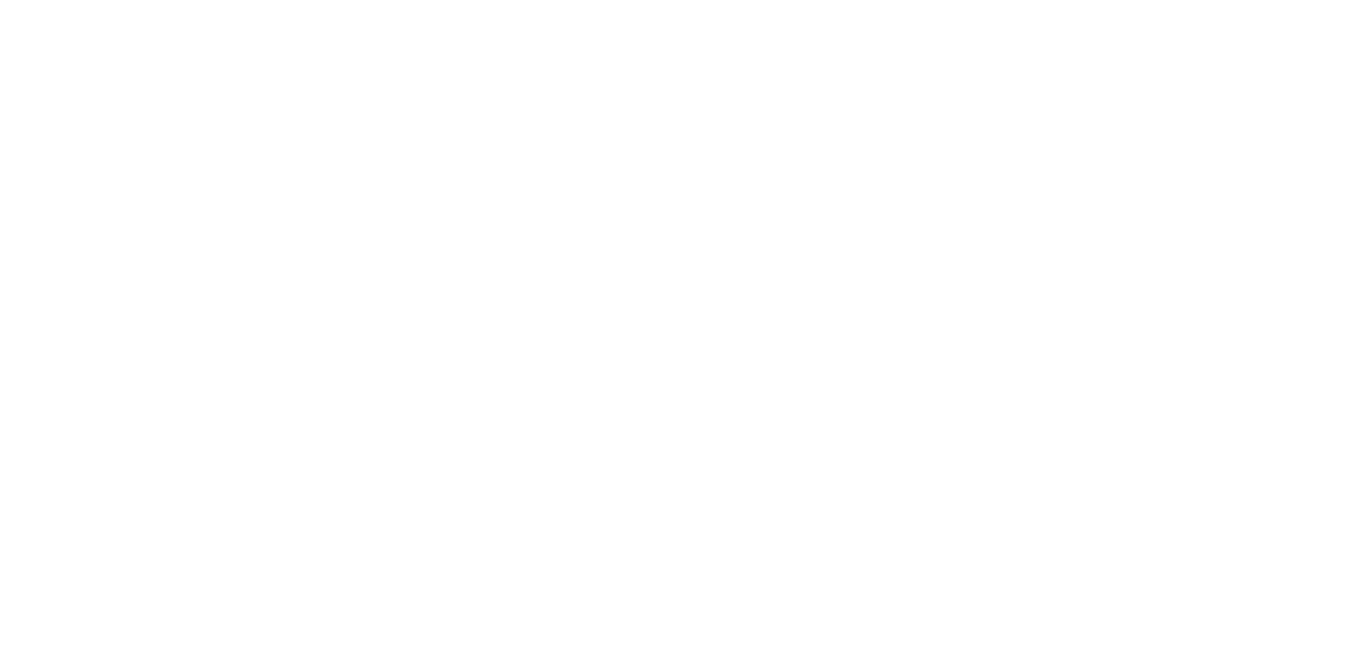
click at [0, 154] on html "Estudiantes Disciplina Asistencia Mis cursos Archivos Soporte Ayuda Reportar un…" at bounding box center [0, 430] width 0 height 861
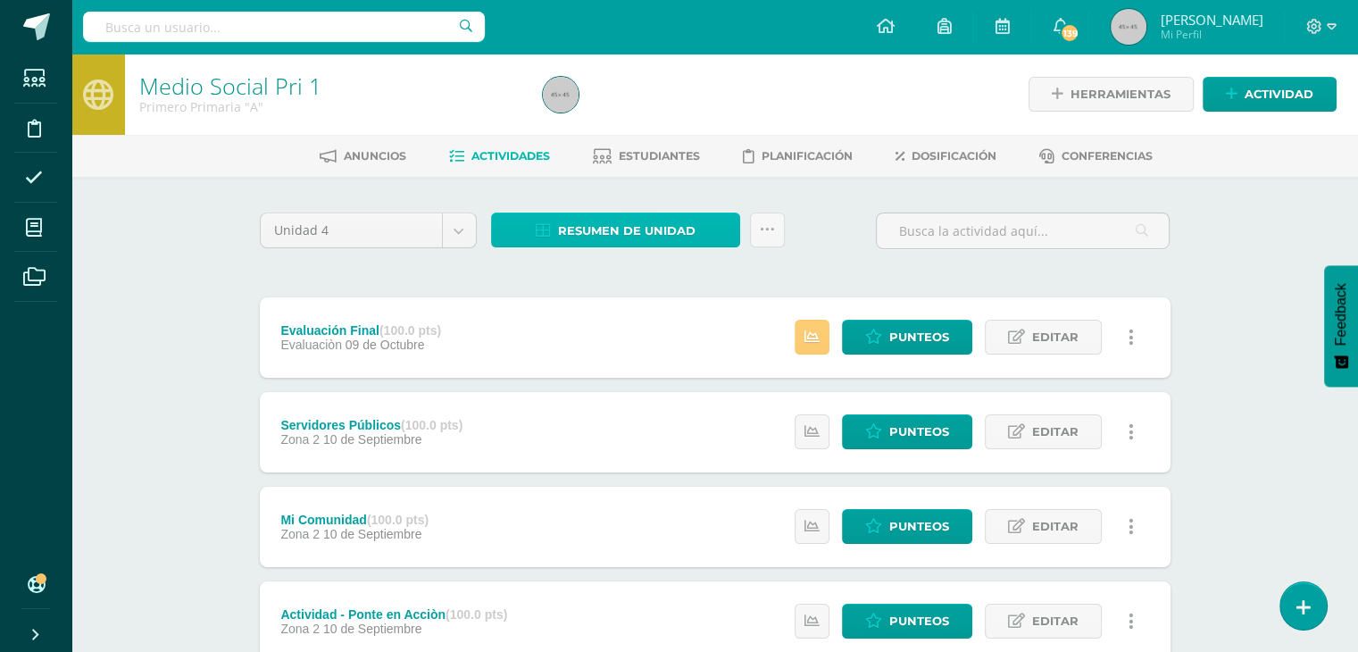
click at [586, 226] on span "Resumen de unidad" at bounding box center [626, 230] width 137 height 33
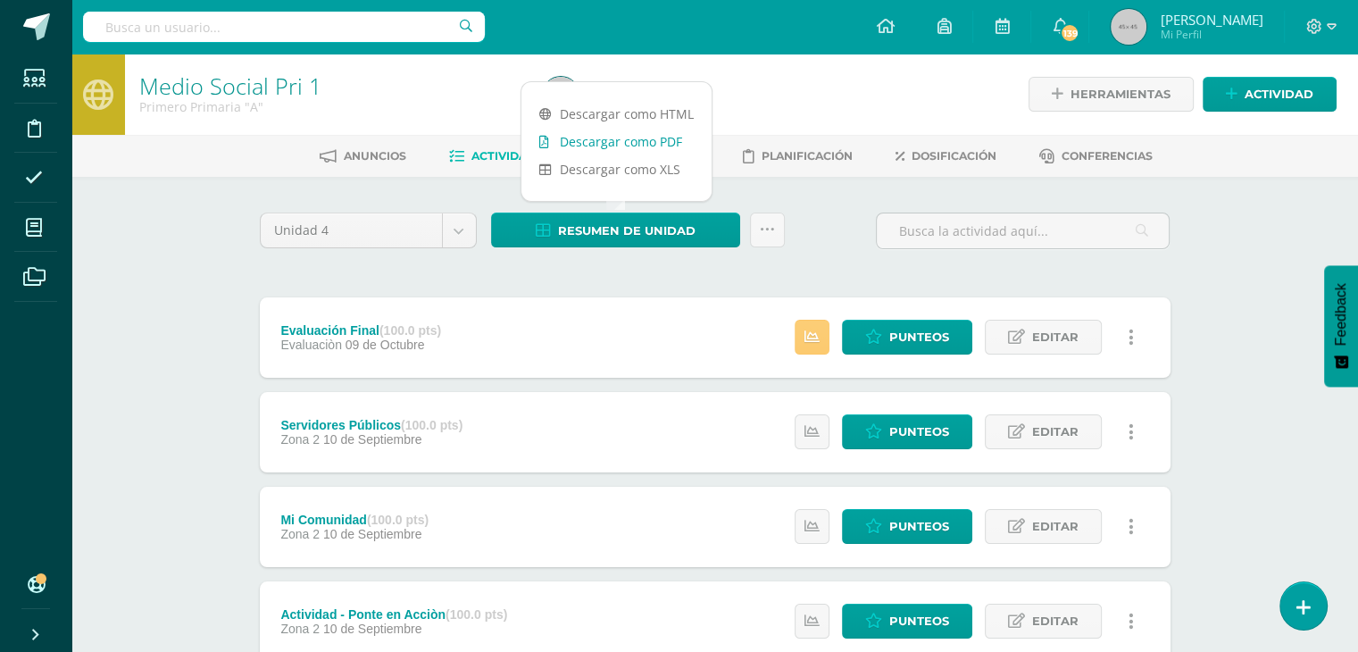
click at [636, 141] on link "Descargar como PDF" at bounding box center [616, 142] width 190 height 28
click at [934, 320] on span "Punteos" at bounding box center [919, 336] width 60 height 33
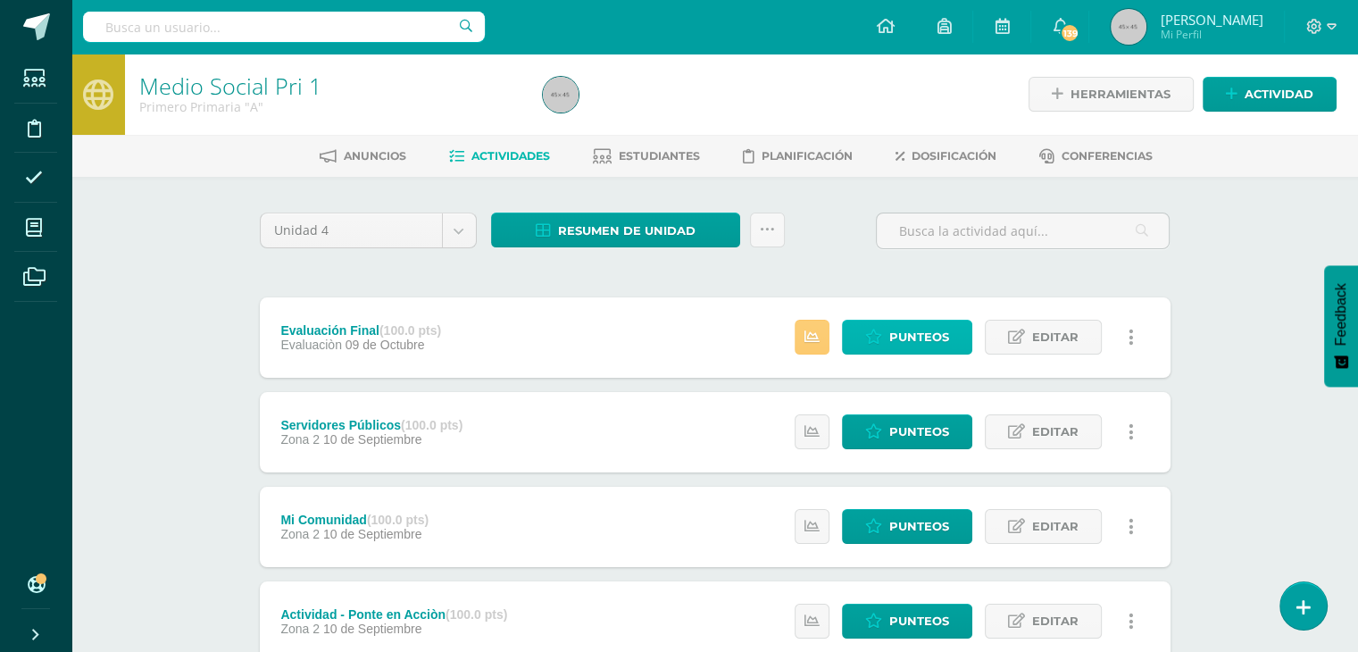
click at [925, 339] on span "Punteos" at bounding box center [919, 336] width 60 height 33
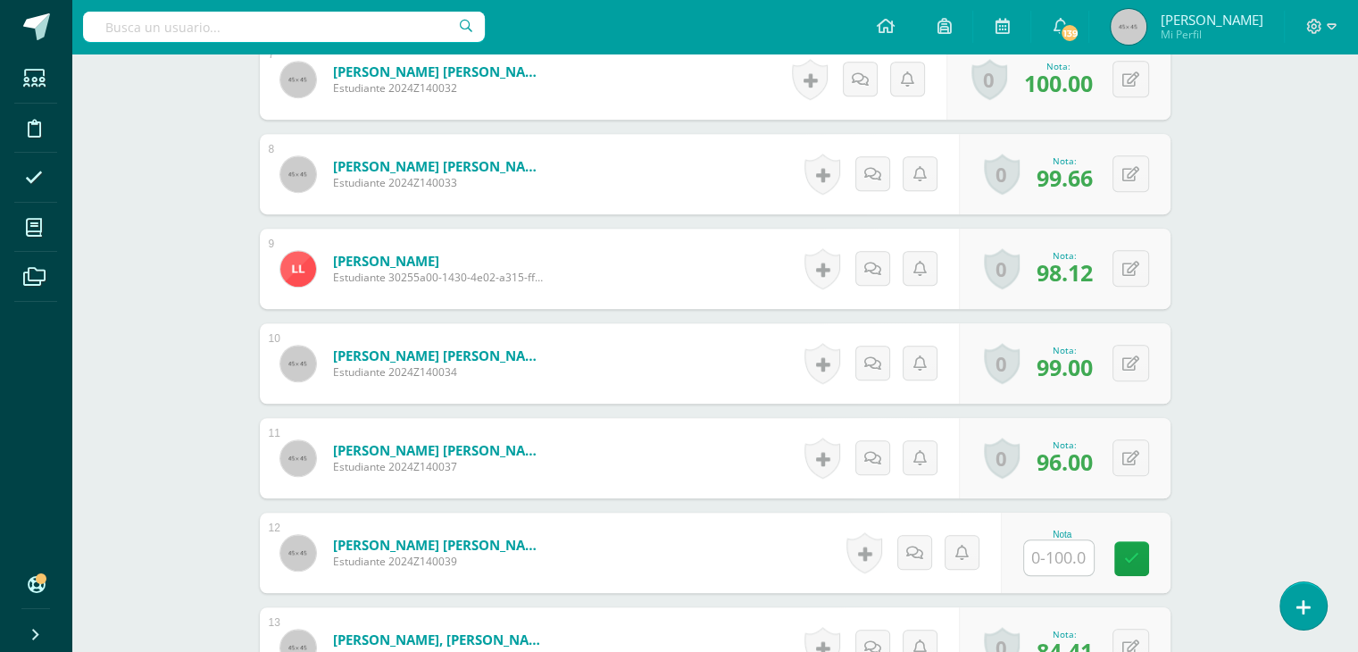
scroll to position [1249, 0]
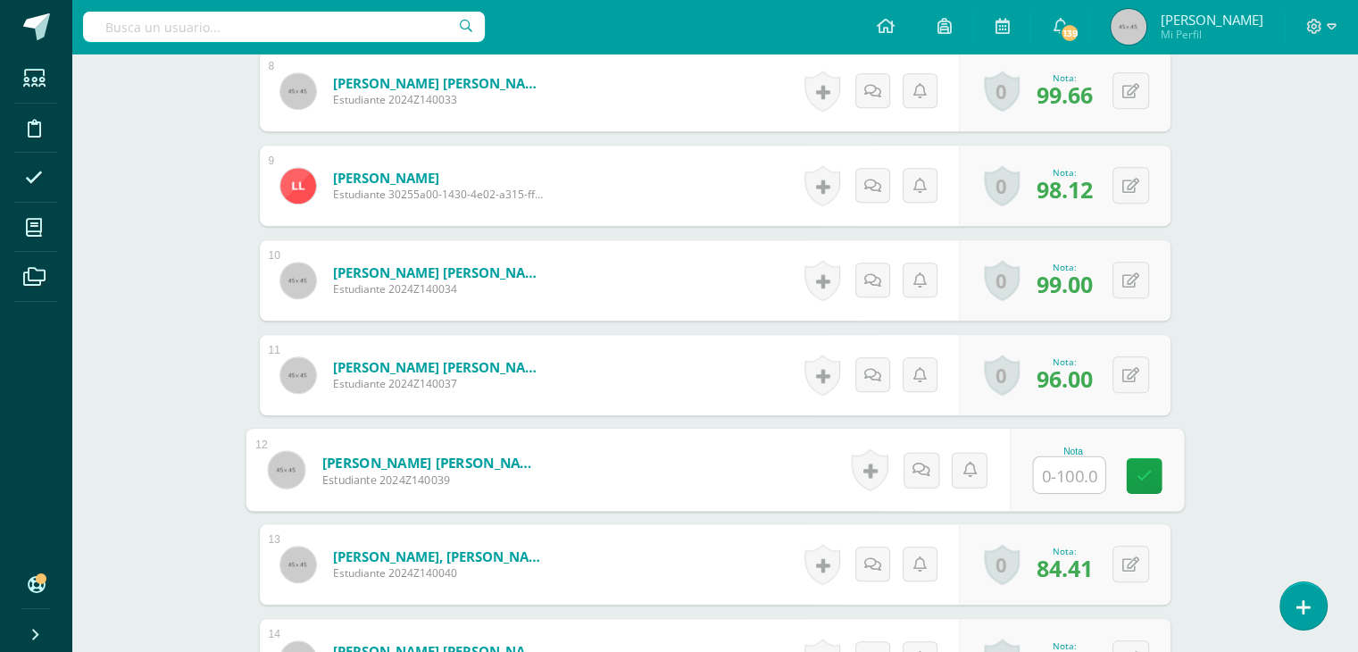
click at [1050, 480] on input "text" at bounding box center [1068, 475] width 71 height 36
type input "89.58"
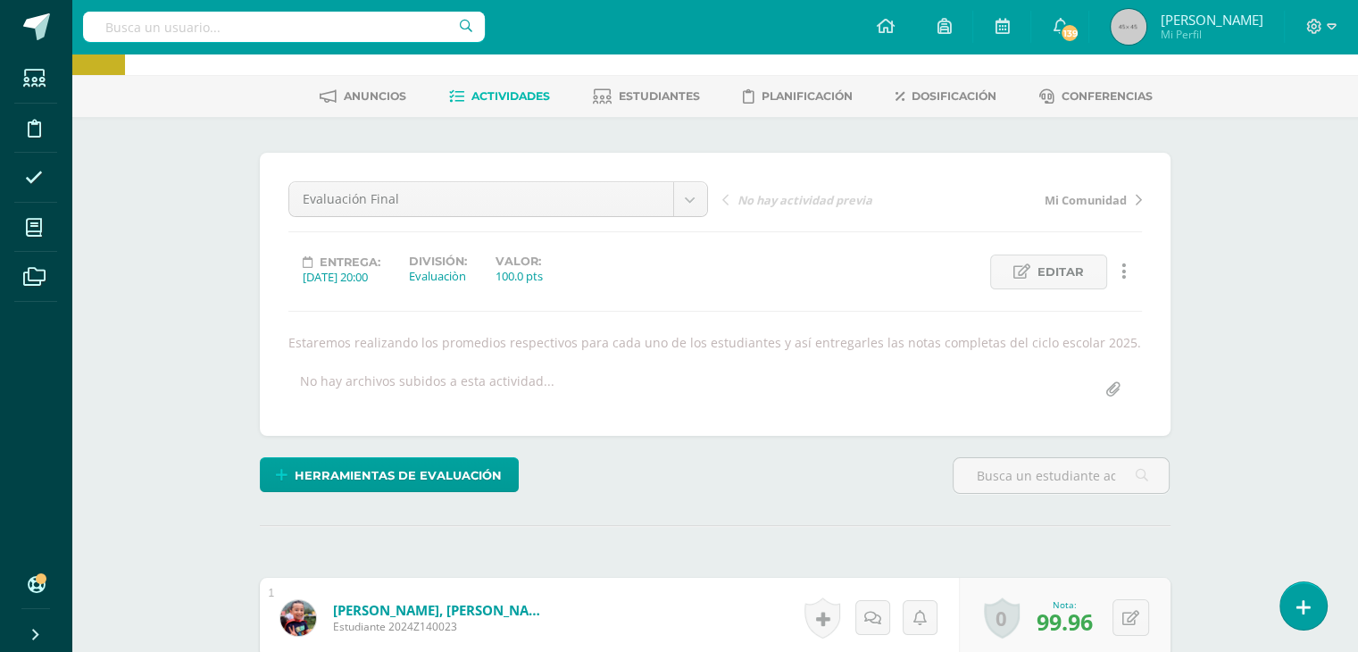
scroll to position [0, 0]
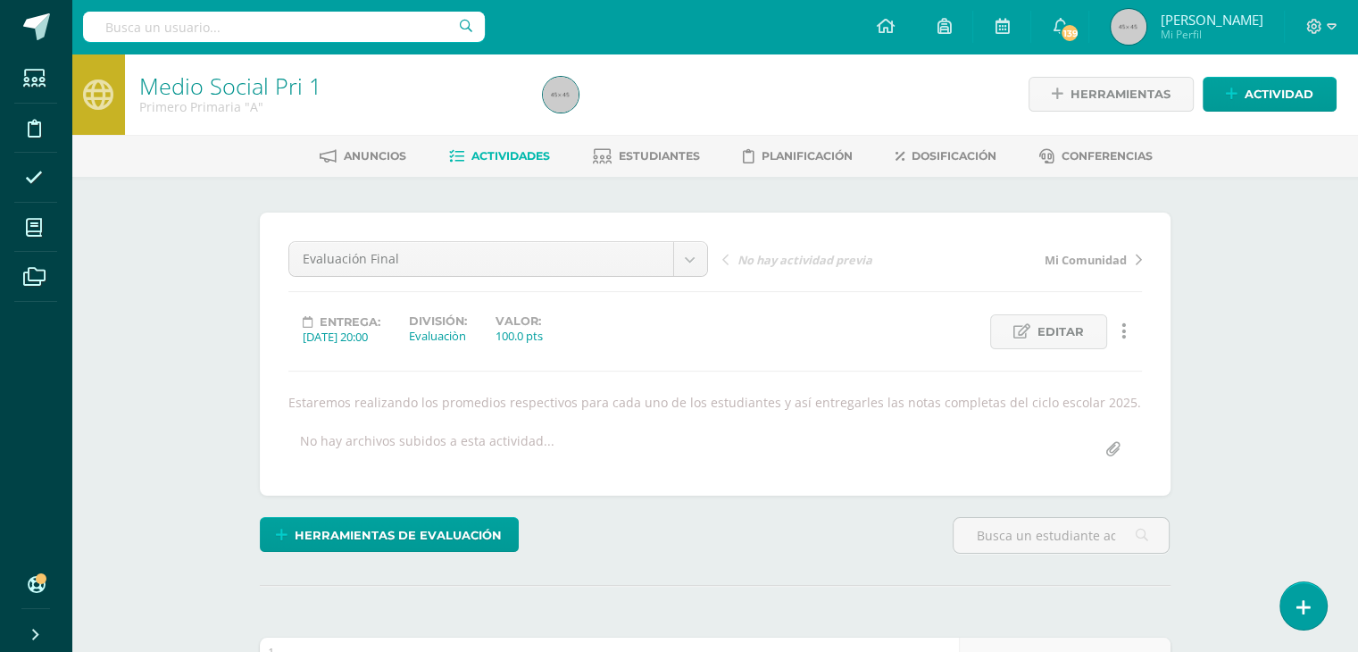
click at [523, 147] on link "Actividades" at bounding box center [499, 156] width 101 height 29
click at [522, 150] on span "Actividades" at bounding box center [510, 155] width 79 height 13
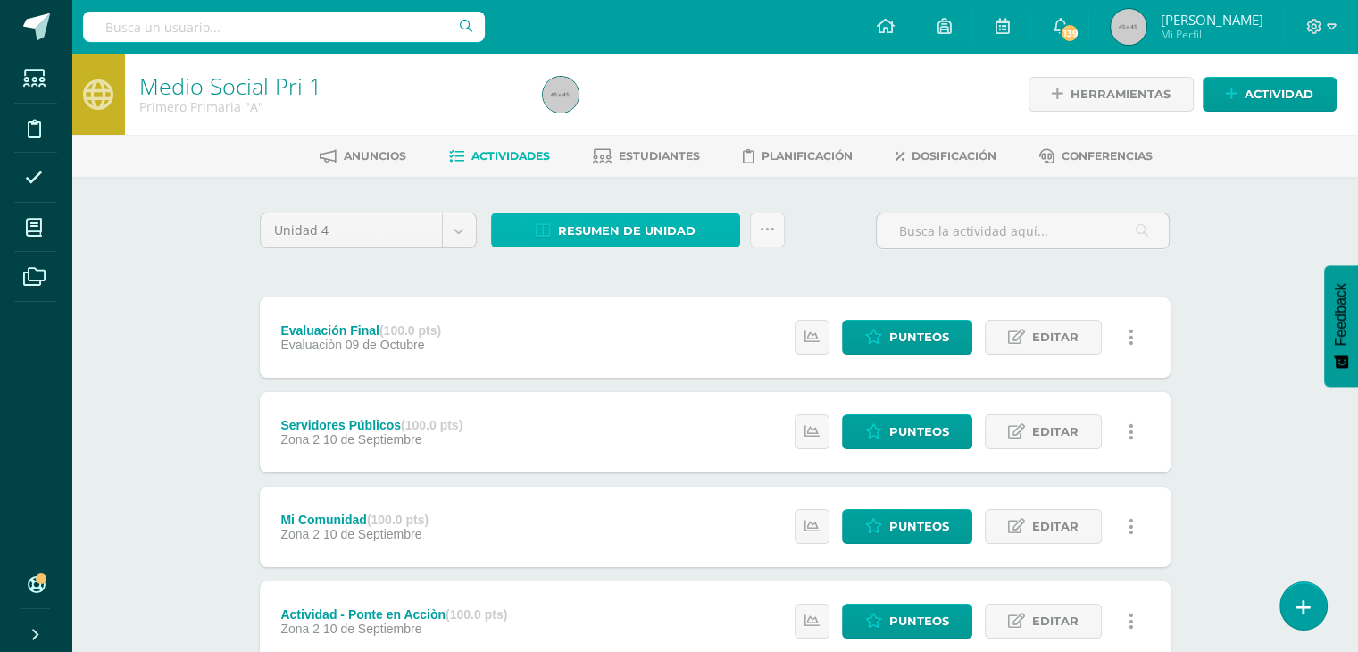
click at [599, 229] on span "Resumen de unidad" at bounding box center [626, 230] width 137 height 33
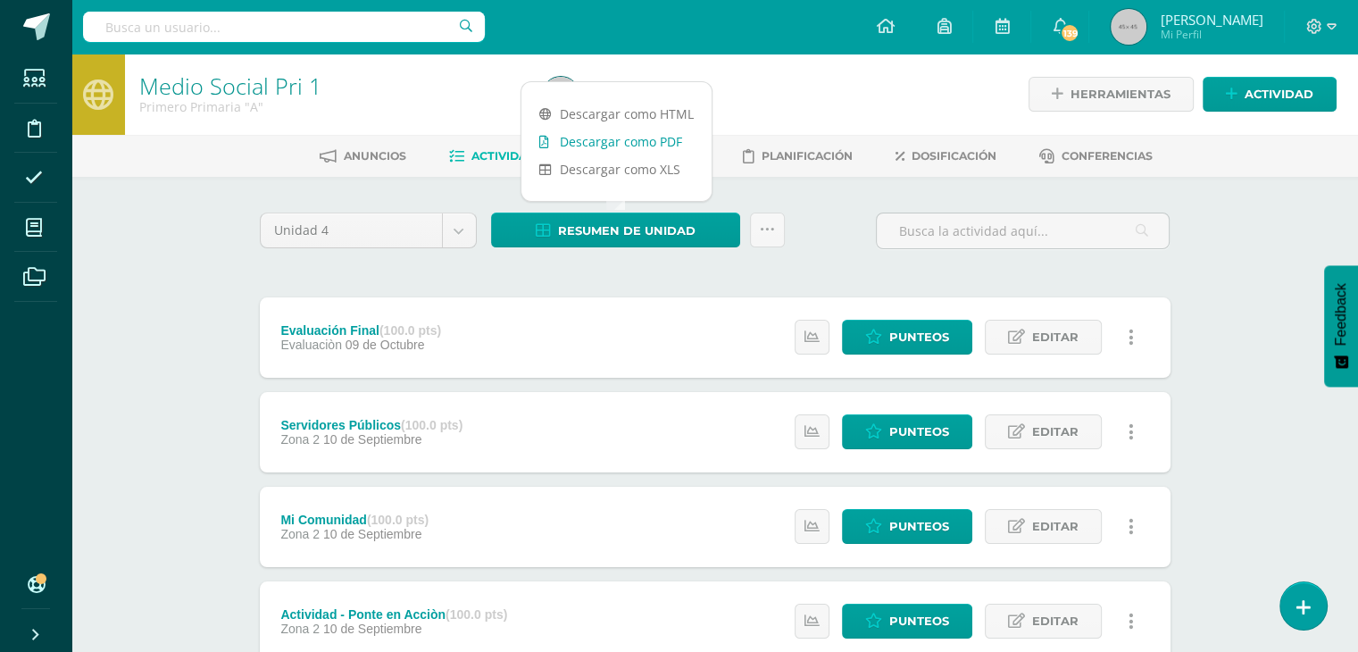
click at [619, 137] on link "Descargar como PDF" at bounding box center [616, 142] width 190 height 28
